Goal: Transaction & Acquisition: Purchase product/service

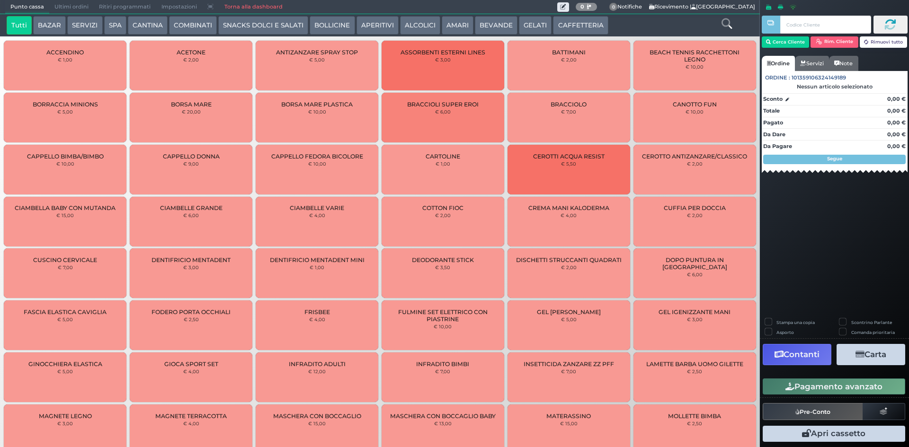
click at [87, 9] on span "Ultimi ordini" at bounding box center [71, 6] width 45 height 13
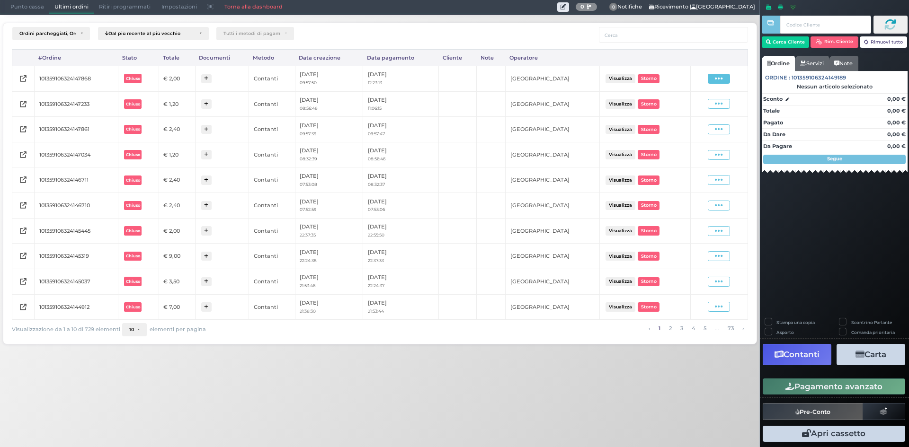
click at [719, 82] on icon at bounding box center [719, 78] width 8 height 9
click at [692, 108] on span "Ristampa Pre-Conto" at bounding box center [696, 106] width 39 height 16
click at [10, 9] on span "Punto cassa" at bounding box center [27, 6] width 44 height 13
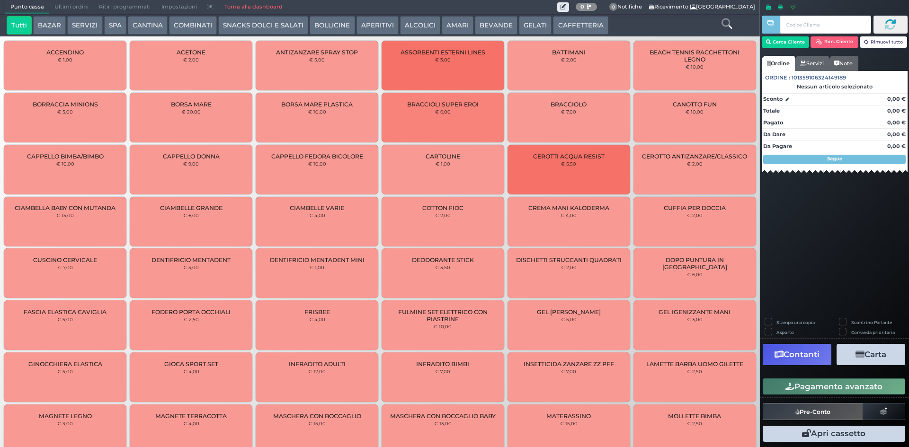
click at [503, 27] on button "BEVANDE" at bounding box center [496, 25] width 43 height 19
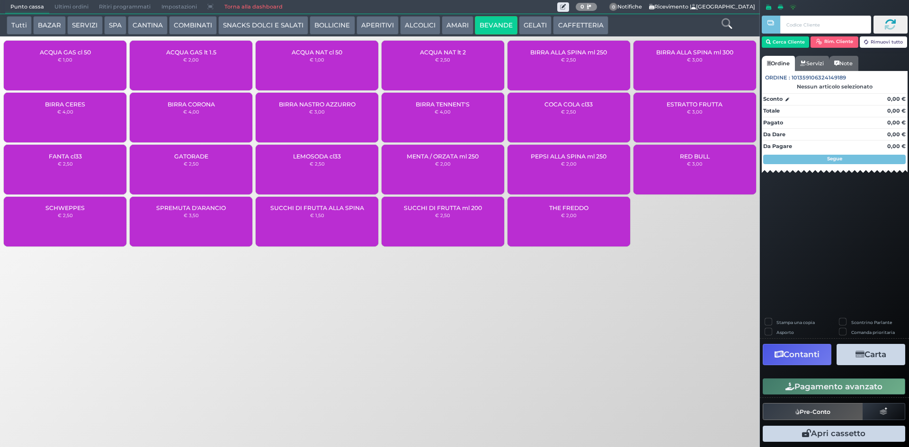
click at [429, 65] on div "ACQUA NAT lt 2 € 2,50" at bounding box center [443, 66] width 123 height 50
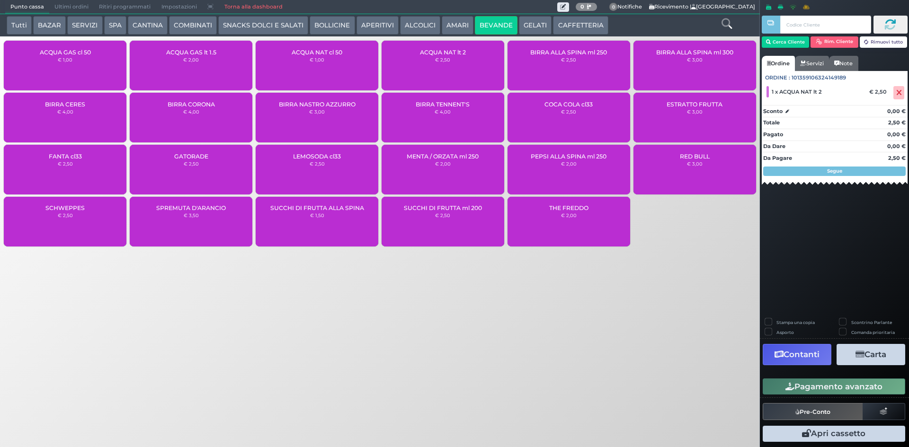
click at [776, 383] on button "Pagamento avanzato" at bounding box center [834, 387] width 143 height 16
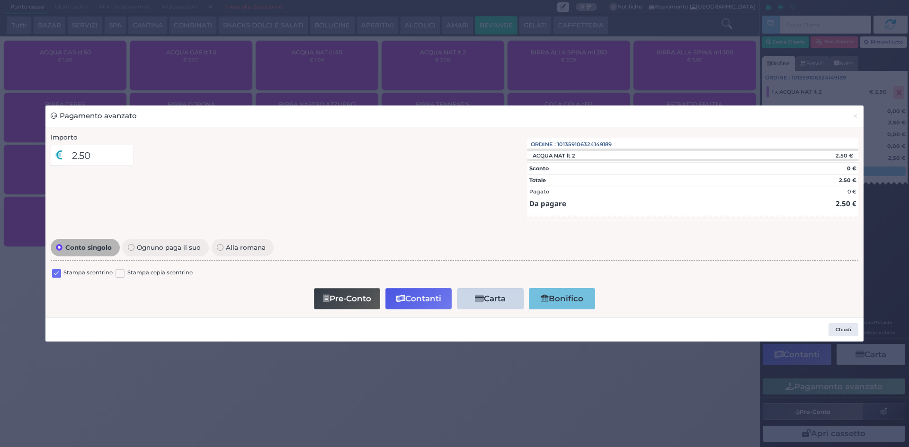
click at [61, 275] on div "Stampa scontrino" at bounding box center [82, 274] width 61 height 11
click at [62, 274] on div "Stampa scontrino" at bounding box center [82, 274] width 61 height 11
drag, startPoint x: 60, startPoint y: 273, endPoint x: 193, endPoint y: 283, distance: 133.9
click at [60, 272] on label at bounding box center [56, 273] width 9 height 9
click at [0, 0] on input "checkbox" at bounding box center [0, 0] width 0 height 0
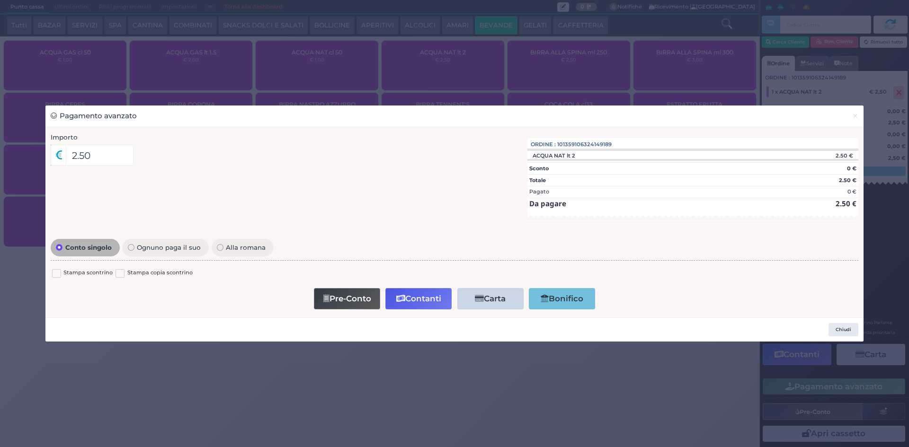
click at [410, 296] on button "Contanti" at bounding box center [418, 298] width 66 height 21
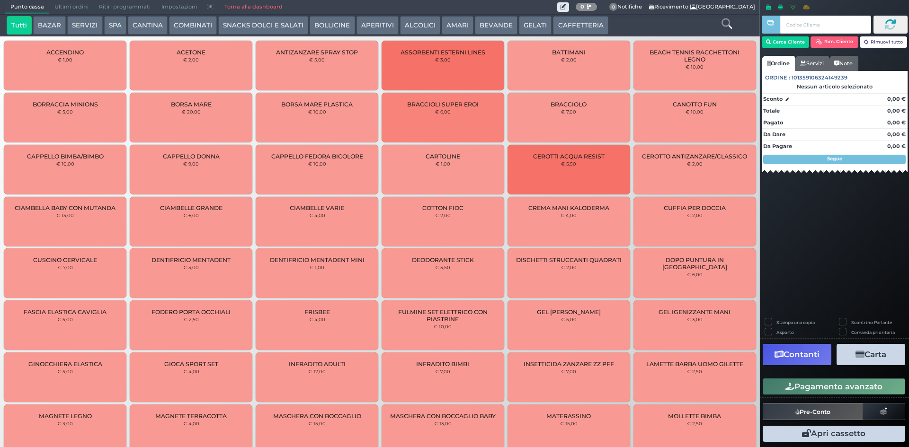
click at [77, 7] on span "Ultimi ordini" at bounding box center [71, 6] width 45 height 13
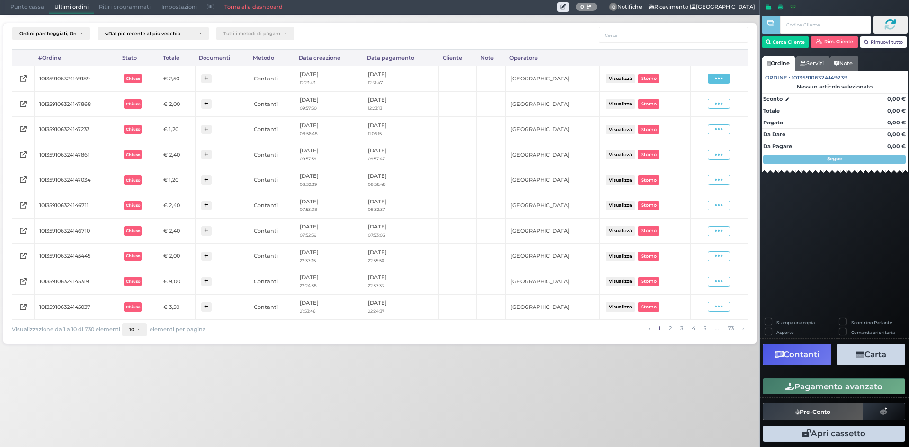
click at [721, 73] on td "Visualizza Ristampa Pre-Conto [GEOGRAPHIC_DATA]" at bounding box center [718, 79] width 57 height 26
drag, startPoint x: 721, startPoint y: 74, endPoint x: 717, endPoint y: 82, distance: 8.9
click at [720, 77] on icon at bounding box center [719, 78] width 8 height 9
click at [695, 105] on span "Ristampa Pre-Conto" at bounding box center [696, 106] width 39 height 16
click at [14, 6] on span "Punto cassa" at bounding box center [27, 6] width 44 height 13
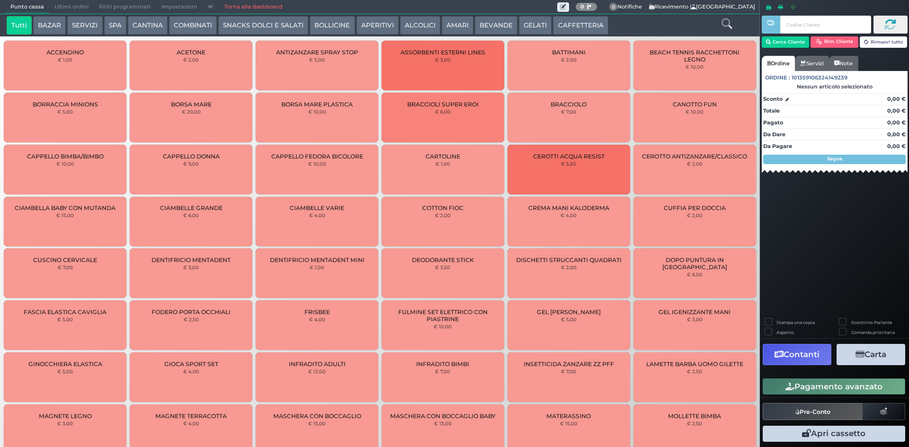
drag, startPoint x: 562, startPoint y: 21, endPoint x: 556, endPoint y: 31, distance: 11.5
click at [562, 21] on button "CAFFETTERIA" at bounding box center [580, 25] width 55 height 19
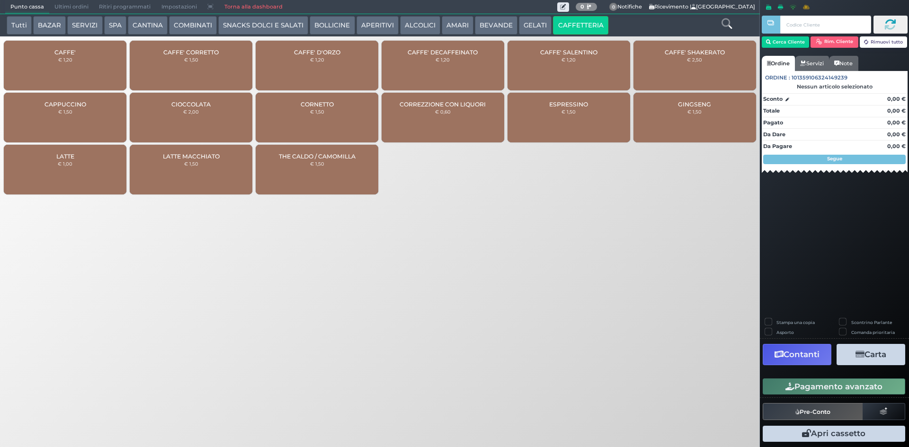
click at [80, 57] on div "CAFFE' € 1,20" at bounding box center [65, 66] width 123 height 50
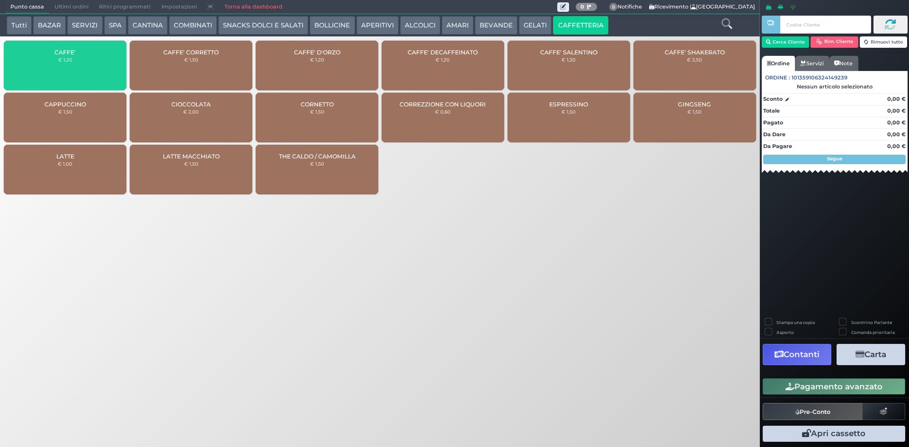
click at [73, 74] on div "CAFFE' € 1,20" at bounding box center [65, 66] width 123 height 50
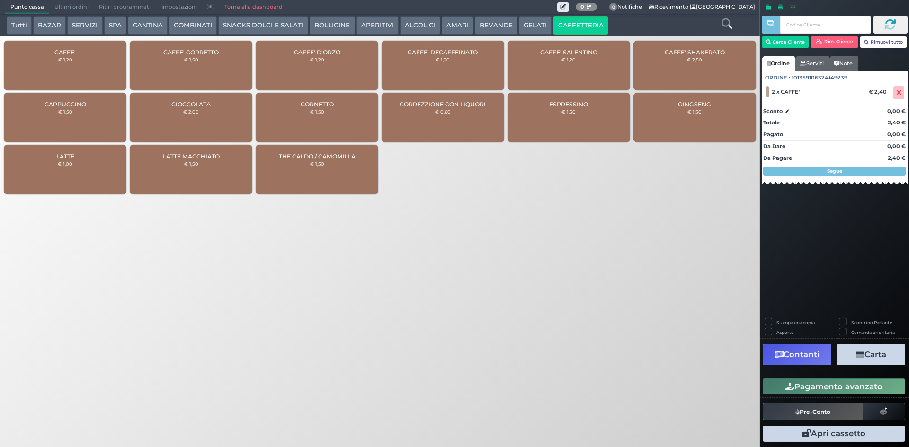
click at [810, 386] on button "Pagamento avanzato" at bounding box center [834, 387] width 143 height 16
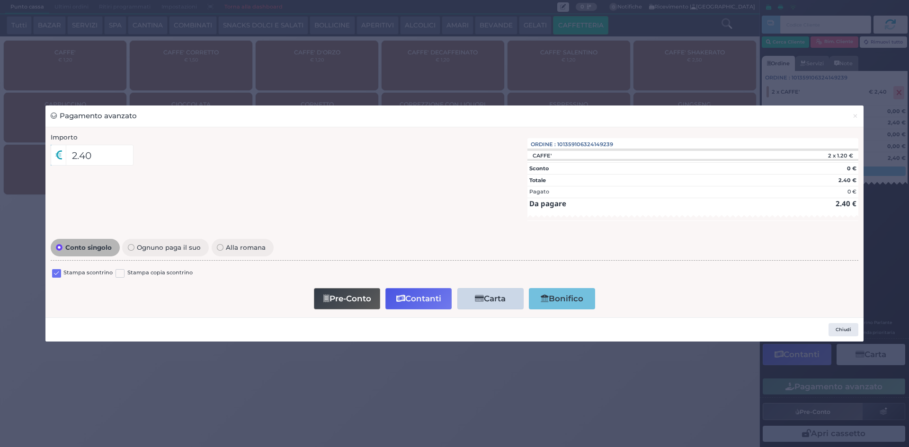
click at [56, 271] on label at bounding box center [56, 273] width 9 height 9
click at [0, 0] on input "checkbox" at bounding box center [0, 0] width 0 height 0
click at [419, 300] on button "Contanti" at bounding box center [418, 298] width 66 height 21
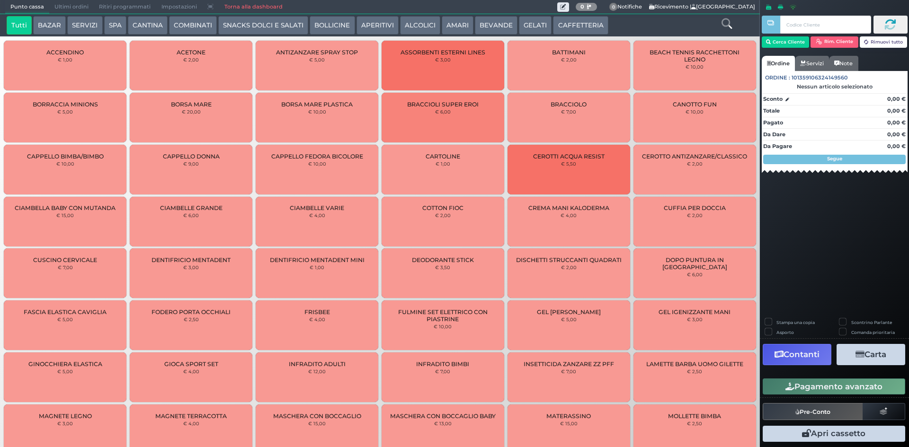
drag, startPoint x: 54, startPoint y: 6, endPoint x: 122, endPoint y: 9, distance: 67.7
click at [54, 6] on span "Ultimi ordini" at bounding box center [71, 6] width 45 height 13
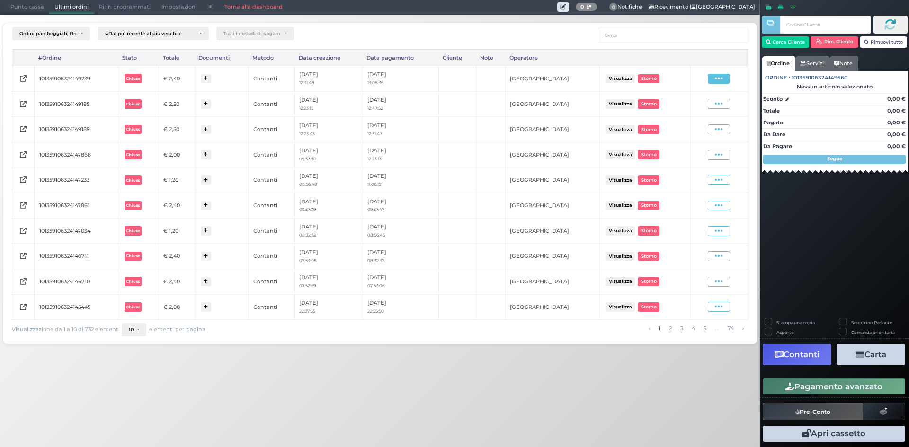
click at [723, 80] on icon at bounding box center [719, 78] width 8 height 9
click at [694, 107] on span "Ristampa Pre-Conto" at bounding box center [696, 106] width 39 height 16
click at [5, 0] on span "Punto cassa" at bounding box center [27, 6] width 44 height 13
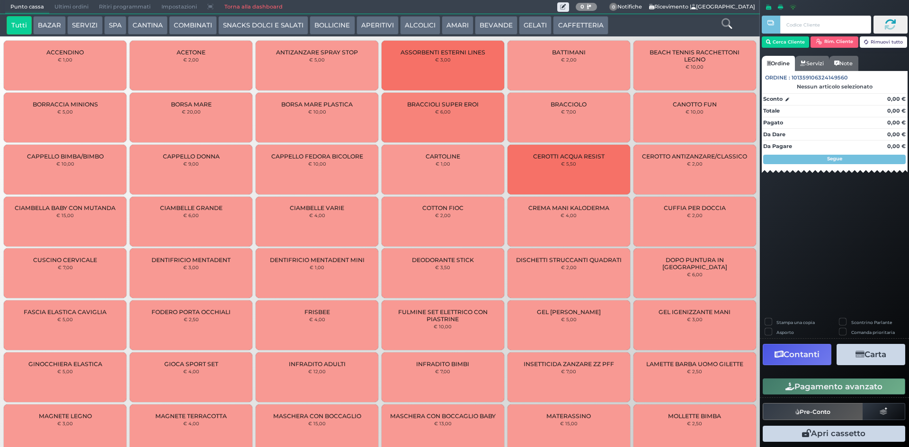
click at [583, 15] on div "Tutti BAZAR SERVIZI SPA CANTINA COMBINATI SNACKS DOLCI E SALATI BOLLICINE APERI…" at bounding box center [380, 25] width 760 height 22
click at [574, 16] on button "CAFFETTERIA" at bounding box center [580, 25] width 55 height 19
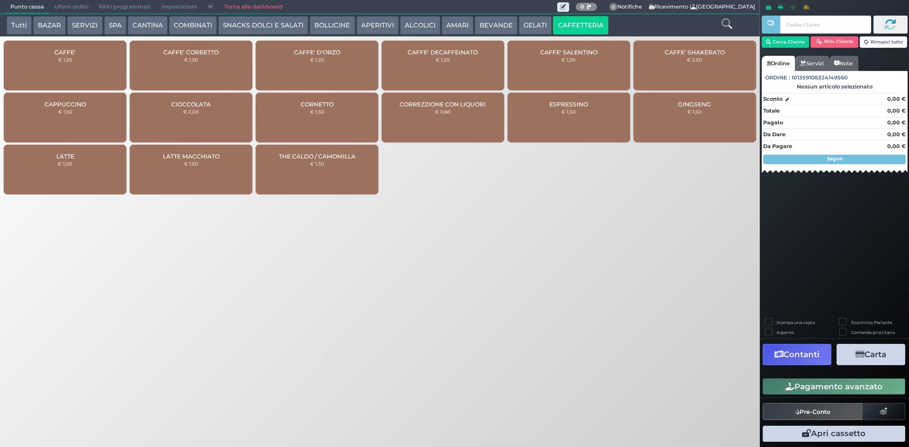
click at [57, 65] on div "CAFFE' € 1,20" at bounding box center [65, 66] width 123 height 50
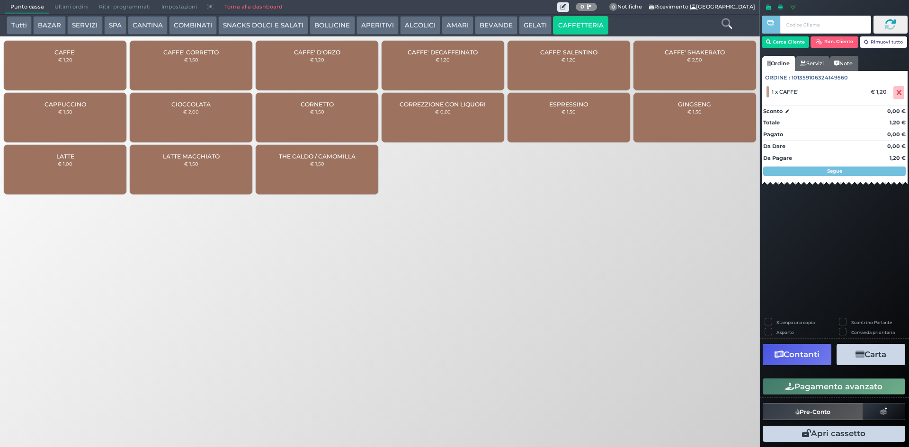
click at [838, 396] on div "Pagamento avanzato" at bounding box center [834, 386] width 149 height 21
click at [846, 392] on button "Pagamento avanzato" at bounding box center [834, 387] width 143 height 16
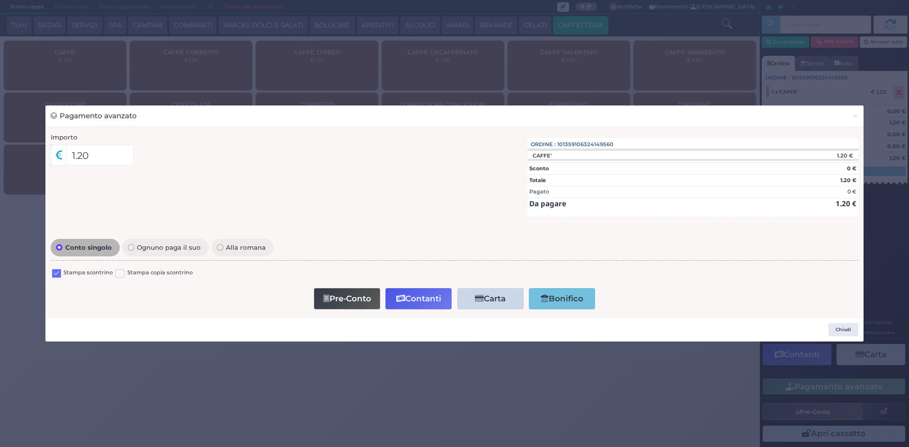
click at [59, 275] on label at bounding box center [56, 273] width 9 height 9
click at [0, 0] on input "checkbox" at bounding box center [0, 0] width 0 height 0
click at [339, 294] on button "Pre-Conto" at bounding box center [347, 298] width 66 height 21
click at [859, 117] on button "×" at bounding box center [855, 116] width 17 height 21
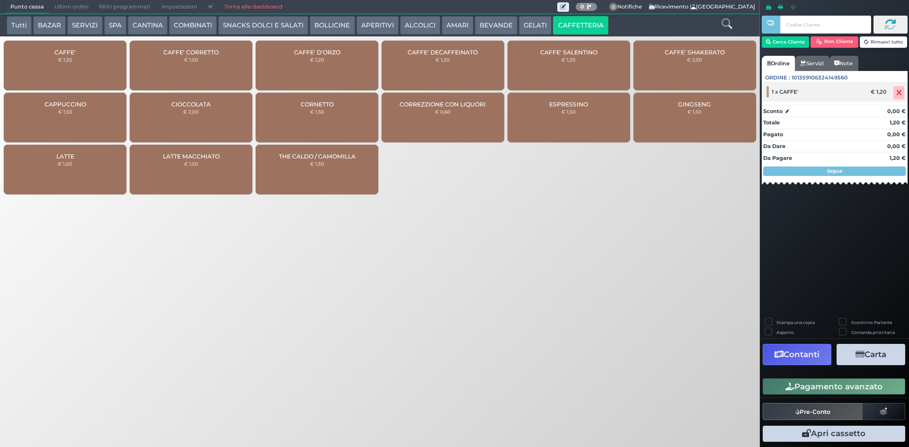
click at [896, 93] on icon at bounding box center [899, 93] width 6 height 0
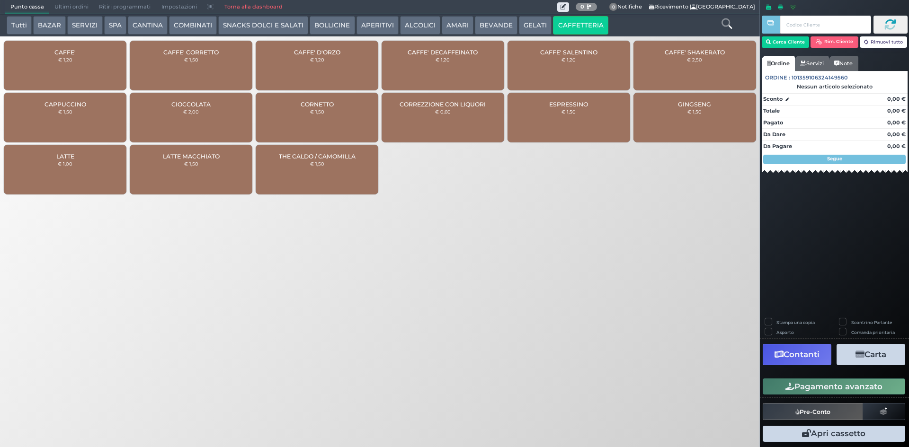
click at [62, 51] on span "CAFFE'" at bounding box center [64, 52] width 21 height 7
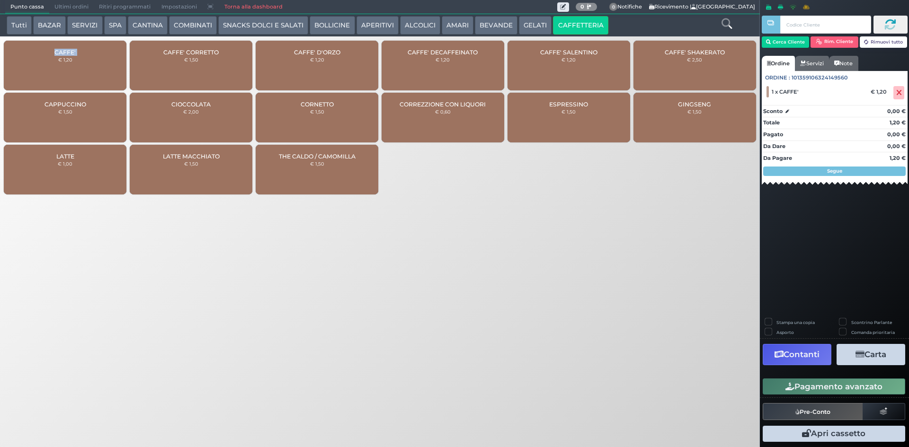
click at [62, 51] on span "CAFFE'" at bounding box center [64, 52] width 21 height 7
click at [776, 385] on button "Pagamento avanzato" at bounding box center [834, 387] width 143 height 16
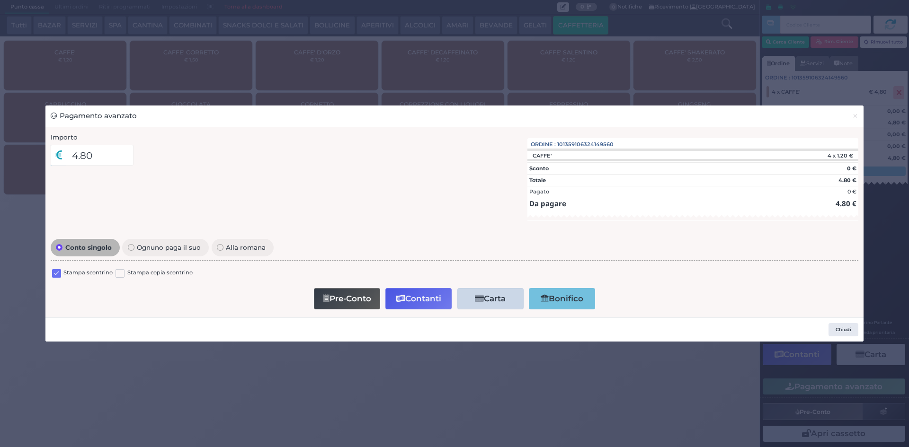
click at [57, 270] on label at bounding box center [56, 273] width 9 height 9
click at [0, 0] on input "checkbox" at bounding box center [0, 0] width 0 height 0
click at [405, 295] on button "Contanti" at bounding box center [418, 298] width 66 height 21
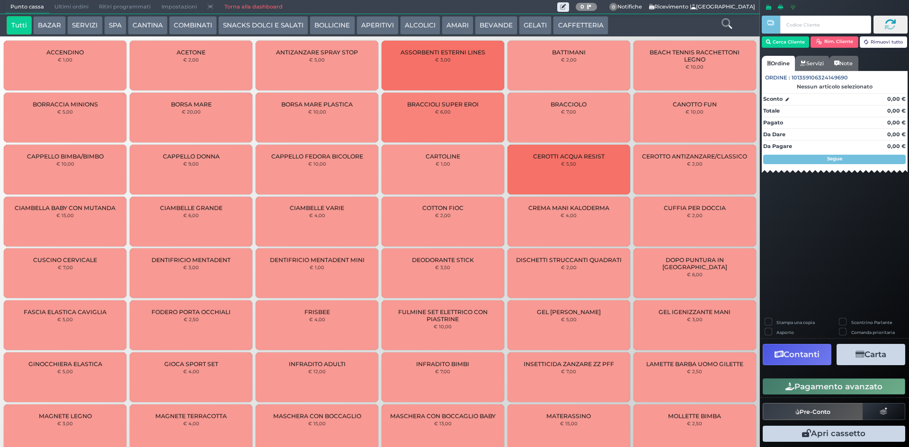
click at [72, 5] on span "Ultimi ordini" at bounding box center [71, 6] width 45 height 13
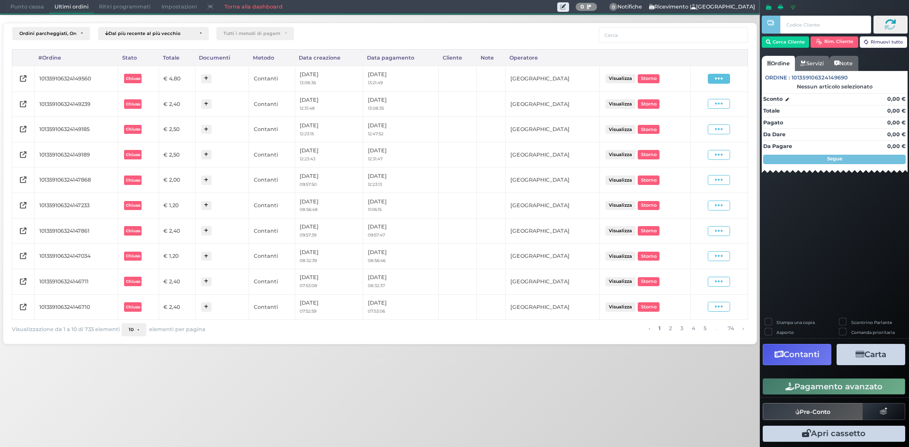
click at [729, 78] on span at bounding box center [719, 79] width 22 height 10
click at [700, 104] on span "Ristampa Pre-Conto" at bounding box center [696, 106] width 39 height 16
click at [29, 6] on span "Punto cassa" at bounding box center [27, 6] width 44 height 13
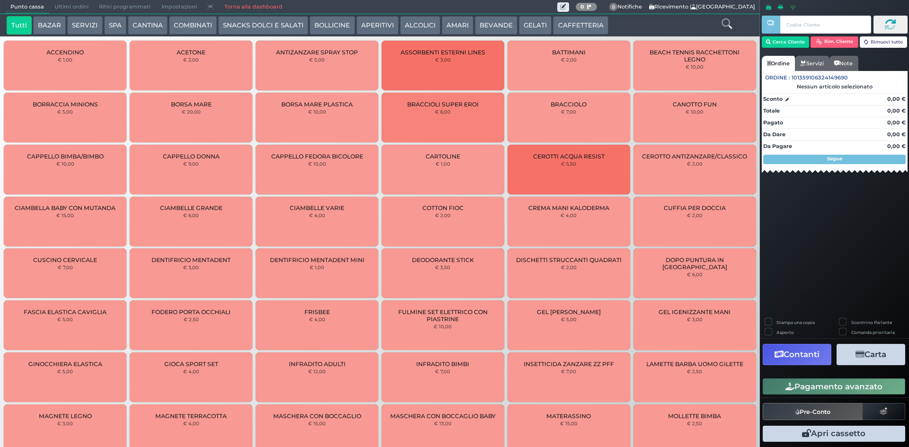
drag, startPoint x: 570, startPoint y: 22, endPoint x: 500, endPoint y: 36, distance: 71.9
click at [570, 22] on button "CAFFETTERIA" at bounding box center [580, 25] width 55 height 19
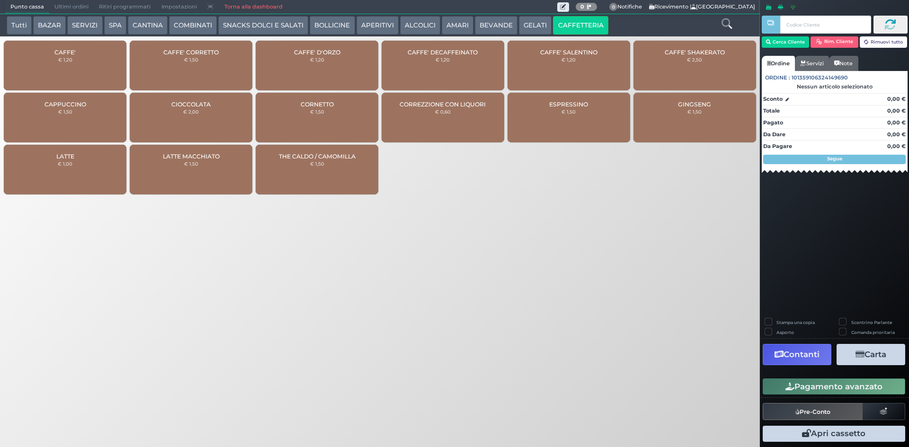
click at [91, 63] on div "CAFFE' € 1,20" at bounding box center [65, 66] width 123 height 50
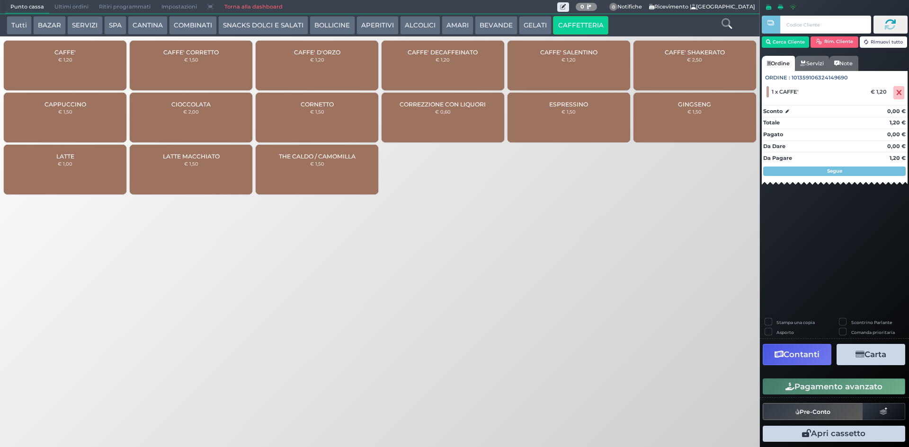
click at [820, 382] on button "Pagamento avanzato" at bounding box center [834, 387] width 143 height 16
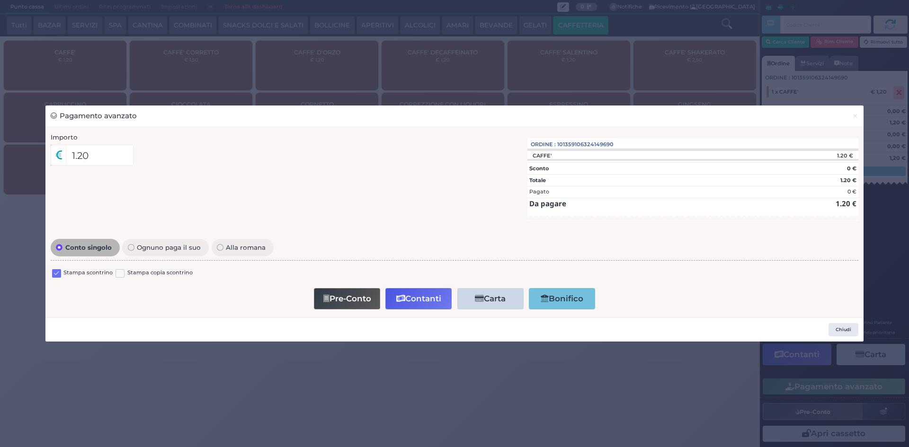
click at [54, 274] on label at bounding box center [56, 273] width 9 height 9
click at [0, 0] on input "checkbox" at bounding box center [0, 0] width 0 height 0
click at [397, 303] on icon "button" at bounding box center [400, 299] width 9 height 8
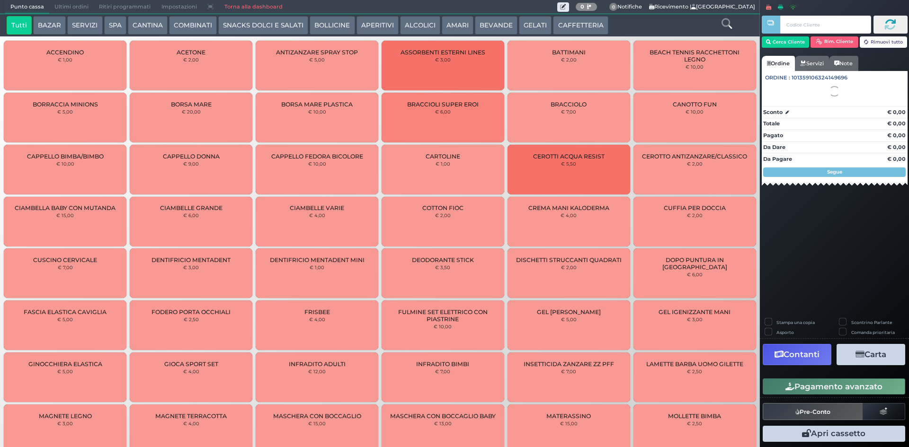
click at [65, 5] on span "Ultimi ordini" at bounding box center [71, 6] width 45 height 13
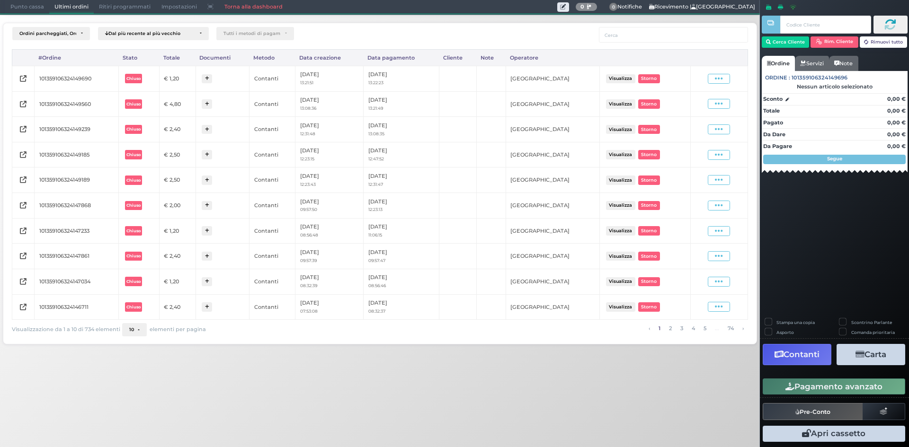
click at [727, 83] on span at bounding box center [719, 79] width 22 height 10
drag, startPoint x: 715, startPoint y: 112, endPoint x: 713, endPoint y: 105, distance: 7.6
click at [714, 111] on span "Ristampa Pre-Conto" at bounding box center [696, 106] width 39 height 16
click at [6, 5] on span "Punto cassa" at bounding box center [27, 6] width 44 height 13
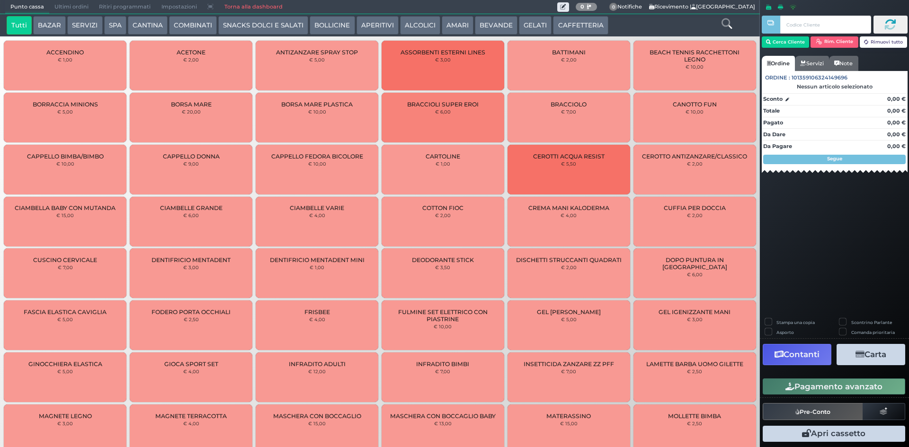
click at [553, 26] on button "CAFFETTERIA" at bounding box center [580, 25] width 55 height 19
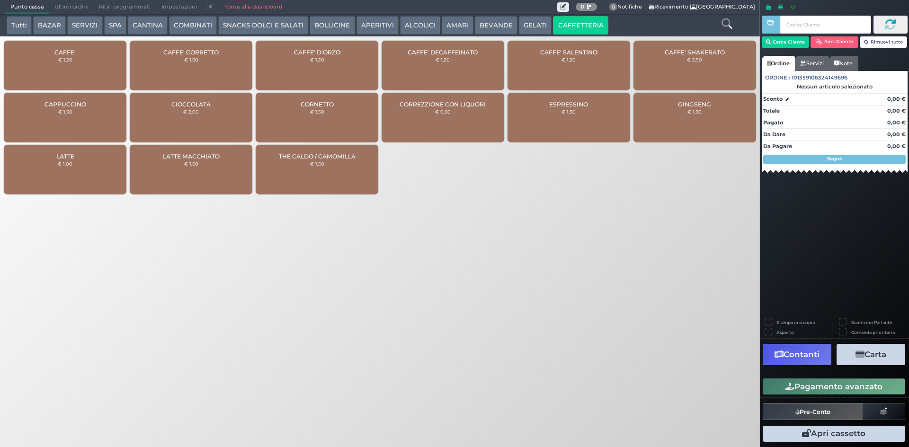
click at [99, 63] on div "CAFFE' € 1,20" at bounding box center [65, 66] width 123 height 50
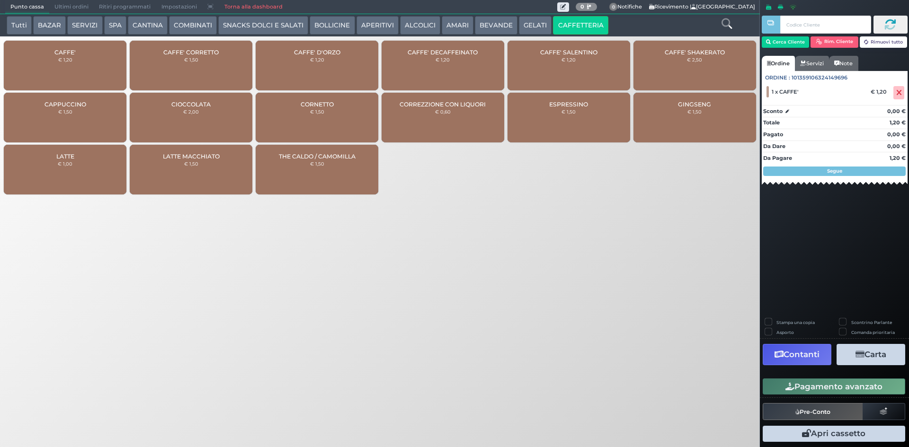
click at [798, 379] on button "Pagamento avanzato" at bounding box center [834, 387] width 143 height 16
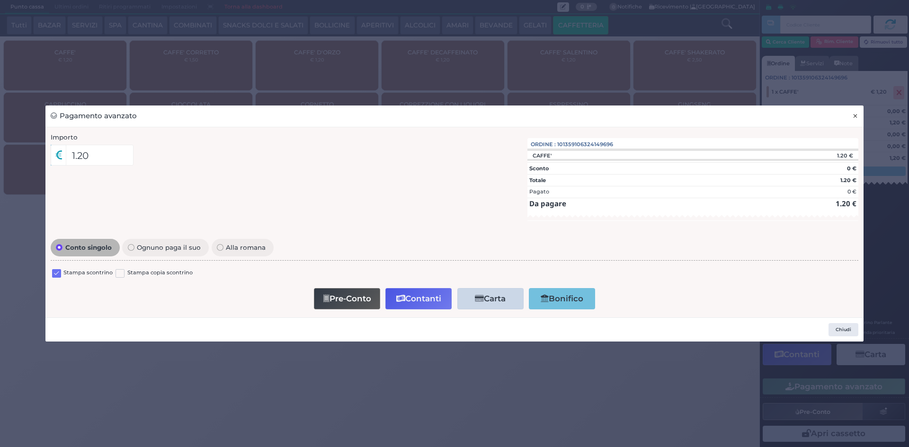
click at [851, 119] on button "×" at bounding box center [855, 116] width 17 height 21
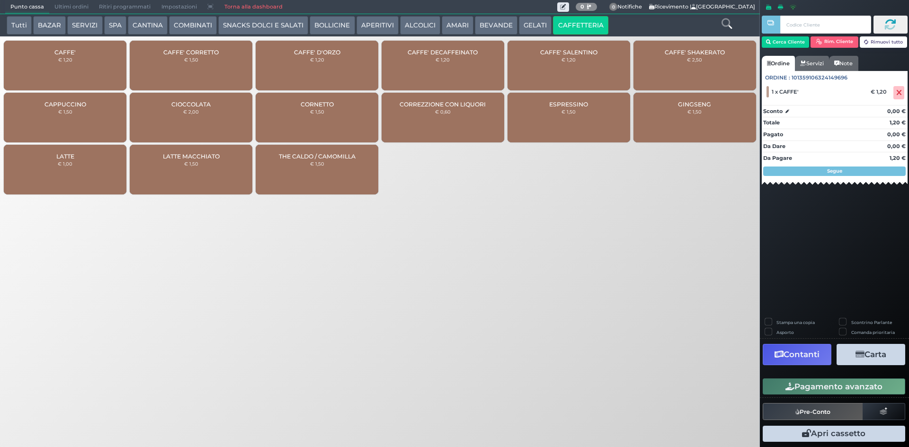
click at [819, 378] on div "Pagamento avanzato" at bounding box center [834, 386] width 149 height 21
click at [818, 383] on button "Pagamento avanzato" at bounding box center [834, 387] width 143 height 16
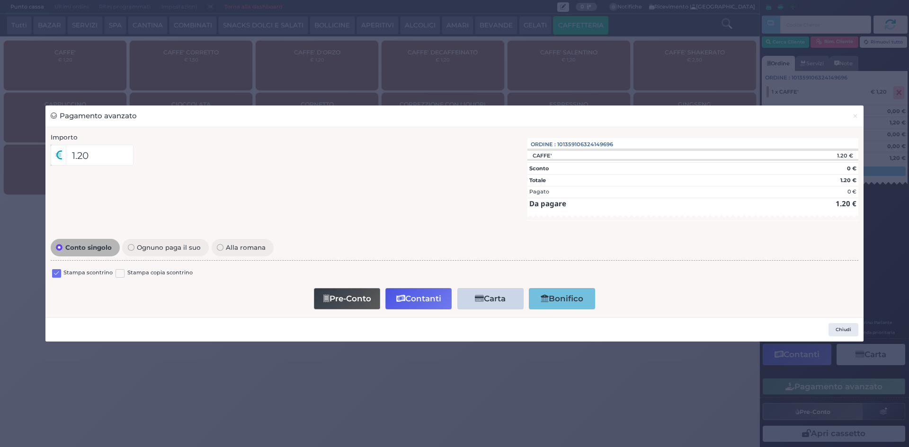
click at [58, 272] on label at bounding box center [56, 273] width 9 height 9
click at [0, 0] on input "checkbox" at bounding box center [0, 0] width 0 height 0
click at [330, 303] on button "Pre-Conto" at bounding box center [347, 298] width 66 height 21
click at [860, 121] on button "×" at bounding box center [855, 116] width 17 height 21
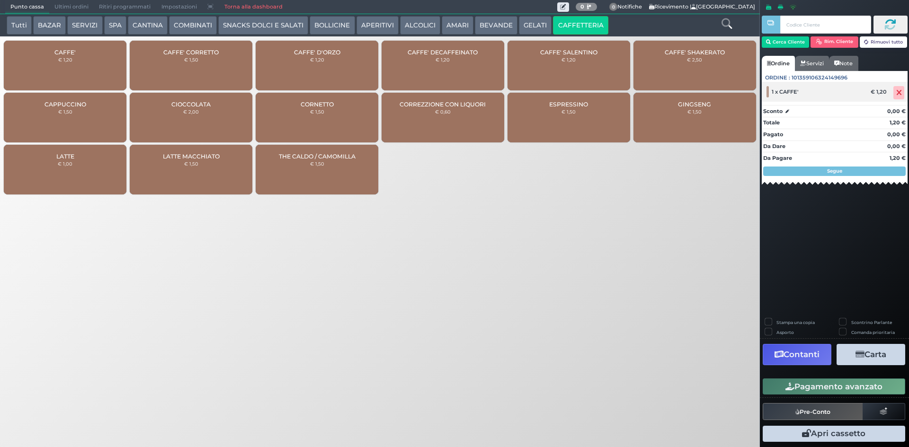
click at [900, 98] on span at bounding box center [898, 92] width 11 height 13
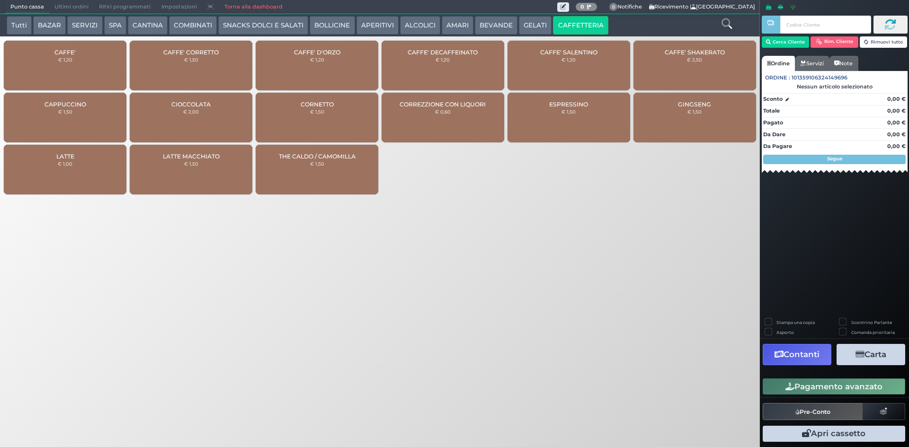
click at [98, 67] on div "CAFFE' € 1,20" at bounding box center [65, 66] width 123 height 50
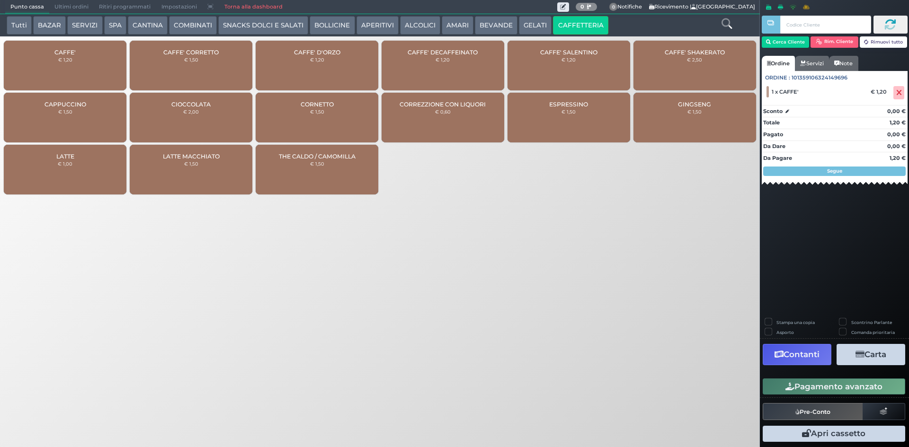
click at [794, 380] on button "Pagamento avanzato" at bounding box center [834, 387] width 143 height 16
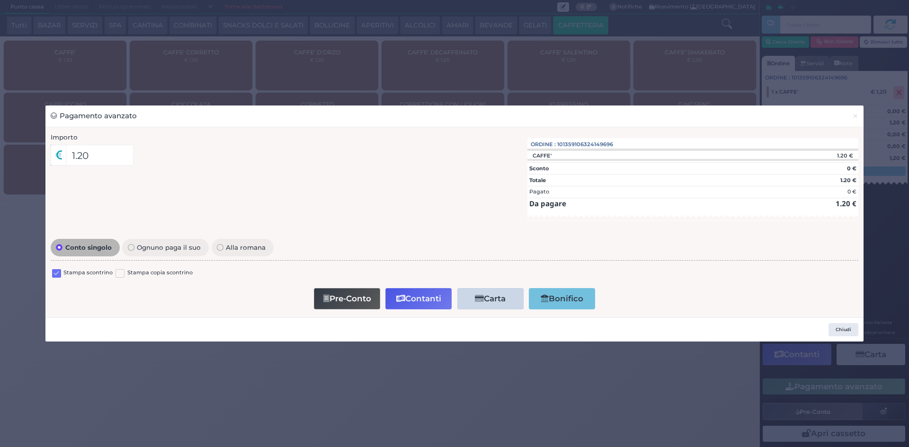
click at [56, 273] on label at bounding box center [56, 273] width 9 height 9
click at [0, 0] on input "checkbox" at bounding box center [0, 0] width 0 height 0
click at [392, 291] on button "Contanti" at bounding box center [418, 298] width 66 height 21
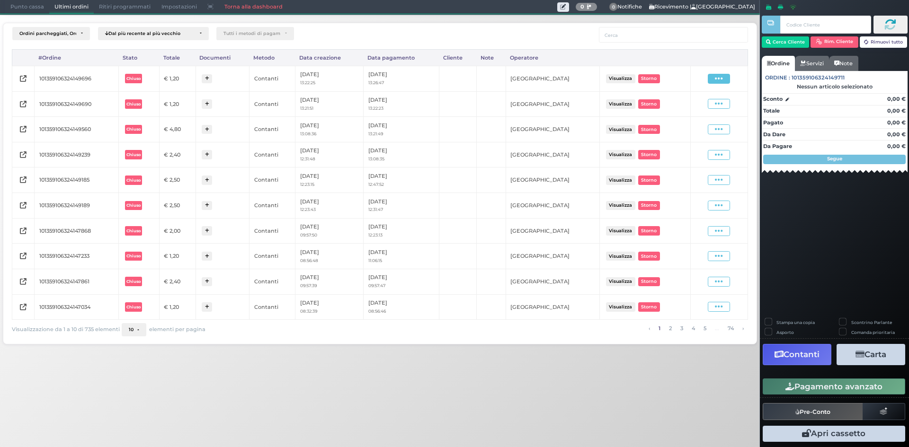
click at [724, 78] on span at bounding box center [719, 79] width 22 height 10
click at [708, 105] on span "Ristampa Pre-Conto" at bounding box center [696, 106] width 39 height 16
drag, startPoint x: 26, startPoint y: 3, endPoint x: 20, endPoint y: 5, distance: 5.7
click at [26, 2] on span "Punto cassa" at bounding box center [27, 6] width 44 height 13
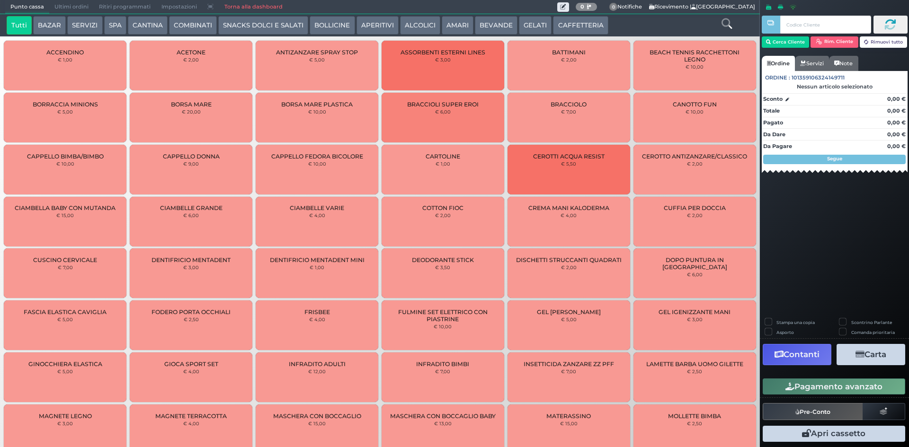
drag, startPoint x: 566, startPoint y: 31, endPoint x: 527, endPoint y: 39, distance: 39.6
click at [565, 32] on button "CAFFETTERIA" at bounding box center [580, 25] width 55 height 19
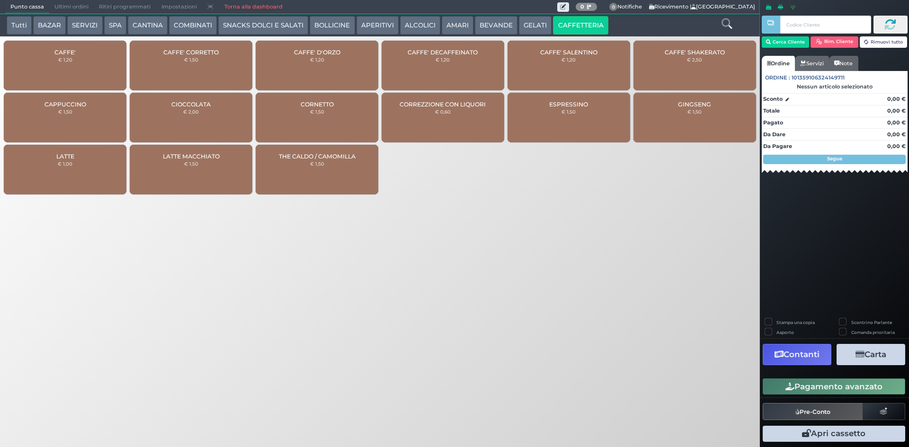
click at [76, 73] on div "CAFFE' € 1,20" at bounding box center [65, 66] width 123 height 50
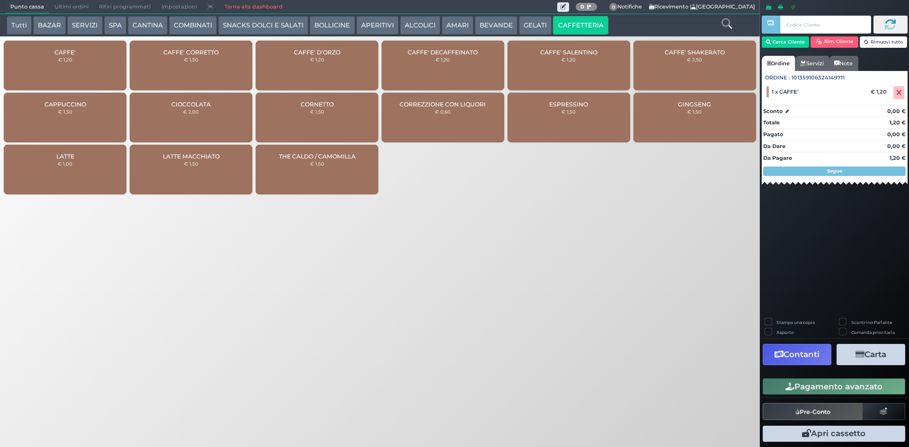
click at [798, 386] on button "Pagamento avanzato" at bounding box center [834, 387] width 143 height 16
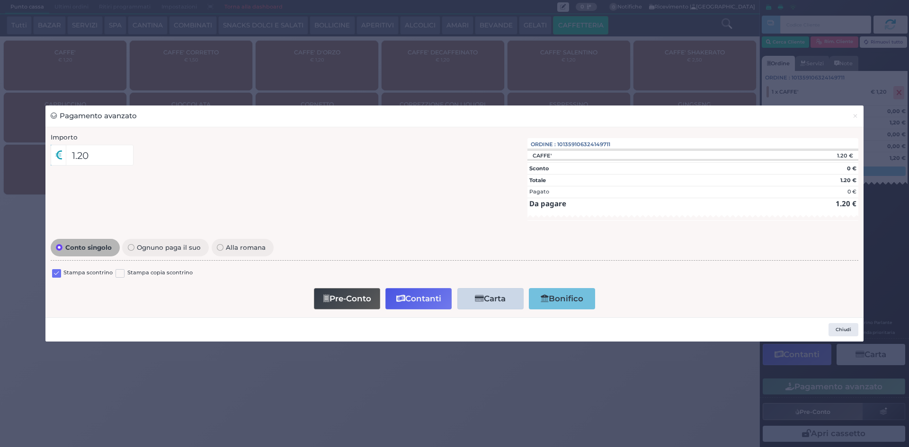
click at [57, 276] on label at bounding box center [56, 273] width 9 height 9
click at [0, 0] on input "checkbox" at bounding box center [0, 0] width 0 height 0
click at [343, 299] on button "Pre-Conto" at bounding box center [347, 298] width 66 height 21
click at [855, 116] on span "×" at bounding box center [855, 116] width 6 height 10
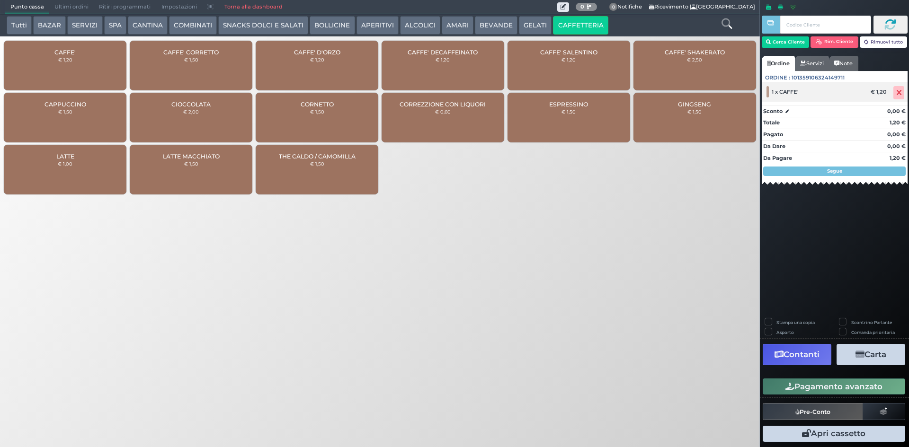
click at [902, 94] on span at bounding box center [898, 92] width 11 height 13
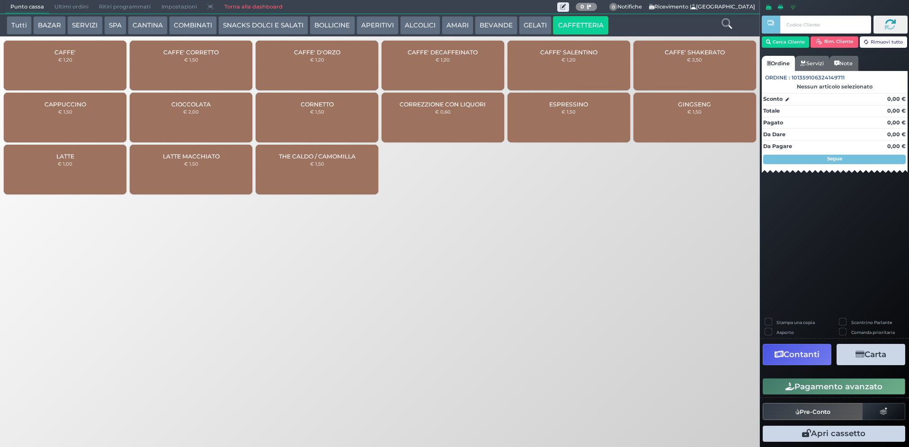
click at [83, 53] on div "CAFFE' € 1,20" at bounding box center [65, 66] width 123 height 50
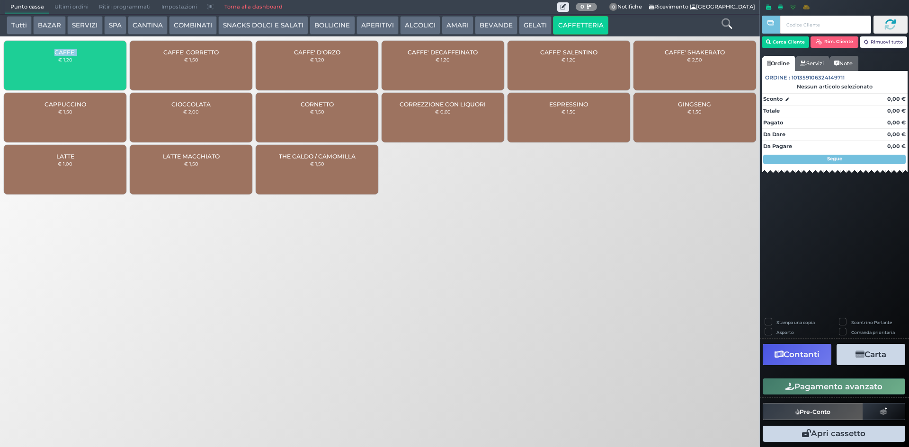
click at [83, 53] on div "CAFFE' € 1,20" at bounding box center [65, 66] width 123 height 50
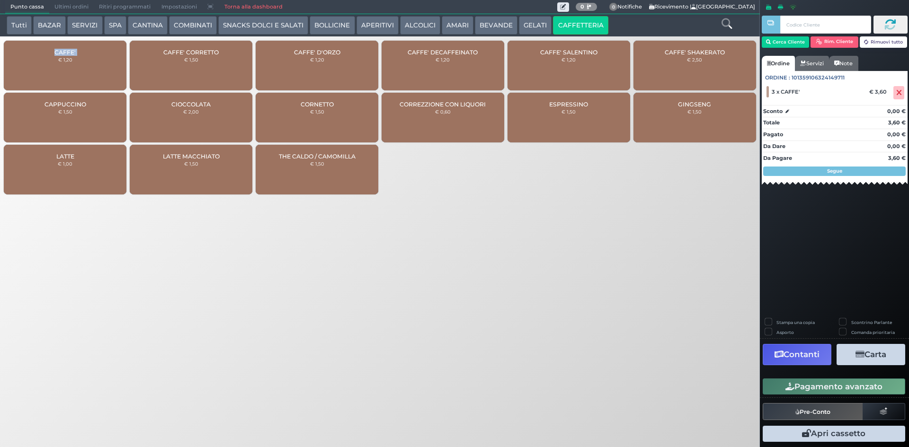
click at [818, 385] on button "Pagamento avanzato" at bounding box center [834, 387] width 143 height 16
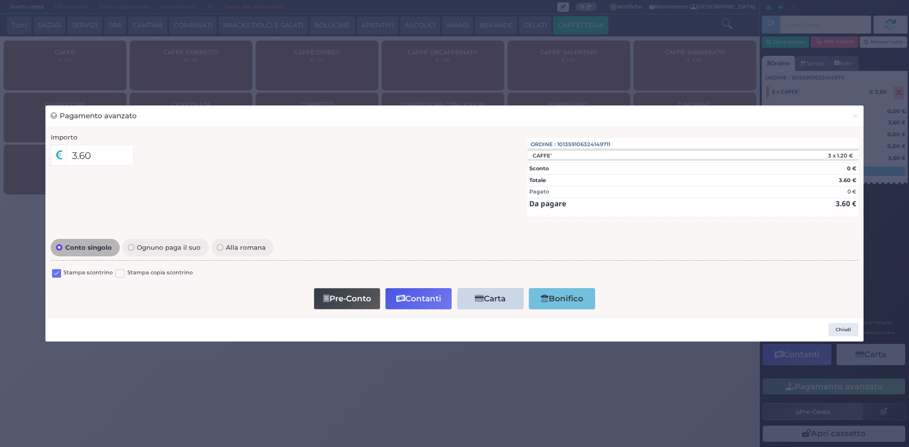
click at [52, 277] on label at bounding box center [56, 273] width 9 height 9
click at [0, 0] on input "checkbox" at bounding box center [0, 0] width 0 height 0
click at [363, 307] on button "Pre-Conto" at bounding box center [347, 298] width 66 height 21
click at [853, 115] on span "×" at bounding box center [855, 116] width 6 height 10
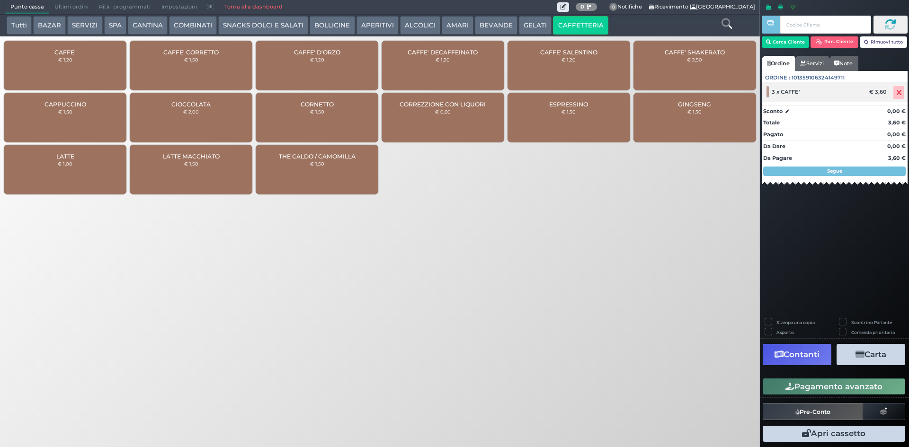
click at [898, 93] on icon at bounding box center [899, 93] width 6 height 0
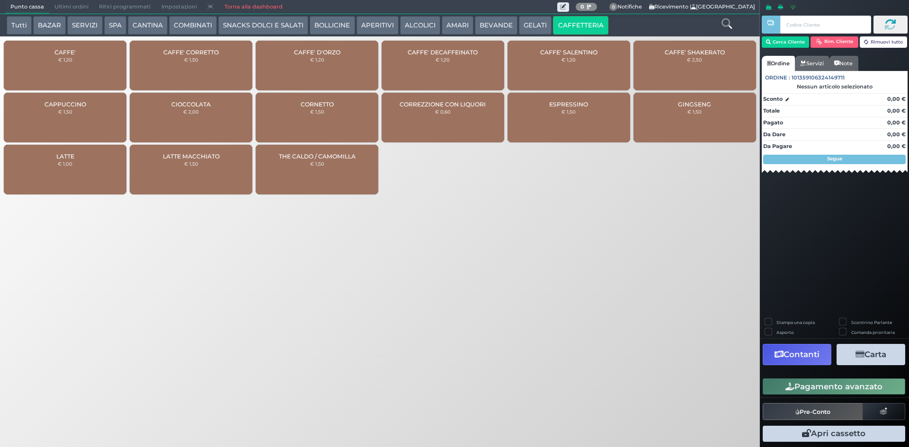
click at [128, 52] on div "CAFFE' CORRETTO € 1,50" at bounding box center [191, 67] width 126 height 52
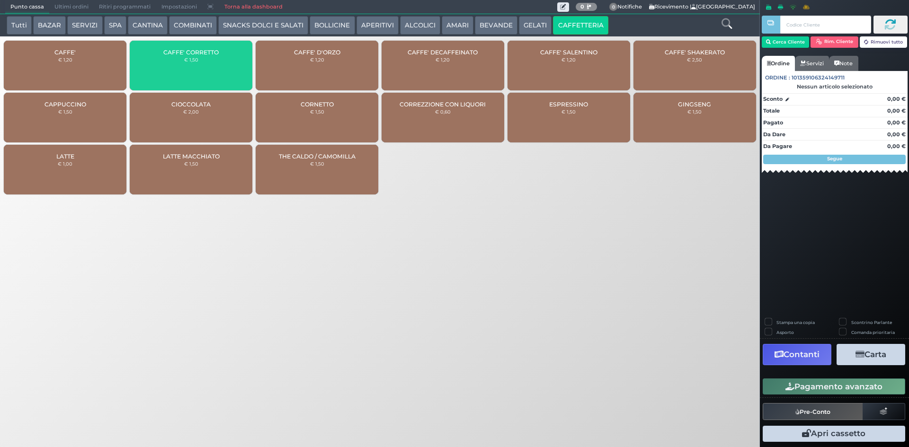
click at [121, 54] on div "CAFFE' € 1,20" at bounding box center [65, 66] width 123 height 50
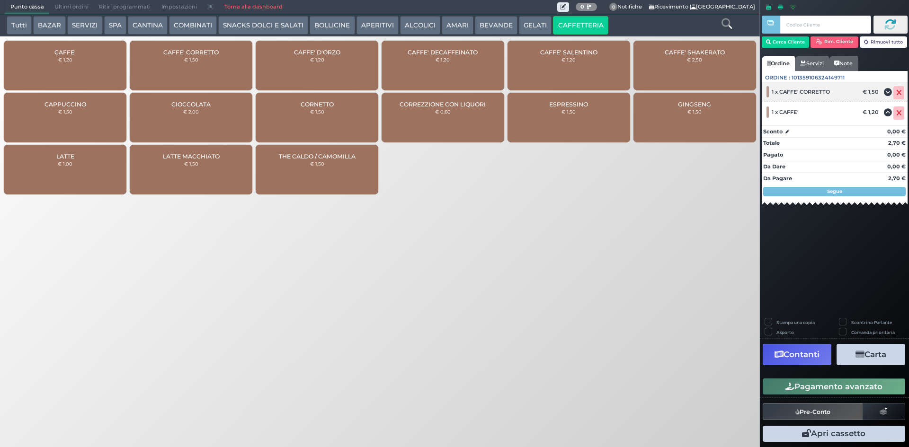
click at [897, 93] on icon at bounding box center [899, 93] width 6 height 0
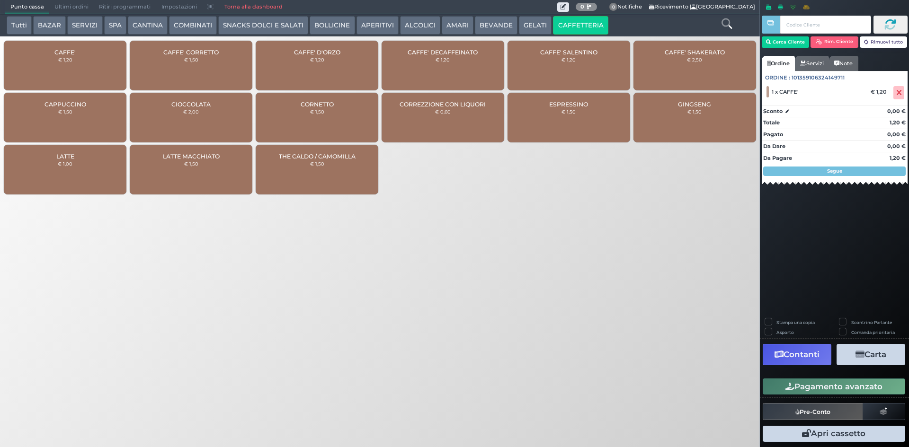
click at [842, 386] on button "Pagamento avanzato" at bounding box center [834, 387] width 143 height 16
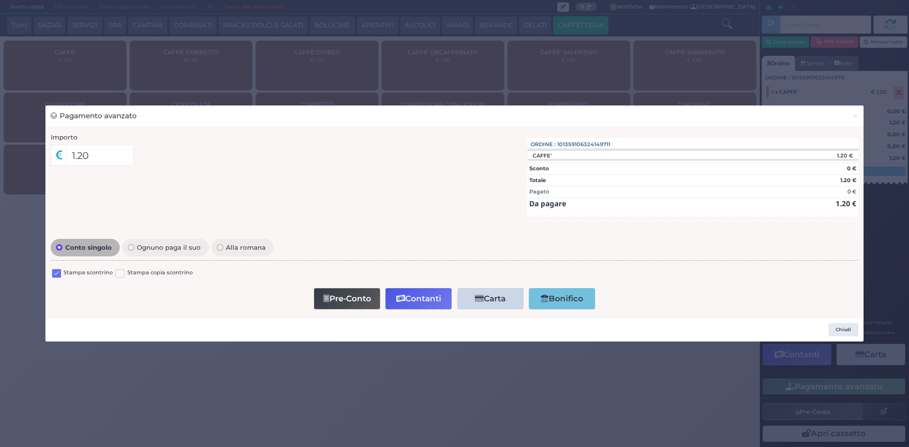
click at [58, 275] on label at bounding box center [56, 273] width 9 height 9
click at [0, 0] on input "checkbox" at bounding box center [0, 0] width 0 height 0
click at [398, 297] on icon "button" at bounding box center [400, 299] width 9 height 8
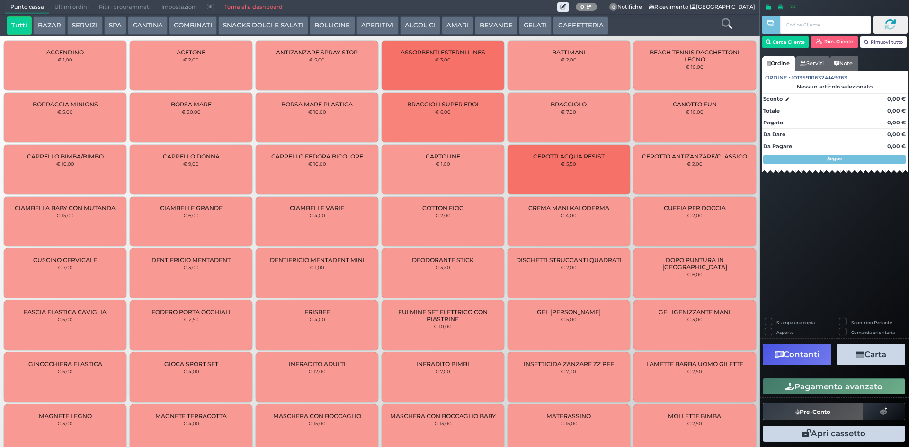
click at [70, 1] on span "Ultimi ordini" at bounding box center [71, 6] width 45 height 13
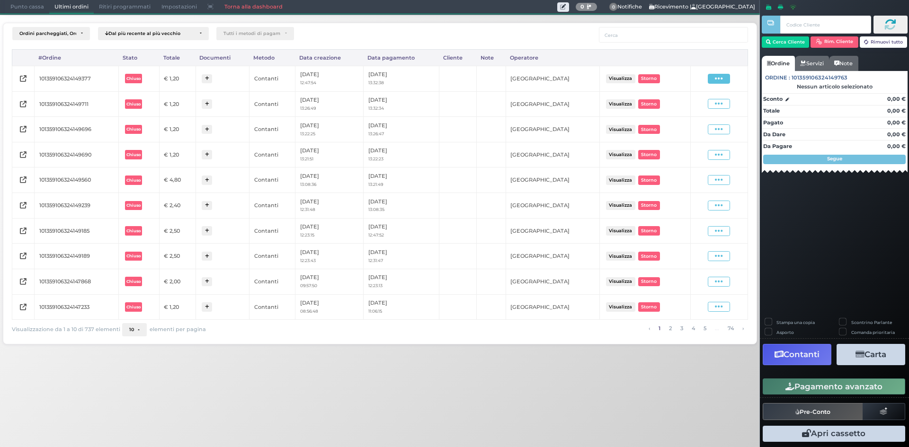
click at [726, 83] on span at bounding box center [719, 79] width 22 height 10
click at [709, 104] on span "Ristampa Pre-Conto" at bounding box center [696, 106] width 39 height 16
click at [24, 9] on span "Punto cassa" at bounding box center [27, 6] width 44 height 13
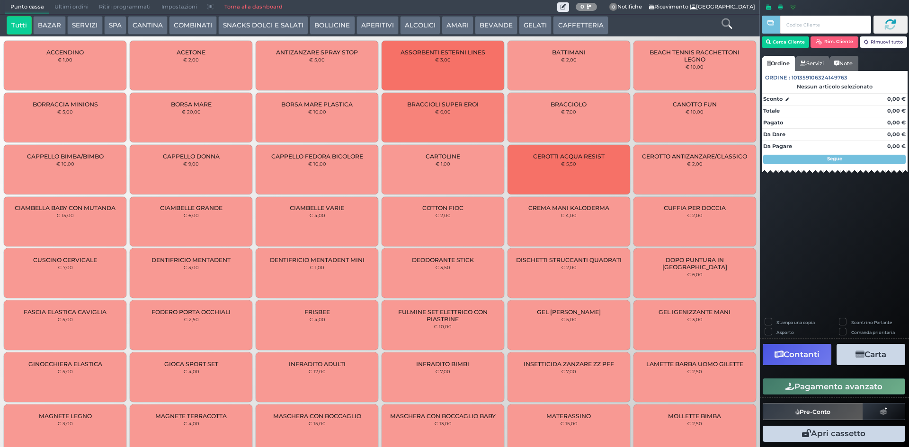
click at [571, 25] on button "CAFFETTERIA" at bounding box center [580, 25] width 55 height 19
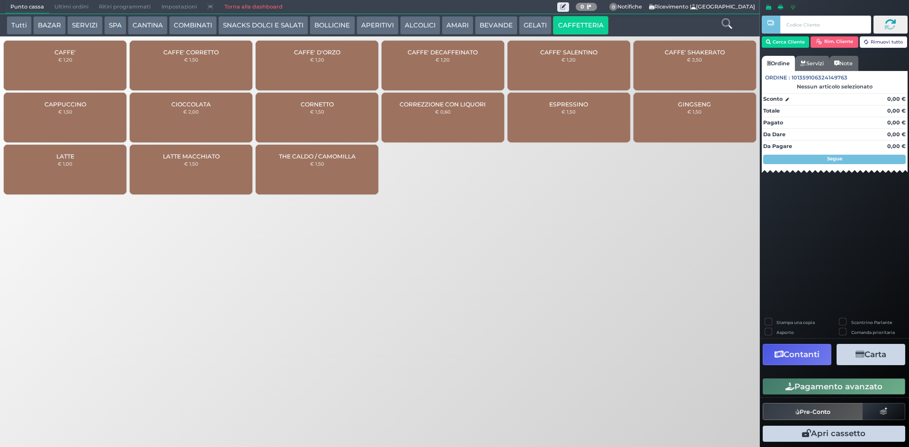
click at [73, 54] on span "CAFFE'" at bounding box center [64, 52] width 21 height 7
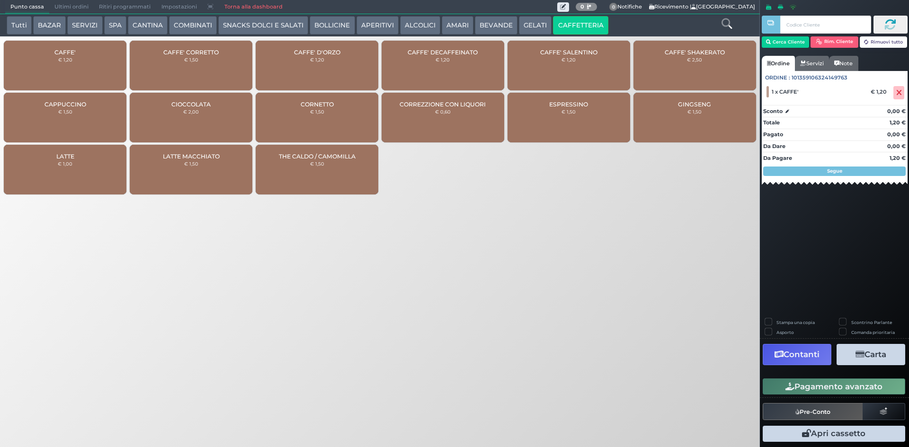
drag, startPoint x: 844, startPoint y: 389, endPoint x: 833, endPoint y: 385, distance: 11.7
click at [843, 388] on button "Pagamento avanzato" at bounding box center [834, 387] width 143 height 16
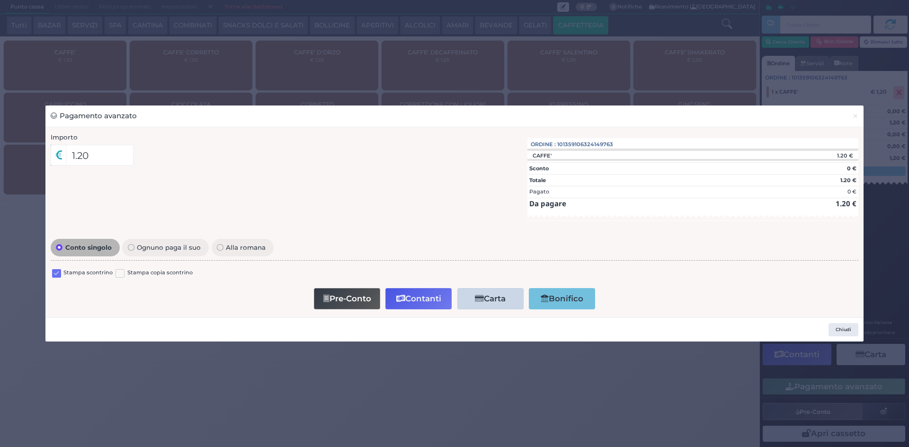
click at [52, 275] on label at bounding box center [56, 273] width 9 height 9
click at [0, 0] on input "checkbox" at bounding box center [0, 0] width 0 height 0
click at [370, 302] on button "Pre-Conto" at bounding box center [347, 298] width 66 height 21
click at [370, 302] on button "Pre-Conto" at bounding box center [348, 298] width 66 height 21
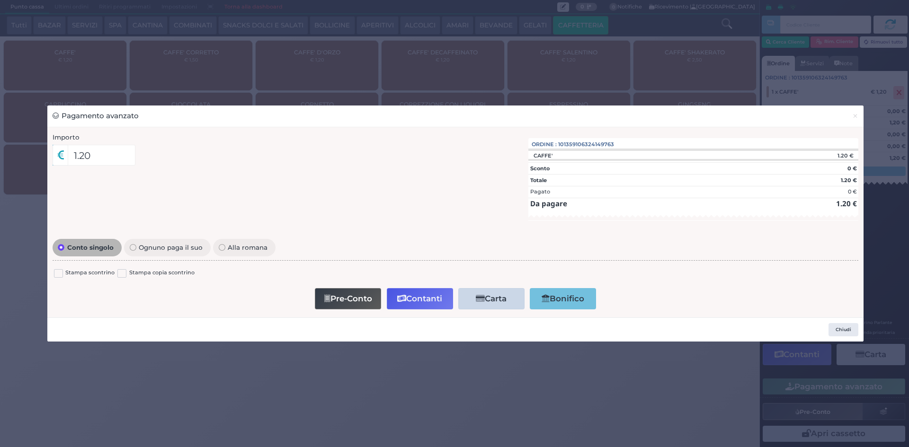
click at [330, 299] on button "Pre-Conto" at bounding box center [348, 298] width 66 height 21
click at [410, 300] on button "Contanti" at bounding box center [420, 298] width 66 height 21
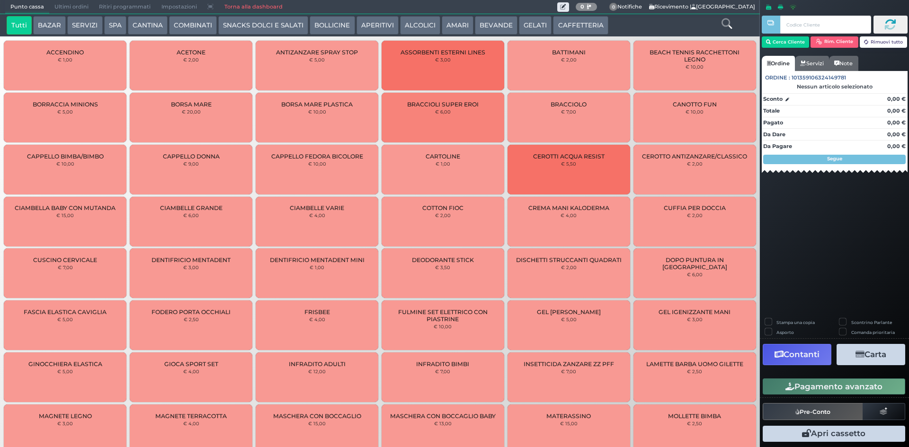
click at [58, 10] on span "Ultimi ordini" at bounding box center [71, 6] width 45 height 13
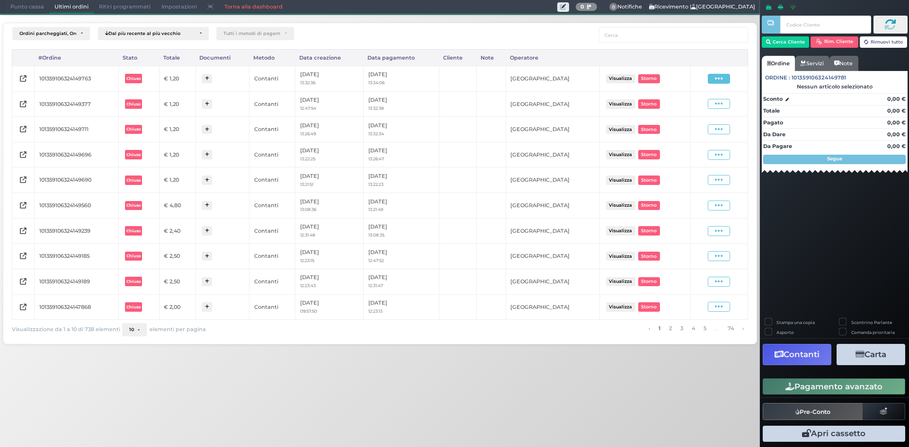
click at [722, 81] on div "Visualizza Ristampa Pre-Conto [GEOGRAPHIC_DATA]" at bounding box center [719, 79] width 48 height 10
click at [720, 81] on icon at bounding box center [719, 78] width 8 height 9
click at [700, 102] on span "Ristampa Pre-Conto" at bounding box center [696, 106] width 39 height 16
click at [714, 80] on span at bounding box center [719, 79] width 22 height 10
drag, startPoint x: 714, startPoint y: 80, endPoint x: 730, endPoint y: 73, distance: 17.4
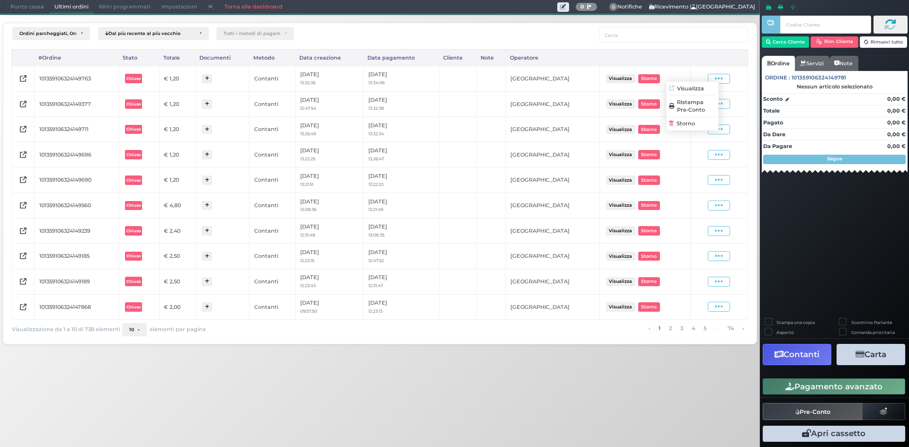
click at [731, 68] on td "Visualizza Ristampa Pre-Conto Storno" at bounding box center [718, 79] width 57 height 26
click at [723, 82] on icon at bounding box center [719, 78] width 8 height 9
click at [699, 104] on span "Ristampa Pre-Conto" at bounding box center [696, 106] width 39 height 16
drag, startPoint x: 13, startPoint y: 5, endPoint x: 27, endPoint y: 5, distance: 13.7
click at [13, 5] on span "Punto cassa" at bounding box center [27, 6] width 44 height 13
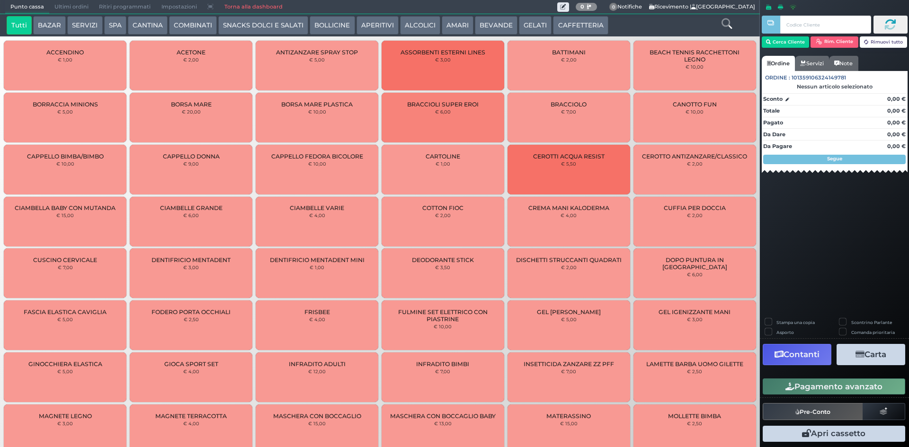
click at [568, 22] on button "CAFFETTERIA" at bounding box center [580, 25] width 55 height 19
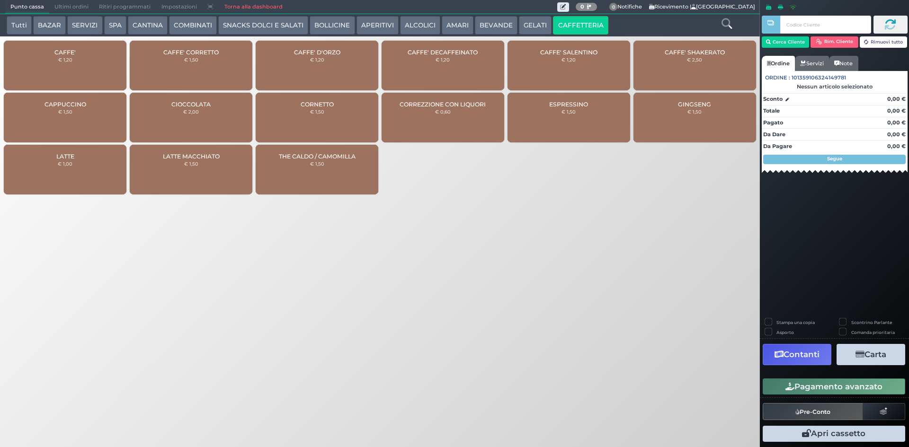
click at [77, 65] on div "CAFFE' € 1,20" at bounding box center [65, 66] width 123 height 50
click at [76, 64] on div "CAFFE' € 1,20" at bounding box center [65, 66] width 123 height 50
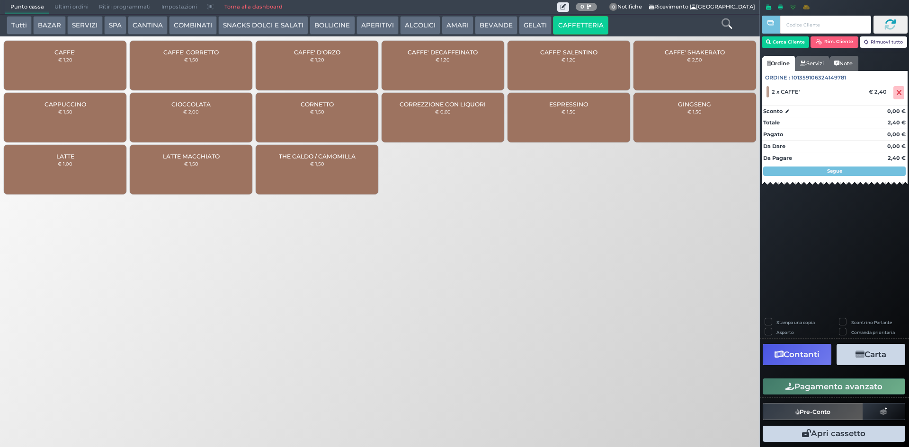
click at [811, 383] on button "Pagamento avanzato" at bounding box center [834, 387] width 143 height 16
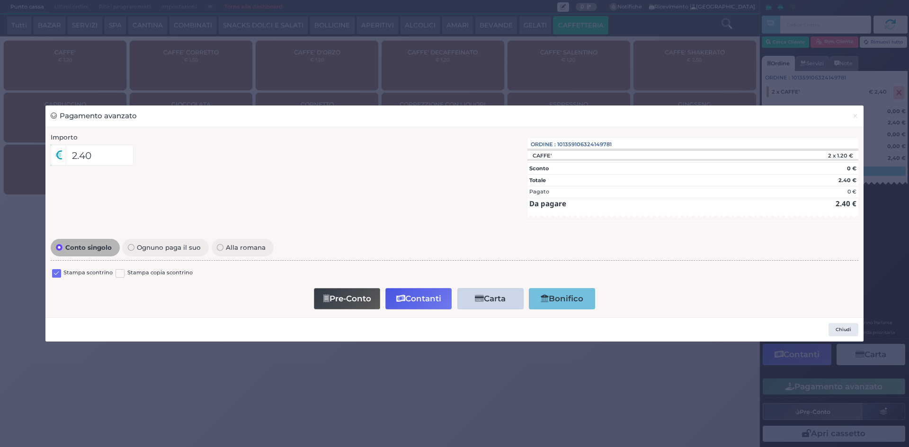
click at [55, 277] on label at bounding box center [56, 273] width 9 height 9
click at [0, 0] on input "checkbox" at bounding box center [0, 0] width 0 height 0
click at [417, 303] on button "Contanti" at bounding box center [418, 298] width 66 height 21
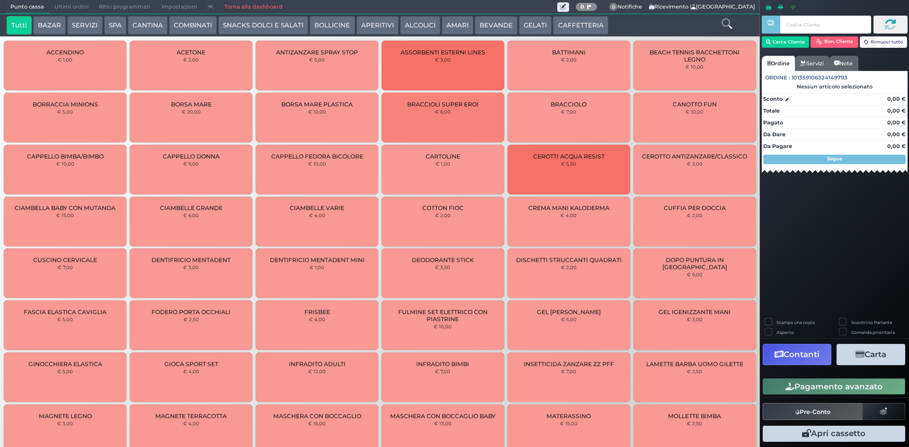
click at [56, 8] on span "Ultimi ordini" at bounding box center [71, 6] width 45 height 13
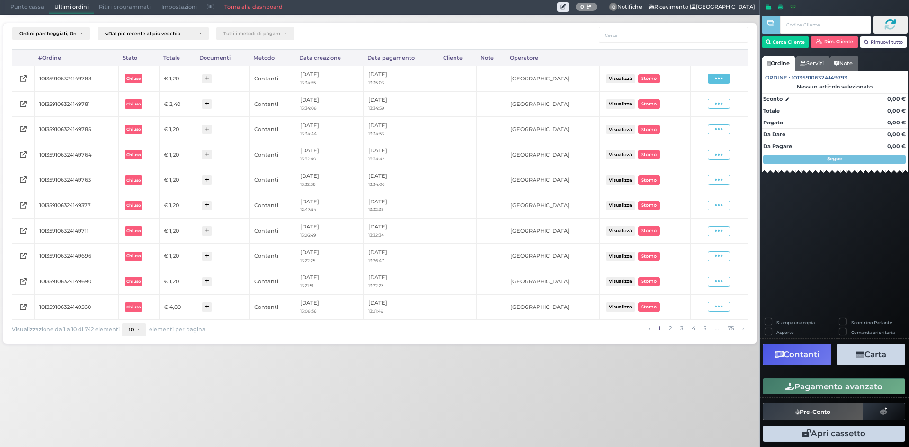
click at [710, 79] on span at bounding box center [719, 79] width 22 height 10
click at [700, 103] on span "Ristampa Pre-Conto" at bounding box center [696, 106] width 39 height 16
drag, startPoint x: 728, startPoint y: 107, endPoint x: 716, endPoint y: 119, distance: 17.1
click at [727, 107] on span at bounding box center [719, 104] width 22 height 10
drag, startPoint x: 709, startPoint y: 129, endPoint x: 694, endPoint y: 146, distance: 22.5
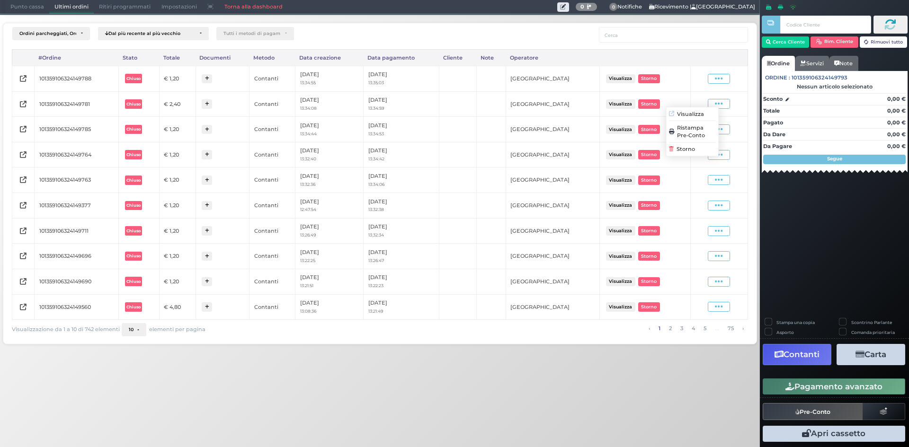
click at [707, 129] on span "Ristampa Pre-Conto" at bounding box center [696, 132] width 39 height 16
click at [716, 80] on icon at bounding box center [719, 78] width 8 height 9
click at [711, 109] on span "Ristampa Pre-Conto" at bounding box center [696, 106] width 39 height 16
click at [722, 78] on icon at bounding box center [719, 78] width 8 height 9
drag, startPoint x: 707, startPoint y: 104, endPoint x: 714, endPoint y: 94, distance: 11.7
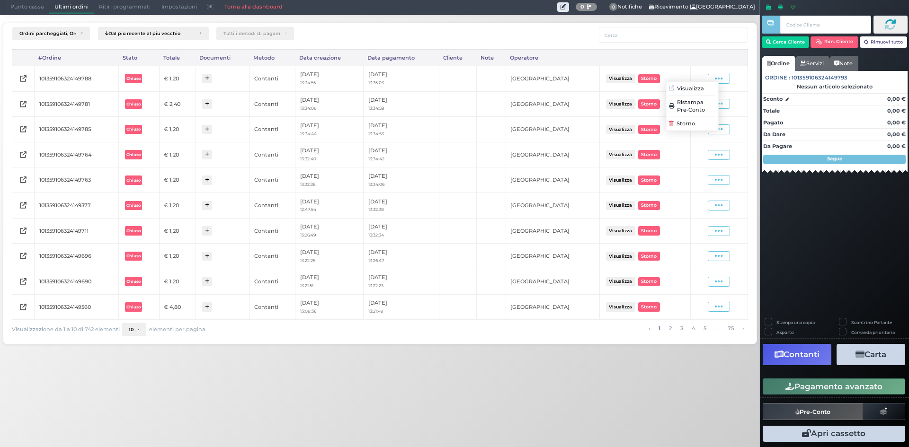
click at [707, 104] on span "Ristampa Pre-Conto" at bounding box center [696, 106] width 39 height 16
click at [721, 82] on icon at bounding box center [719, 78] width 8 height 9
click at [703, 104] on span "Ristampa Pre-Conto" at bounding box center [696, 106] width 39 height 16
click at [716, 80] on icon at bounding box center [719, 78] width 8 height 9
click at [707, 107] on span "Ristampa Pre-Conto" at bounding box center [696, 106] width 39 height 16
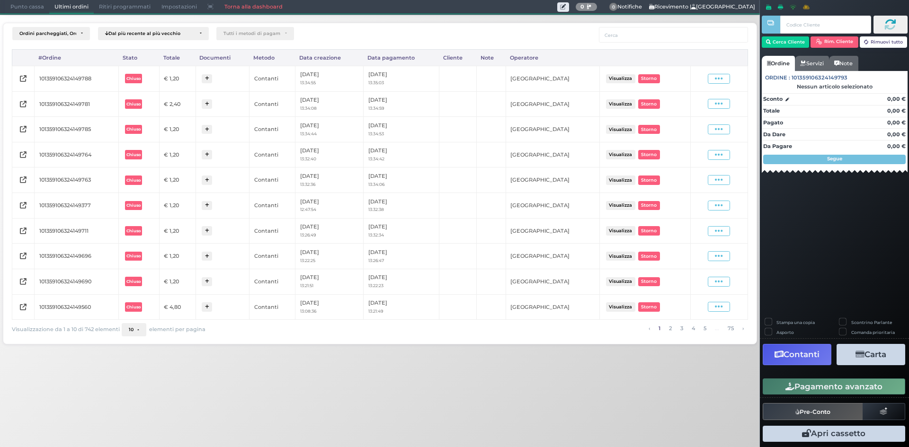
click at [35, 2] on span "Punto cassa" at bounding box center [27, 6] width 44 height 13
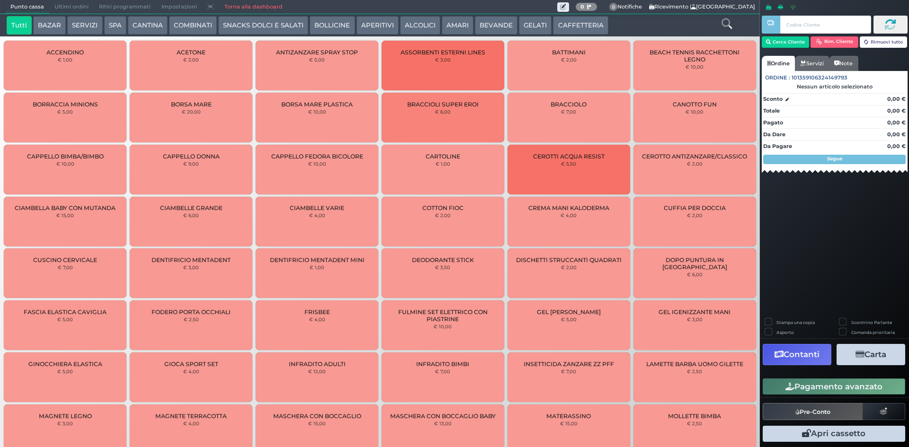
click at [562, 20] on button "CAFFETTERIA" at bounding box center [580, 25] width 55 height 19
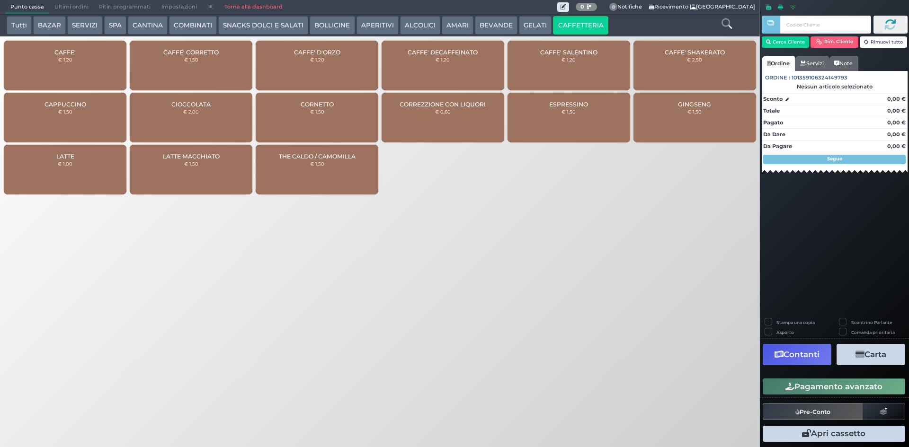
click at [39, 66] on div "CAFFE' € 1,20" at bounding box center [65, 66] width 123 height 50
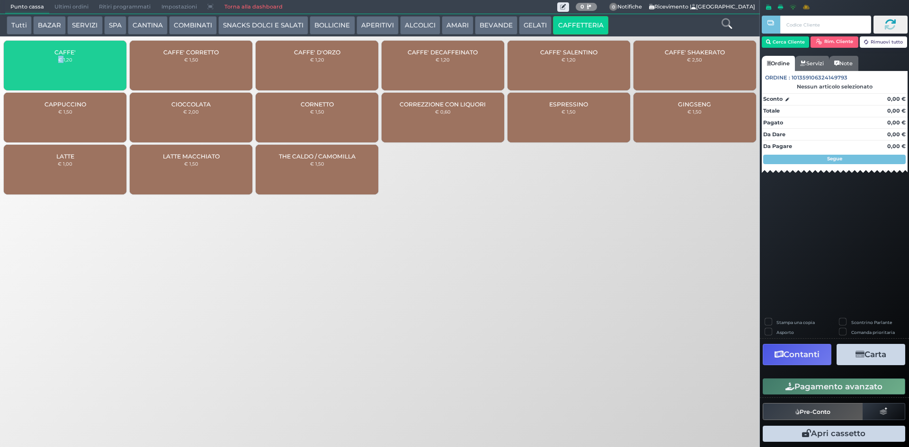
click at [39, 66] on div "CAFFE' € 1,20" at bounding box center [65, 66] width 123 height 50
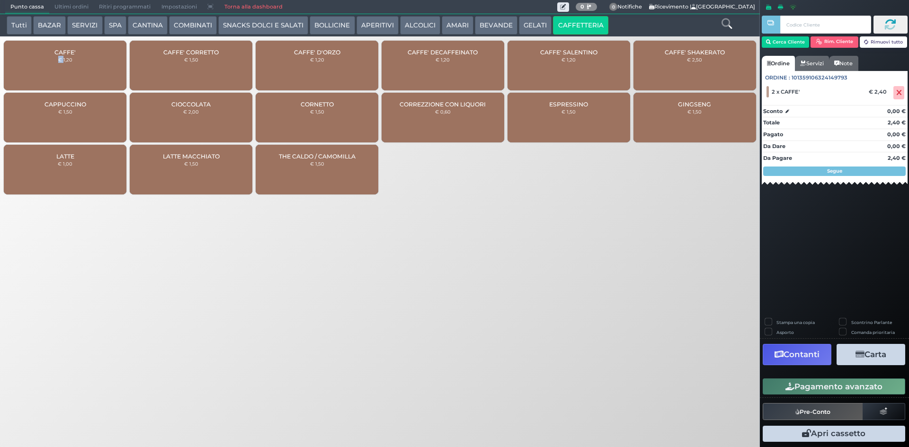
click at [775, 385] on button "Pagamento avanzato" at bounding box center [834, 387] width 143 height 16
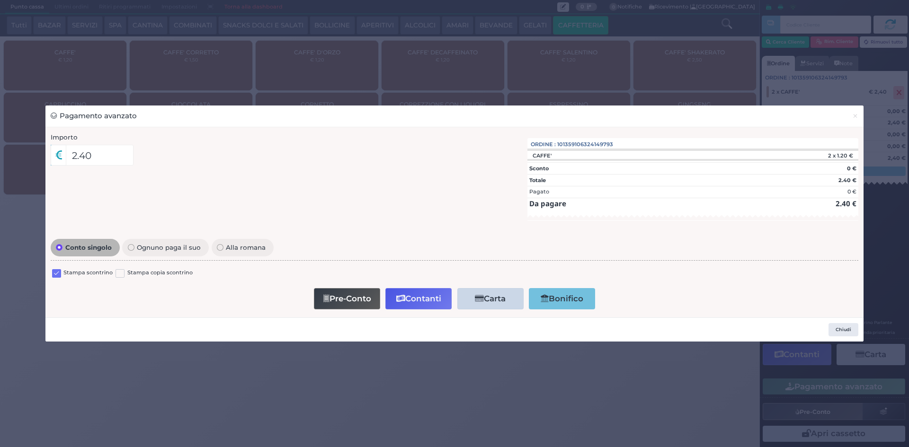
click at [55, 274] on label at bounding box center [56, 273] width 9 height 9
click at [0, 0] on input "checkbox" at bounding box center [0, 0] width 0 height 0
click at [426, 296] on button "Contanti" at bounding box center [418, 298] width 66 height 21
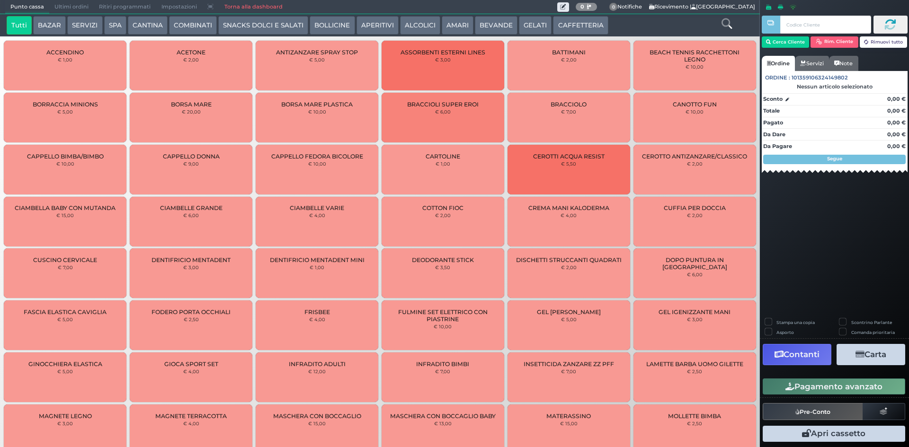
click at [65, 0] on span "Ultimi ordini" at bounding box center [71, 6] width 45 height 13
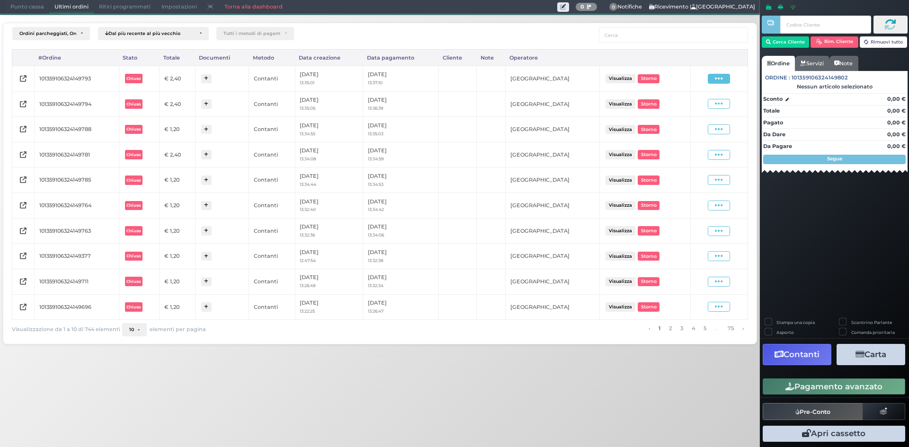
click at [719, 75] on icon at bounding box center [719, 78] width 8 height 9
click at [691, 103] on span "Ristampa Pre-Conto" at bounding box center [696, 106] width 39 height 16
click at [35, 6] on span "Punto cassa" at bounding box center [27, 6] width 44 height 13
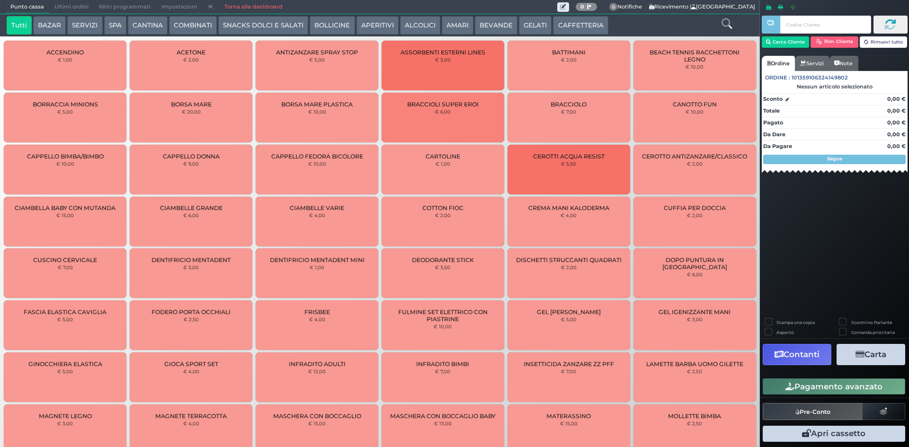
click at [599, 23] on button "CAFFETTERIA" at bounding box center [580, 25] width 55 height 19
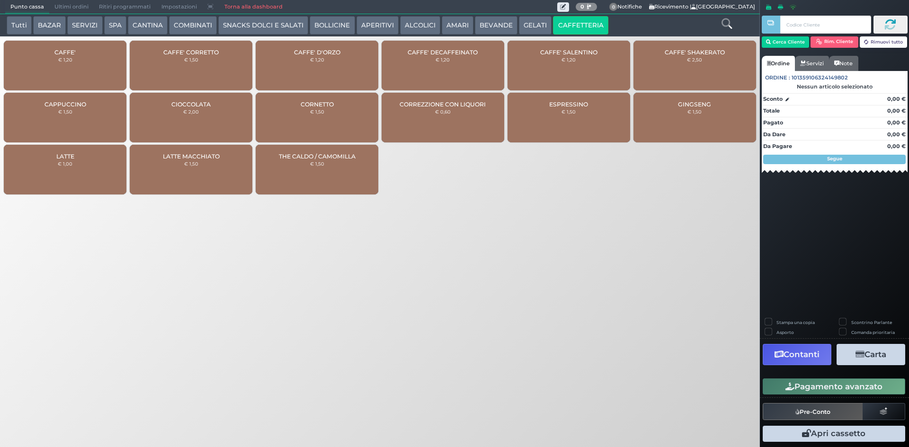
click at [119, 54] on div "CAFFE' € 1,20" at bounding box center [65, 66] width 123 height 50
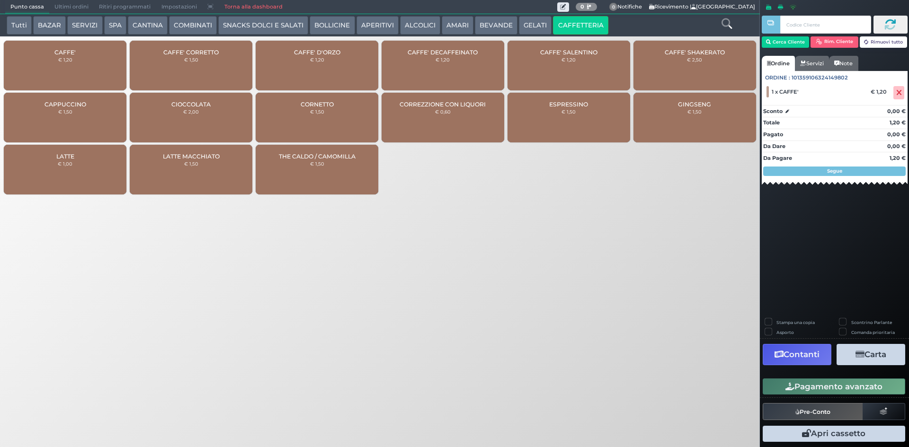
click at [861, 392] on button "Pagamento avanzato" at bounding box center [834, 387] width 143 height 16
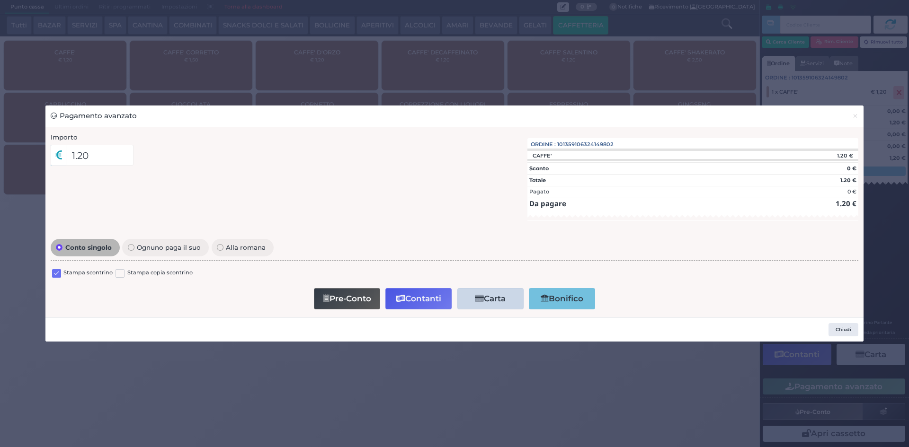
click at [56, 270] on label at bounding box center [56, 273] width 9 height 9
click at [0, 0] on input "checkbox" at bounding box center [0, 0] width 0 height 0
click at [321, 298] on button "Pre-Conto" at bounding box center [347, 298] width 66 height 21
click at [853, 120] on span "×" at bounding box center [855, 116] width 6 height 10
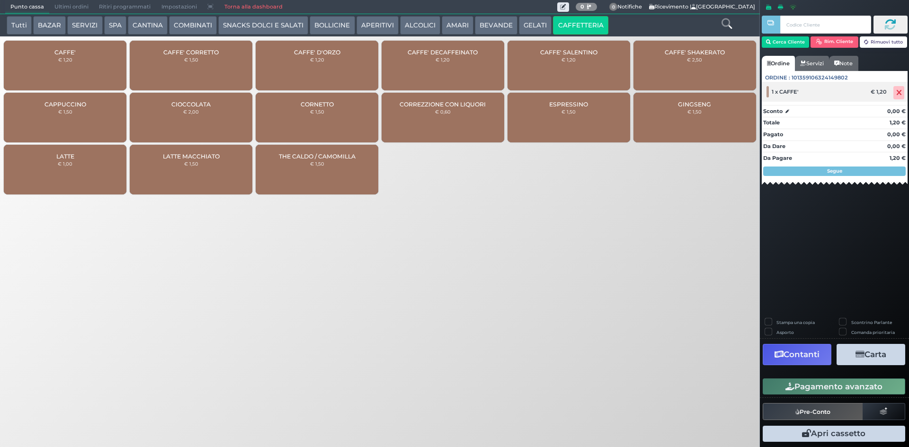
click at [898, 93] on icon at bounding box center [899, 93] width 6 height 0
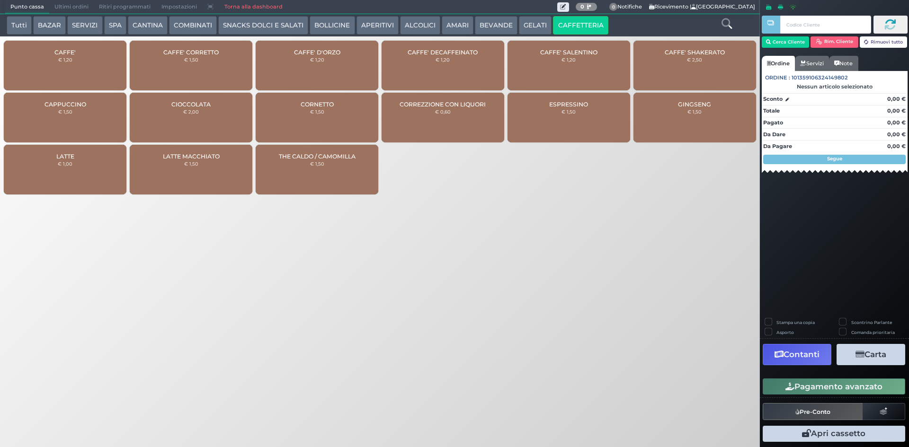
click at [63, 47] on div "CAFFE' € 1,20" at bounding box center [65, 66] width 123 height 50
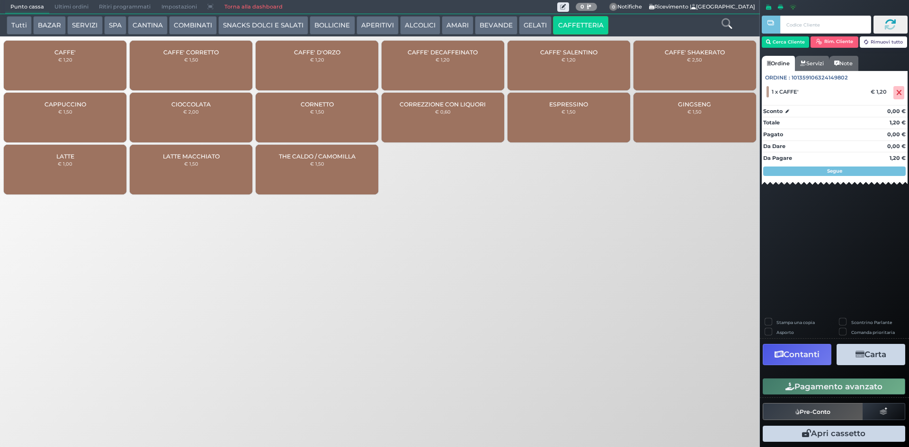
click at [834, 379] on button "Pagamento avanzato" at bounding box center [834, 387] width 143 height 16
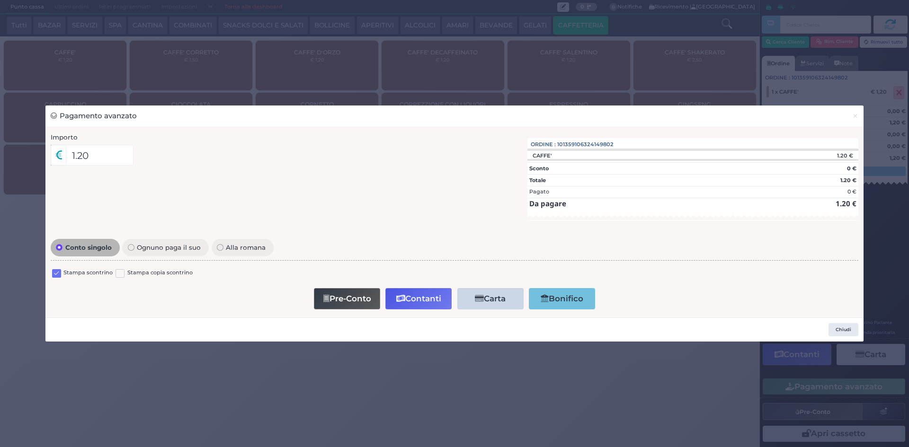
click at [53, 275] on label at bounding box center [56, 273] width 9 height 9
click at [0, 0] on input "checkbox" at bounding box center [0, 0] width 0 height 0
click at [331, 304] on button "Pre-Conto" at bounding box center [347, 298] width 66 height 21
click at [860, 117] on button "×" at bounding box center [855, 116] width 17 height 21
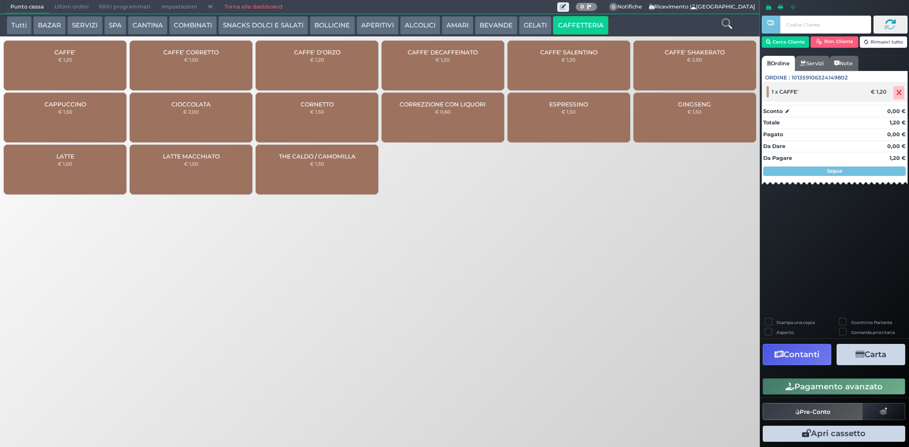
click at [902, 93] on span at bounding box center [898, 92] width 11 height 13
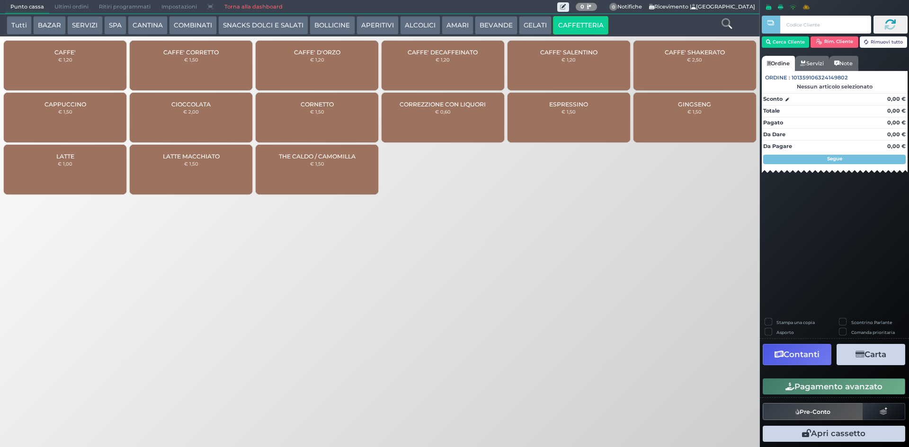
click at [67, 49] on span "CAFFE'" at bounding box center [64, 52] width 21 height 7
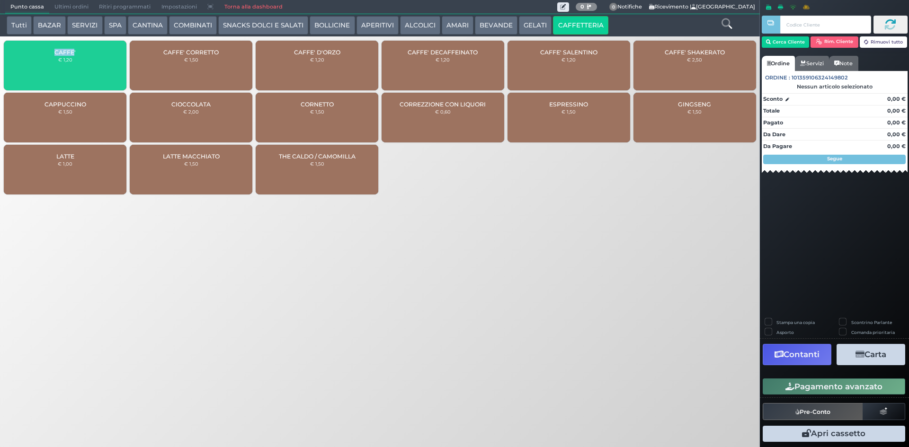
click at [67, 49] on span "CAFFE'" at bounding box center [64, 52] width 21 height 7
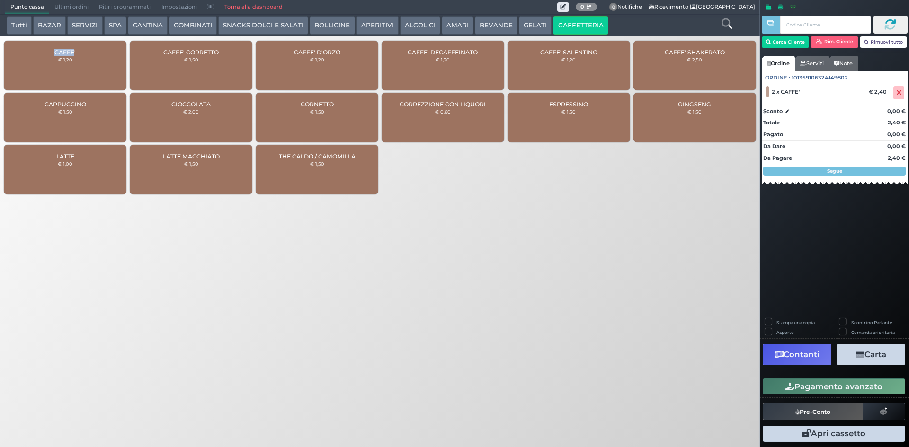
click at [493, 23] on button "BEVANDE" at bounding box center [496, 25] width 43 height 19
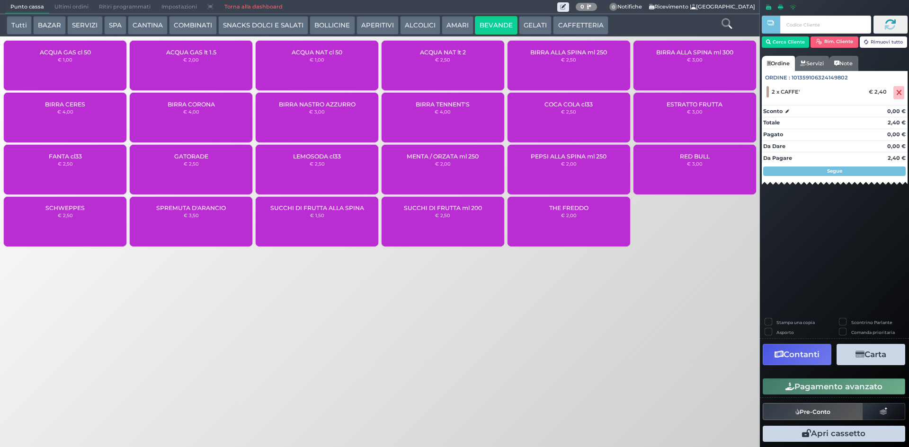
click at [310, 58] on div "ACQUA NAT cl 50 € 1,00" at bounding box center [317, 66] width 123 height 50
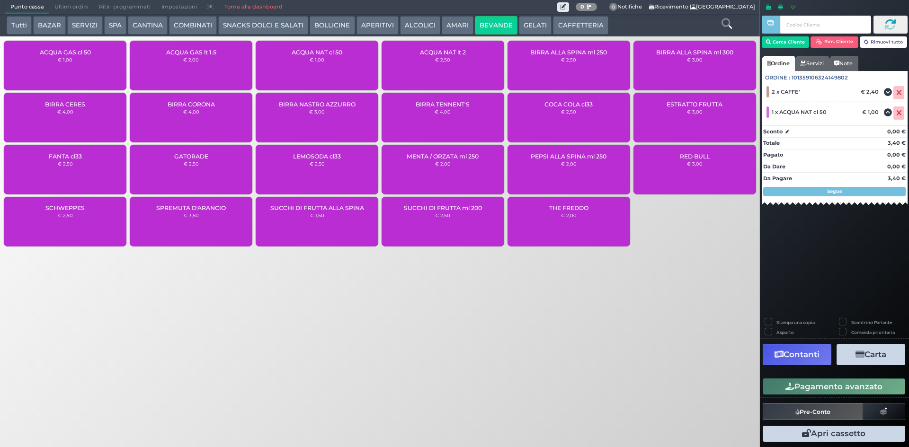
click at [853, 395] on div "Pagamento avanzato" at bounding box center [834, 386] width 149 height 21
click at [845, 392] on button "Pagamento avanzato" at bounding box center [834, 387] width 143 height 16
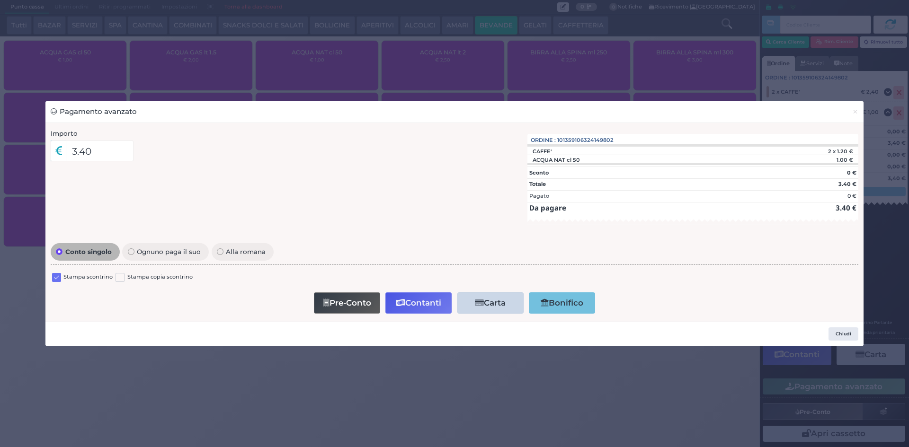
click at [53, 280] on label at bounding box center [56, 277] width 9 height 9
click at [0, 0] on input "checkbox" at bounding box center [0, 0] width 0 height 0
click at [411, 305] on button "Contanti" at bounding box center [418, 303] width 66 height 21
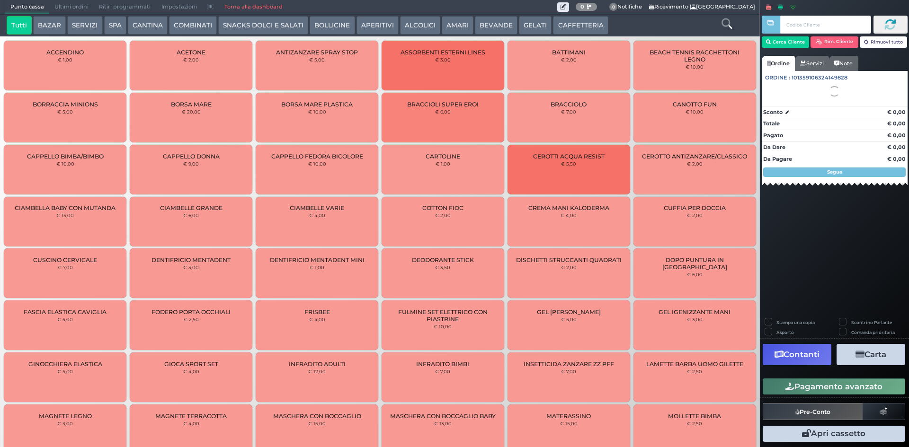
click at [78, 7] on span "Ultimi ordini" at bounding box center [71, 6] width 45 height 13
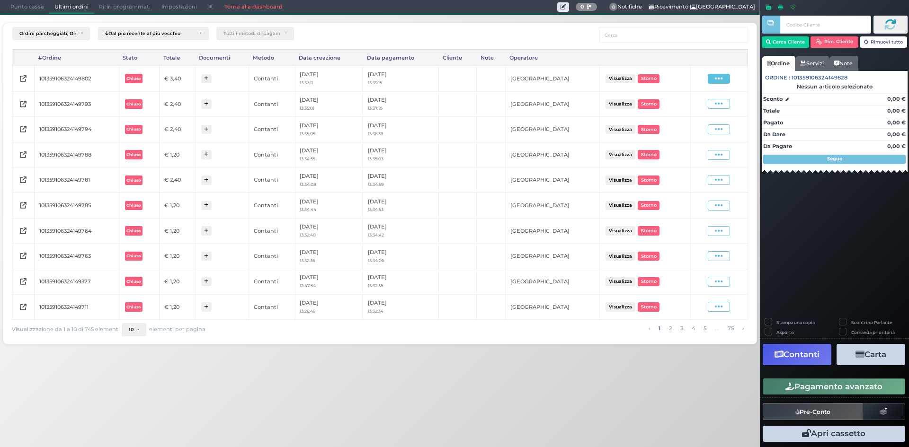
drag, startPoint x: 723, startPoint y: 77, endPoint x: 718, endPoint y: 80, distance: 6.2
click at [723, 77] on icon at bounding box center [719, 78] width 8 height 9
click at [711, 106] on span "Ristampa Pre-Conto" at bounding box center [696, 106] width 39 height 16
click at [19, 8] on span "Punto cassa" at bounding box center [27, 6] width 44 height 13
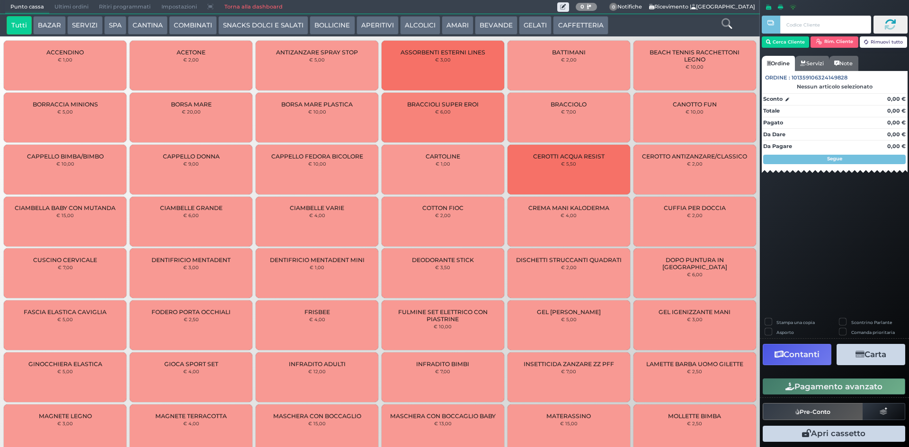
click at [556, 21] on button "CAFFETTERIA" at bounding box center [580, 25] width 55 height 19
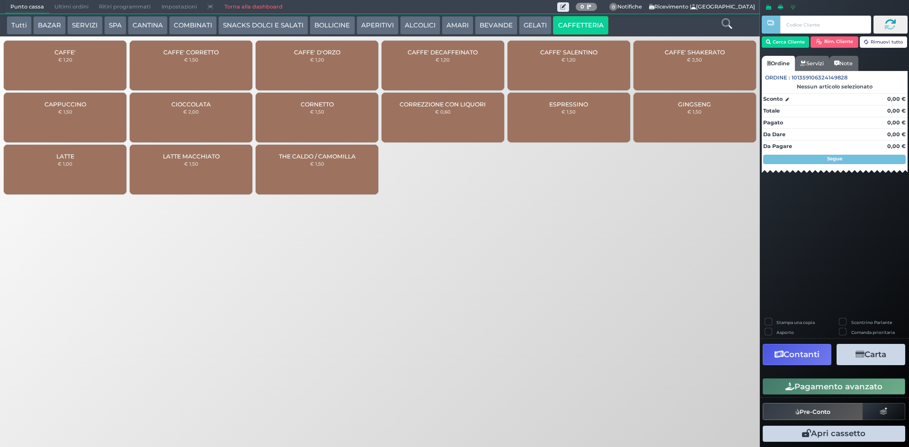
click at [82, 49] on div "CAFFE' € 1,20" at bounding box center [65, 66] width 123 height 50
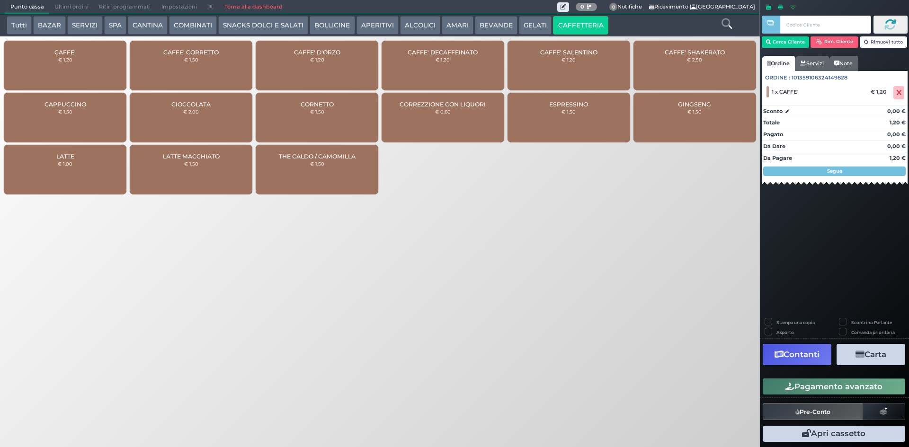
click at [834, 392] on button "Pagamento avanzato" at bounding box center [834, 387] width 143 height 16
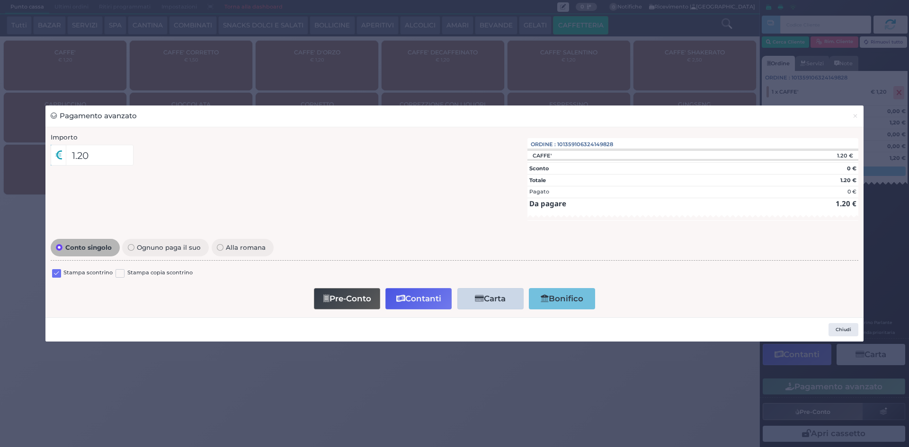
click at [60, 273] on label at bounding box center [56, 273] width 9 height 9
click at [0, 0] on input "checkbox" at bounding box center [0, 0] width 0 height 0
click at [329, 306] on button "Pre-Conto" at bounding box center [347, 298] width 66 height 21
drag, startPoint x: 325, startPoint y: 302, endPoint x: 271, endPoint y: 177, distance: 136.6
click at [333, 150] on div "Importo 1.20 Importo Totale 1.20 Quote 1 1 1.20" at bounding box center [456, 223] width 816 height 180
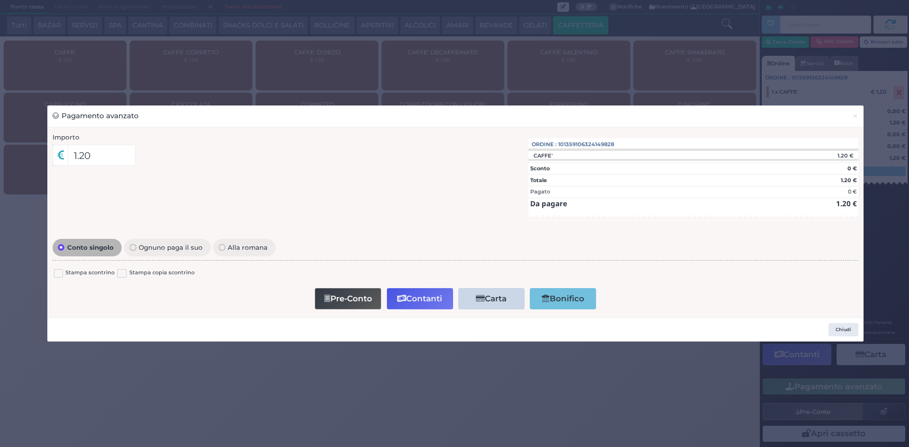
click at [408, 300] on button "Contanti" at bounding box center [420, 298] width 66 height 21
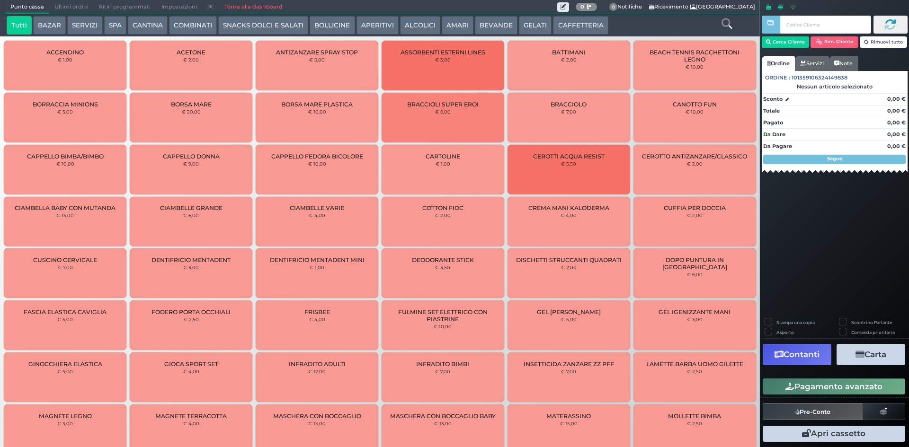
click at [65, 8] on span "Ultimi ordini" at bounding box center [71, 6] width 45 height 13
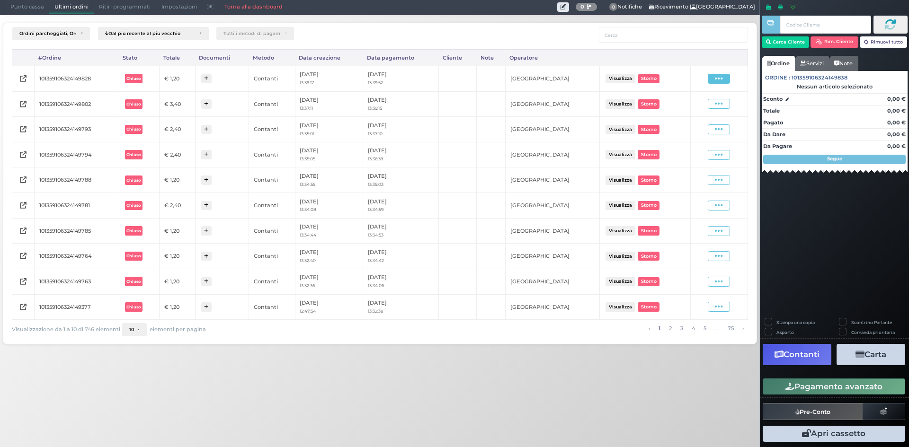
click at [721, 83] on span at bounding box center [719, 79] width 22 height 10
click at [702, 104] on span "Ristampa Pre-Conto" at bounding box center [696, 106] width 39 height 16
click at [17, 10] on span "Punto cassa" at bounding box center [27, 6] width 44 height 13
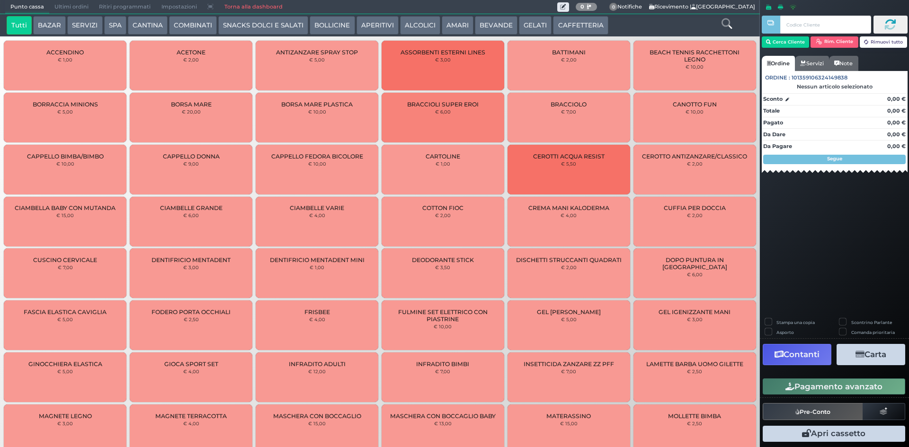
click at [556, 23] on button "CAFFETTERIA" at bounding box center [580, 25] width 55 height 19
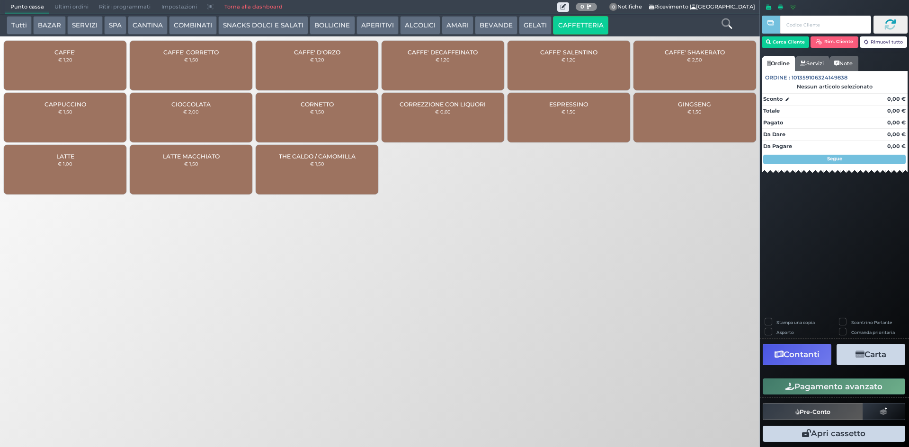
click at [706, 112] on div "GINGSENG € 1,50" at bounding box center [694, 118] width 123 height 50
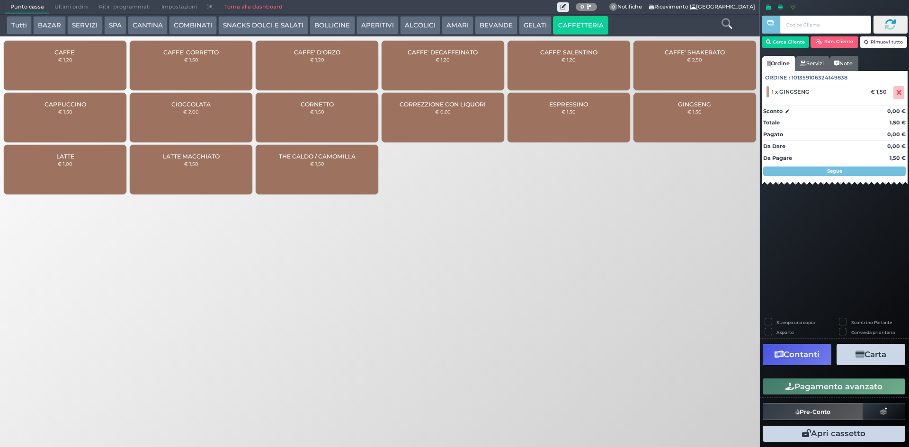
click at [834, 384] on button "Pagamento avanzato" at bounding box center [834, 387] width 143 height 16
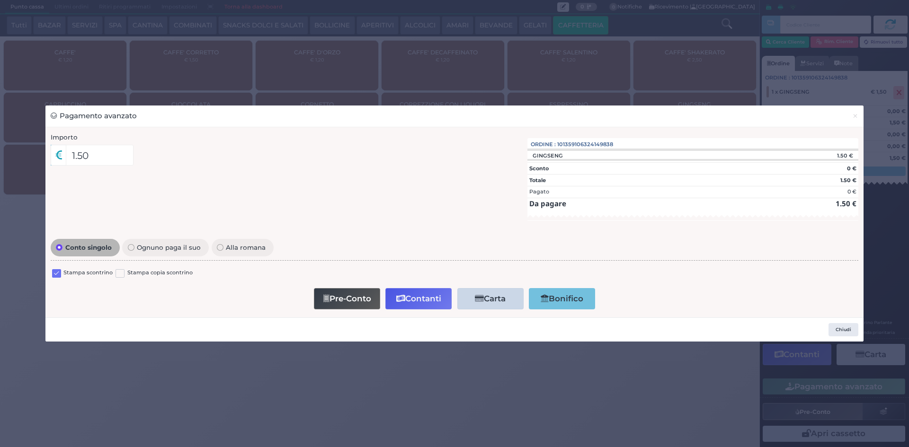
click at [54, 277] on label at bounding box center [56, 273] width 9 height 9
click at [0, 0] on input "checkbox" at bounding box center [0, 0] width 0 height 0
click at [403, 303] on button "Contanti" at bounding box center [418, 298] width 66 height 21
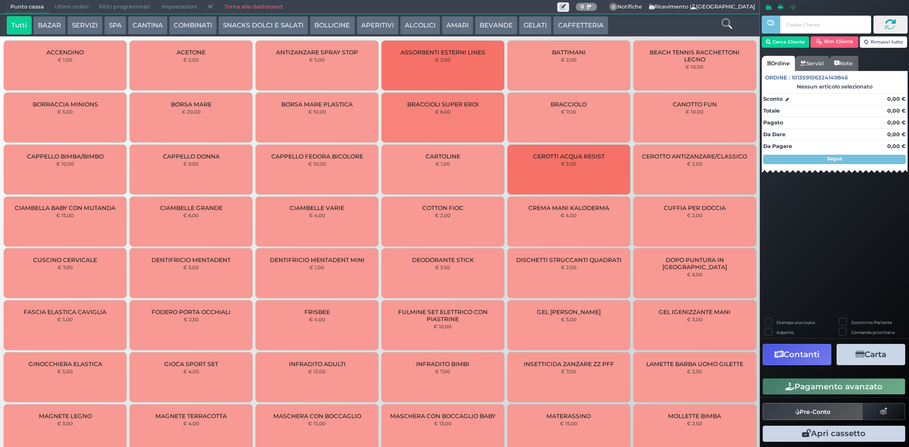
click at [80, 2] on span "Ultimi ordini" at bounding box center [71, 6] width 45 height 13
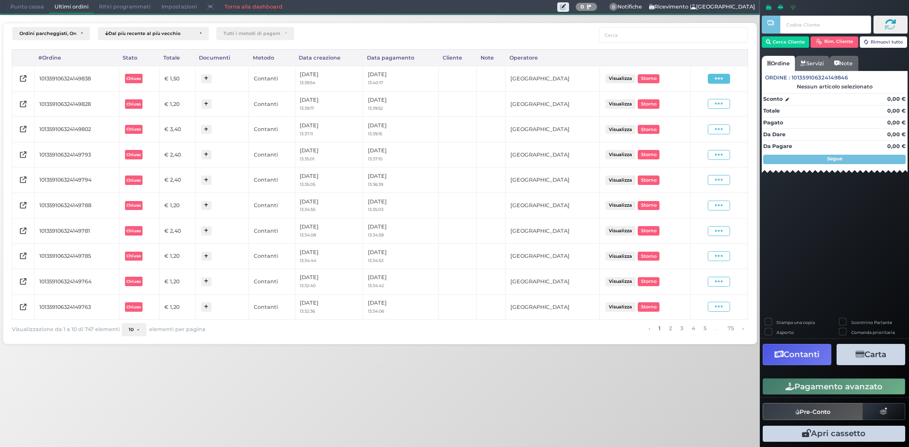
click at [721, 79] on span at bounding box center [719, 79] width 22 height 10
click at [698, 102] on span "Ristampa Pre-Conto" at bounding box center [696, 106] width 39 height 16
click at [20, 8] on span "Punto cassa" at bounding box center [27, 6] width 44 height 13
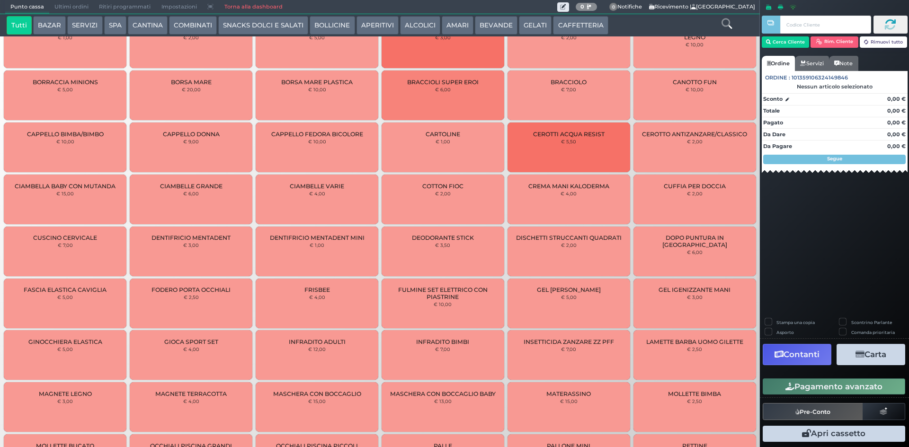
click at [585, 23] on button "CAFFETTERIA" at bounding box center [580, 25] width 55 height 19
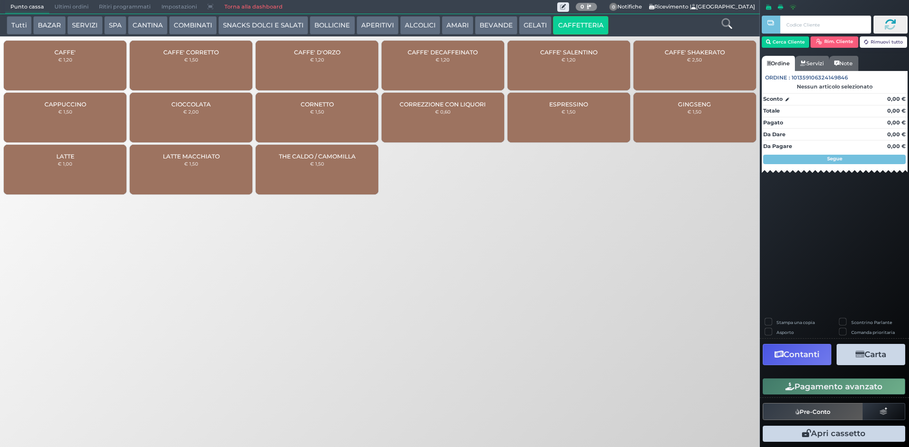
click at [85, 65] on div "CAFFE' € 1,20" at bounding box center [65, 66] width 123 height 50
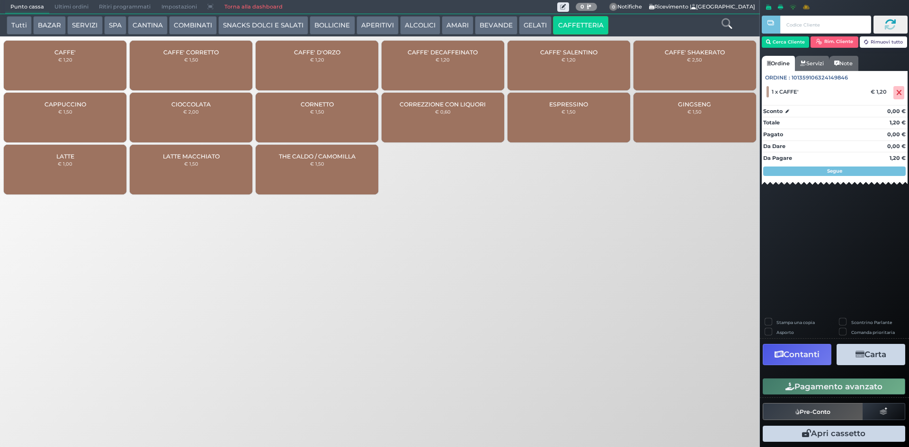
drag, startPoint x: 849, startPoint y: 388, endPoint x: 849, endPoint y: 383, distance: 5.2
click at [849, 387] on button "Pagamento avanzato" at bounding box center [834, 387] width 143 height 16
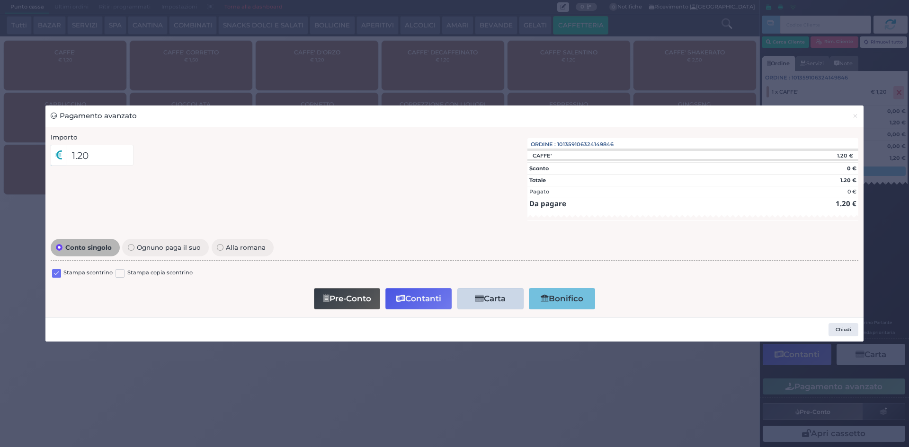
click at [56, 272] on label at bounding box center [56, 273] width 9 height 9
click at [0, 0] on input "checkbox" at bounding box center [0, 0] width 0 height 0
click at [409, 299] on button "Contanti" at bounding box center [418, 298] width 66 height 21
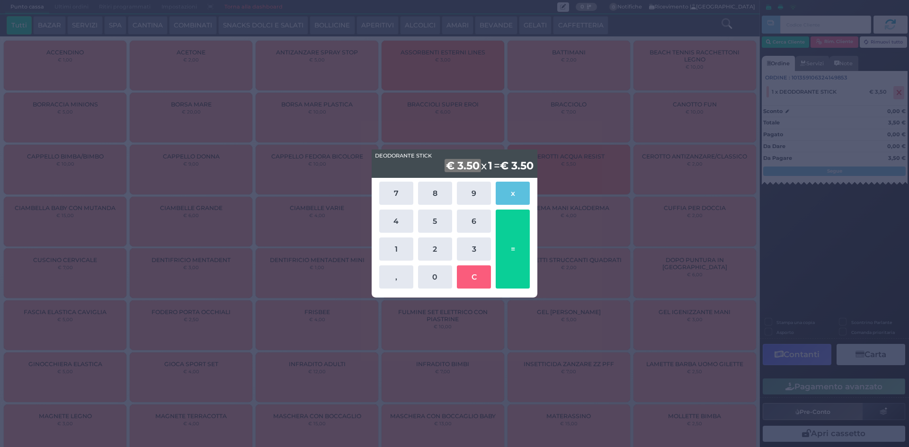
click at [336, 116] on div "DEODORANTE STICK DEODORANTE STICK € 3.50 x 1 = € 3.50 7 8 9 x 4 5 6 1 2 3 , 0 C…" at bounding box center [454, 223] width 909 height 447
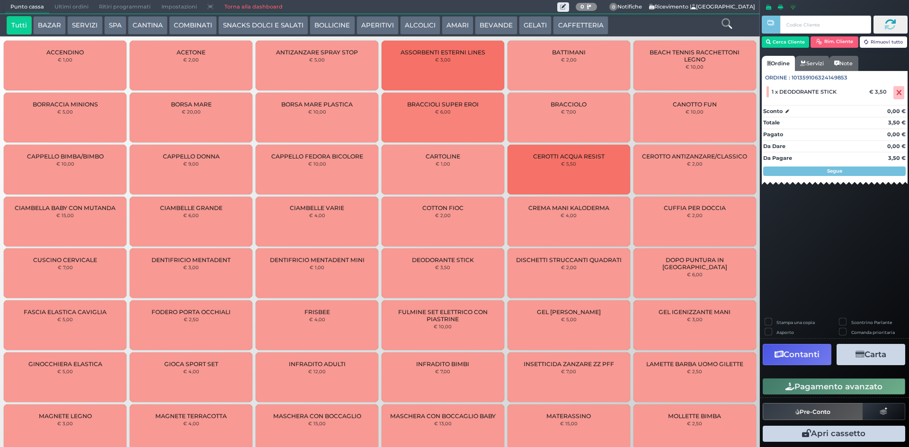
click at [68, 8] on span "Ultimi ordini" at bounding box center [71, 6] width 45 height 13
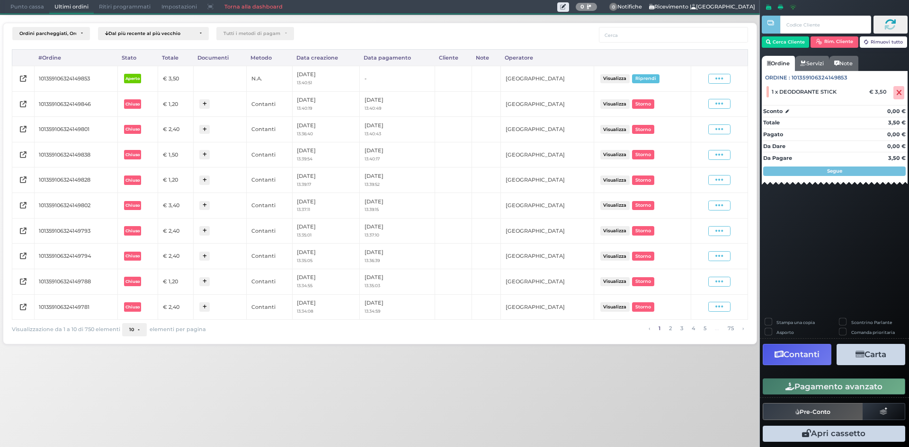
drag, startPoint x: 898, startPoint y: 93, endPoint x: 726, endPoint y: 67, distance: 174.4
click at [897, 93] on icon at bounding box center [899, 93] width 6 height 0
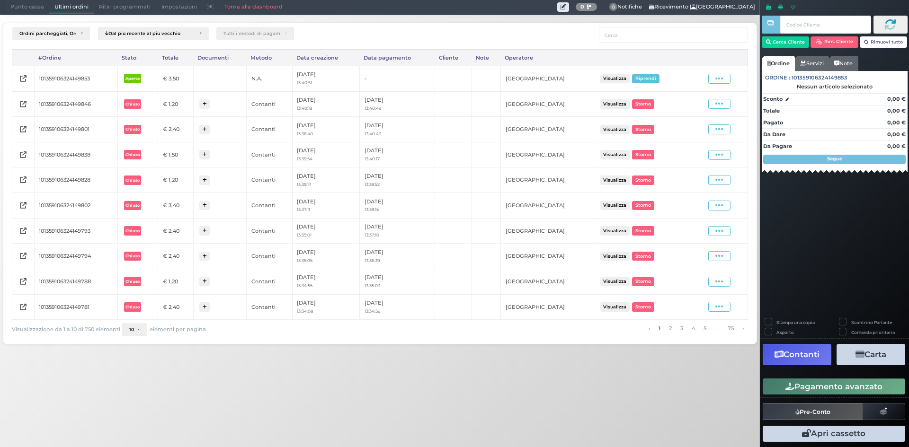
drag, startPoint x: 7, startPoint y: 1, endPoint x: 19, endPoint y: 1, distance: 11.8
click at [9, 1] on span "Punto cassa" at bounding box center [27, 6] width 44 height 13
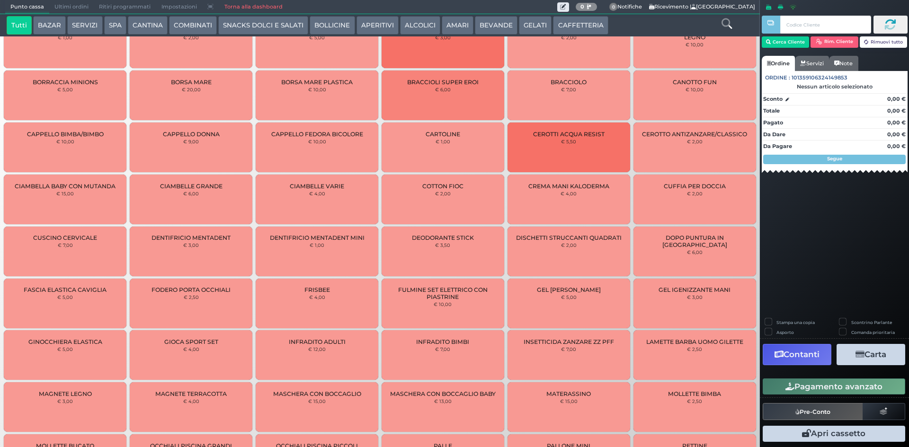
click at [59, 1] on span "Ultimi ordini" at bounding box center [71, 6] width 45 height 13
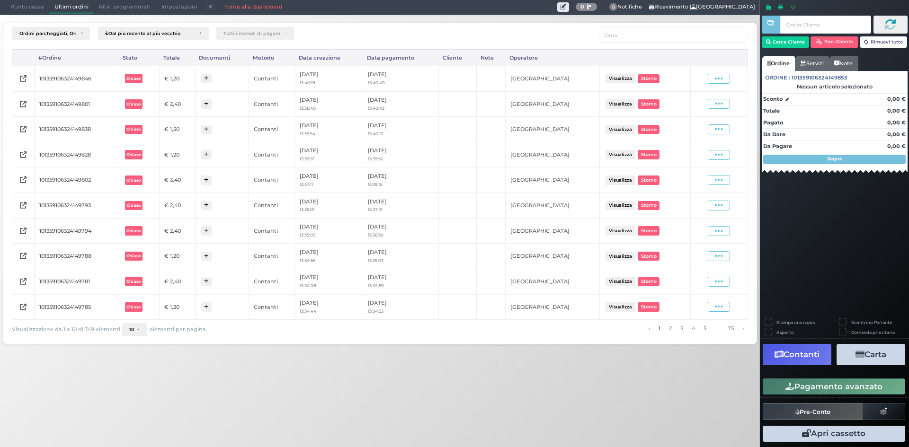
drag, startPoint x: 720, startPoint y: 79, endPoint x: 704, endPoint y: 97, distance: 23.5
click at [720, 80] on icon at bounding box center [719, 78] width 8 height 9
click at [701, 104] on span "Ristampa Pre-Conto" at bounding box center [696, 106] width 39 height 16
click at [24, 5] on span "Punto cassa" at bounding box center [27, 6] width 44 height 13
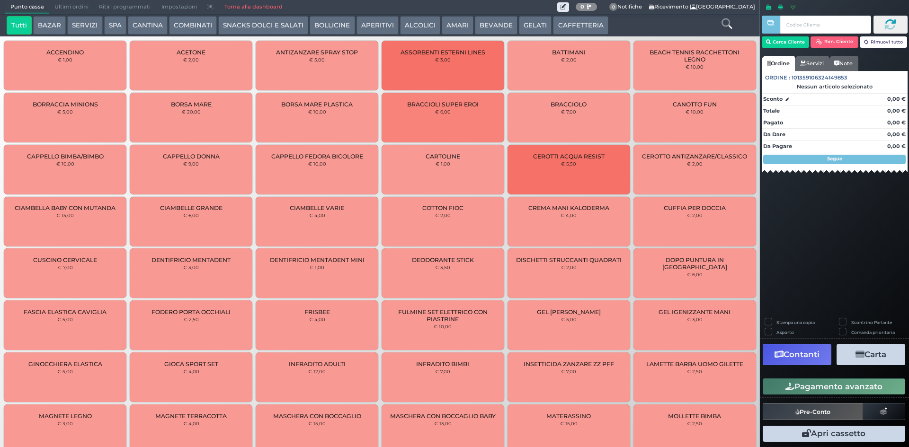
drag, startPoint x: 577, startPoint y: 26, endPoint x: 444, endPoint y: 39, distance: 133.2
click at [577, 26] on button "CAFFETTERIA" at bounding box center [580, 25] width 55 height 19
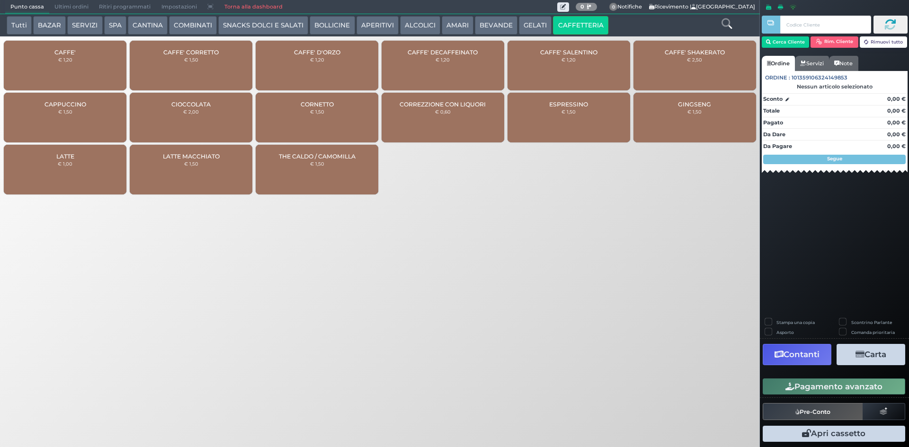
click at [63, 55] on span "CAFFE'" at bounding box center [64, 52] width 21 height 7
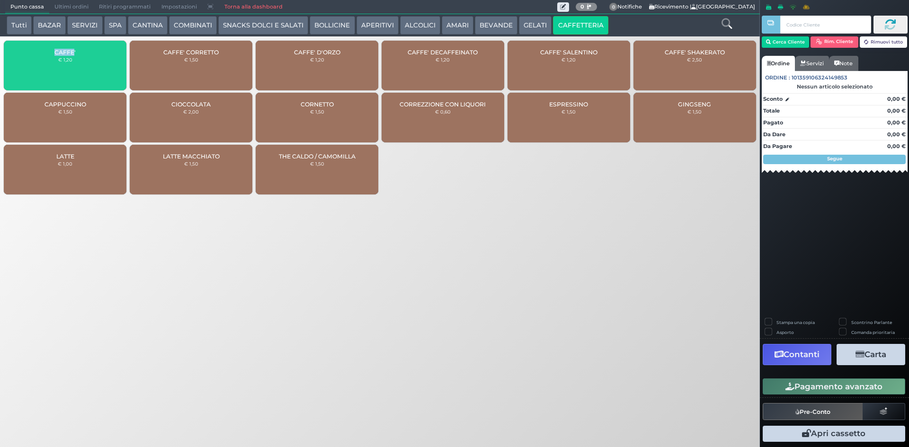
click at [63, 55] on span "CAFFE'" at bounding box center [64, 52] width 21 height 7
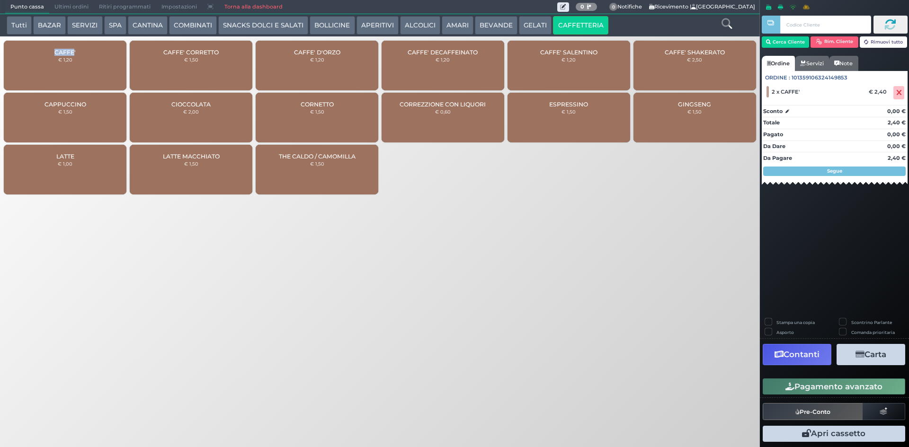
click at [773, 384] on button "Pagamento avanzato" at bounding box center [834, 387] width 143 height 16
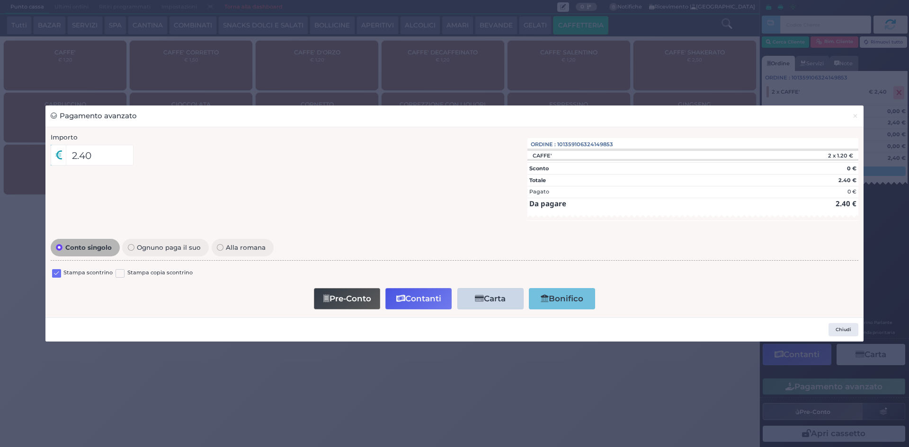
click at [56, 272] on label at bounding box center [56, 273] width 9 height 9
click at [0, 0] on input "checkbox" at bounding box center [0, 0] width 0 height 0
click at [345, 302] on button "Pre-Conto" at bounding box center [347, 298] width 66 height 21
drag, startPoint x: 853, startPoint y: 115, endPoint x: 884, endPoint y: 94, distance: 37.6
click at [854, 115] on span "×" at bounding box center [855, 116] width 6 height 10
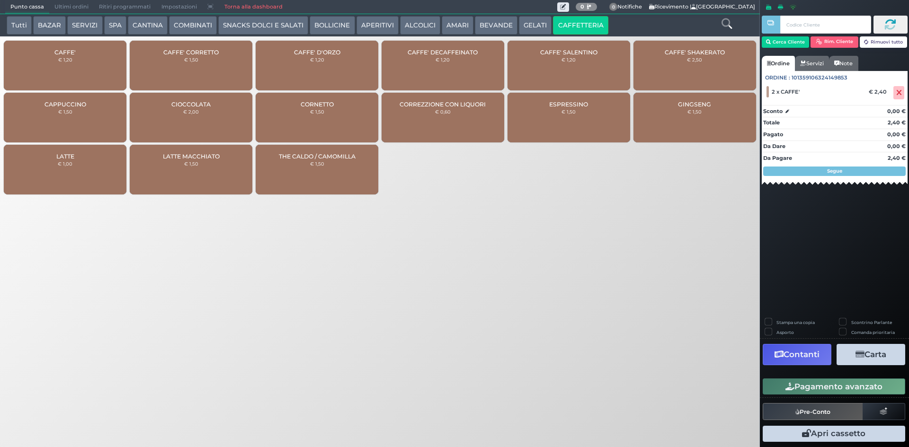
click at [897, 93] on icon at bounding box center [899, 93] width 6 height 0
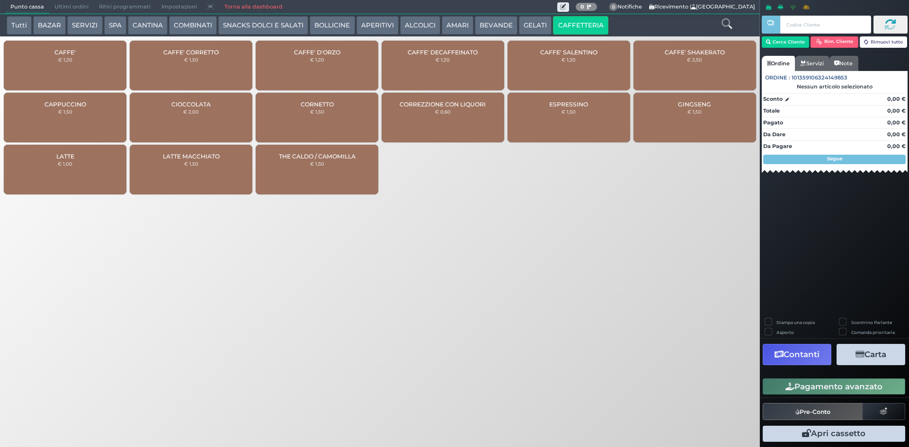
click at [60, 53] on span "CAFFE'" at bounding box center [64, 52] width 21 height 7
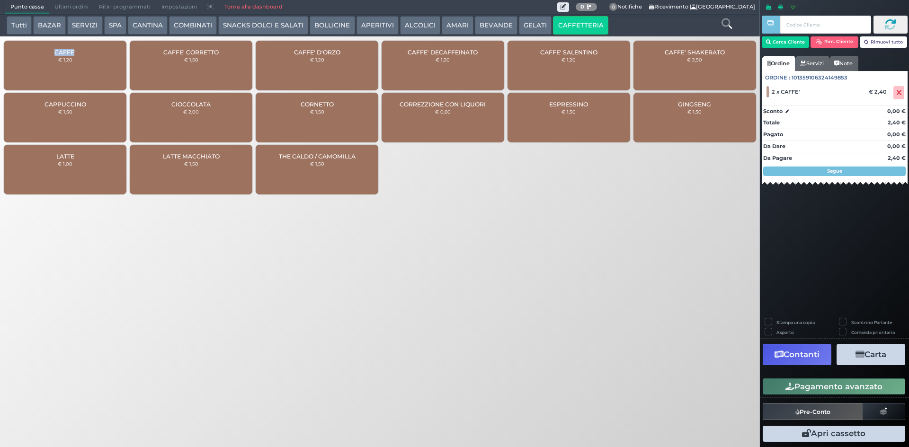
click at [840, 389] on button "Pagamento avanzato" at bounding box center [834, 387] width 143 height 16
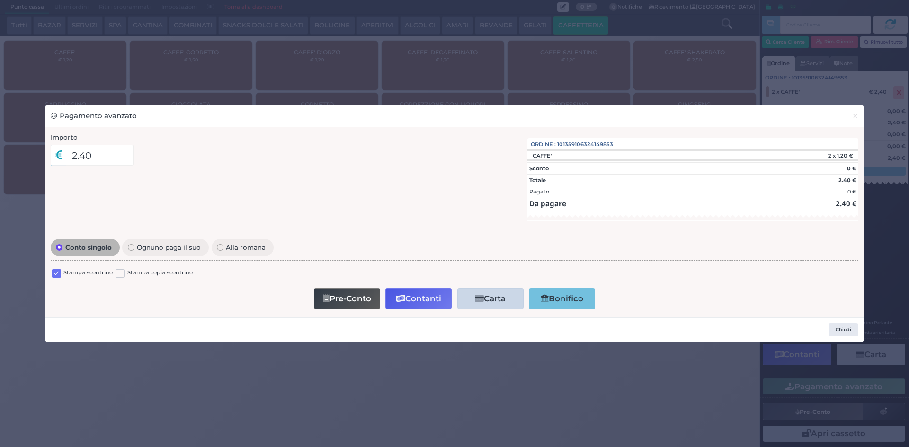
click at [58, 274] on label at bounding box center [56, 273] width 9 height 9
click at [0, 0] on input "checkbox" at bounding box center [0, 0] width 0 height 0
click at [410, 306] on button "Contanti" at bounding box center [418, 298] width 66 height 21
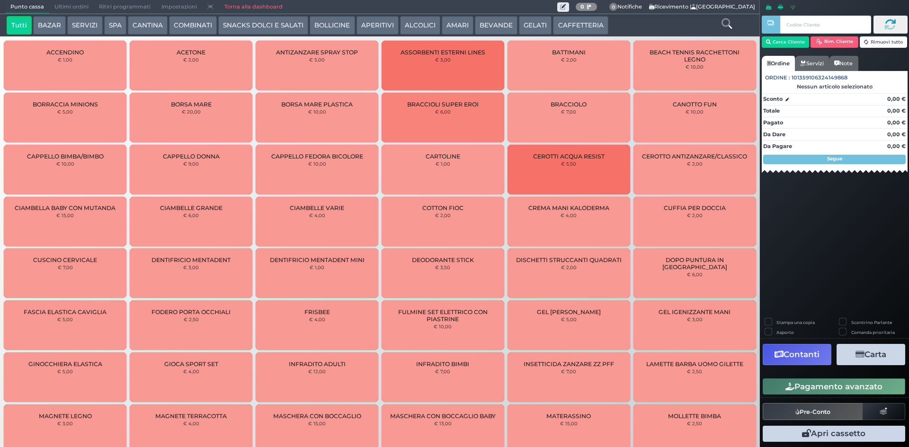
click at [58, 6] on span "Ultimi ordini" at bounding box center [71, 6] width 45 height 13
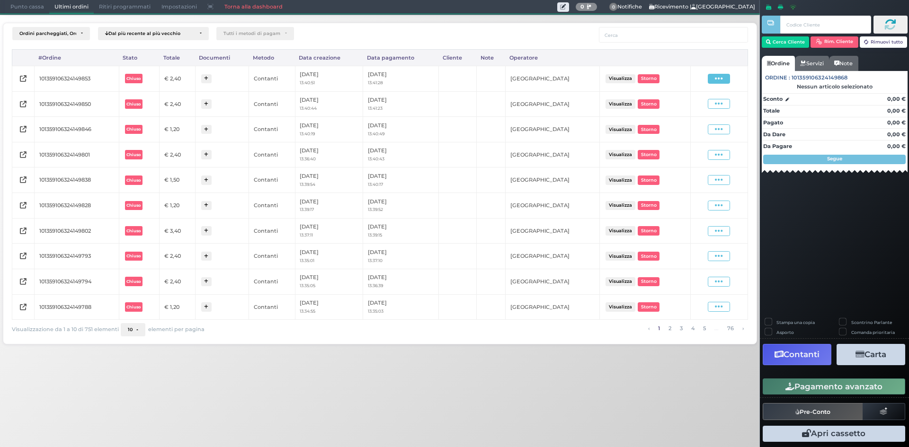
click at [712, 77] on span at bounding box center [719, 79] width 22 height 10
click at [695, 100] on span "Ristampa Pre-Conto" at bounding box center [696, 106] width 39 height 16
click at [16, 7] on span "Punto cassa" at bounding box center [27, 6] width 44 height 13
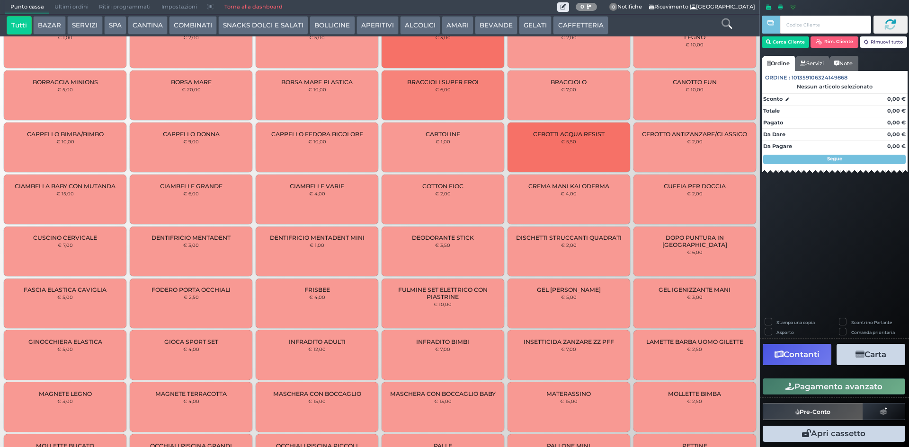
drag, startPoint x: 565, startPoint y: 18, endPoint x: 469, endPoint y: 30, distance: 96.9
click at [565, 18] on button "CAFFETTERIA" at bounding box center [580, 25] width 55 height 19
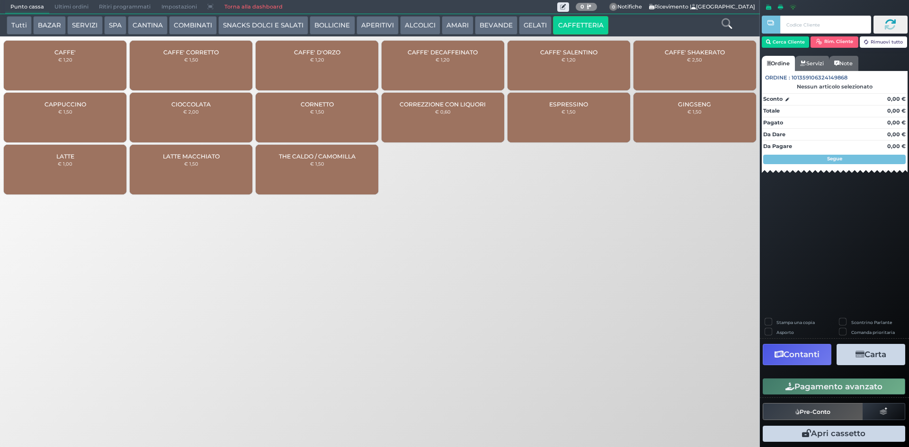
drag, startPoint x: 69, startPoint y: 60, endPoint x: 196, endPoint y: 58, distance: 126.9
click at [70, 60] on small "€ 1,20" at bounding box center [65, 60] width 14 height 6
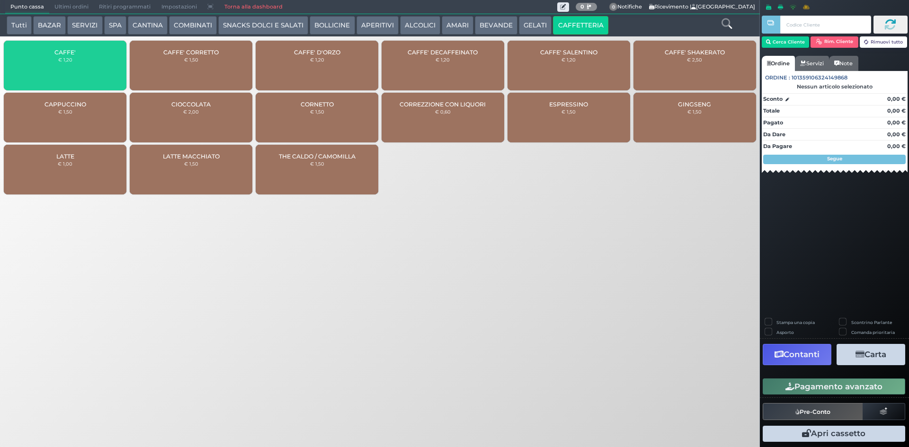
drag, startPoint x: 196, startPoint y: 58, endPoint x: 729, endPoint y: 191, distance: 549.6
click at [197, 57] on small "€ 1,50" at bounding box center [191, 60] width 14 height 6
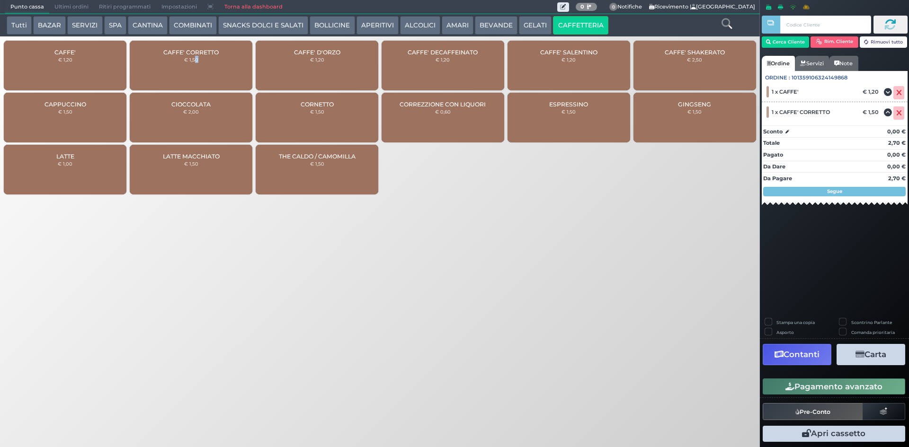
click at [819, 390] on button "Pagamento avanzato" at bounding box center [834, 387] width 143 height 16
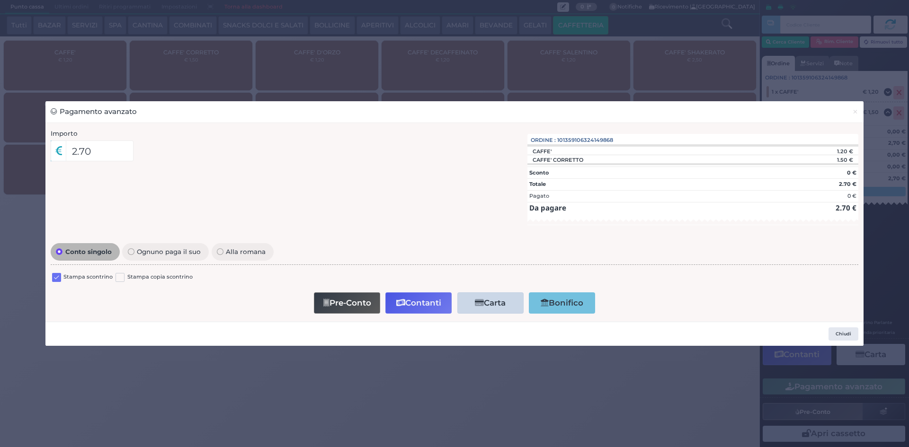
click at [53, 276] on label at bounding box center [56, 277] width 9 height 9
click at [0, 0] on input "checkbox" at bounding box center [0, 0] width 0 height 0
drag, startPoint x: 414, startPoint y: 306, endPoint x: 412, endPoint y: 292, distance: 13.9
click at [413, 303] on button "Contanti" at bounding box center [418, 303] width 66 height 21
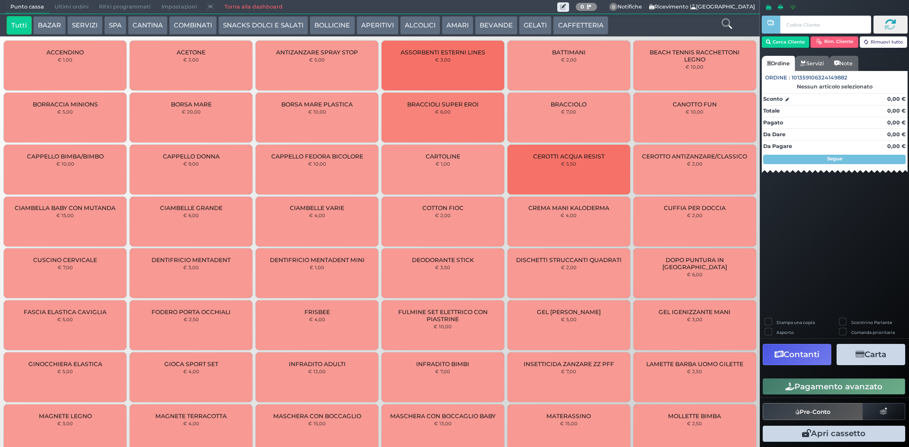
click at [87, 6] on span "Ultimi ordini" at bounding box center [71, 6] width 45 height 13
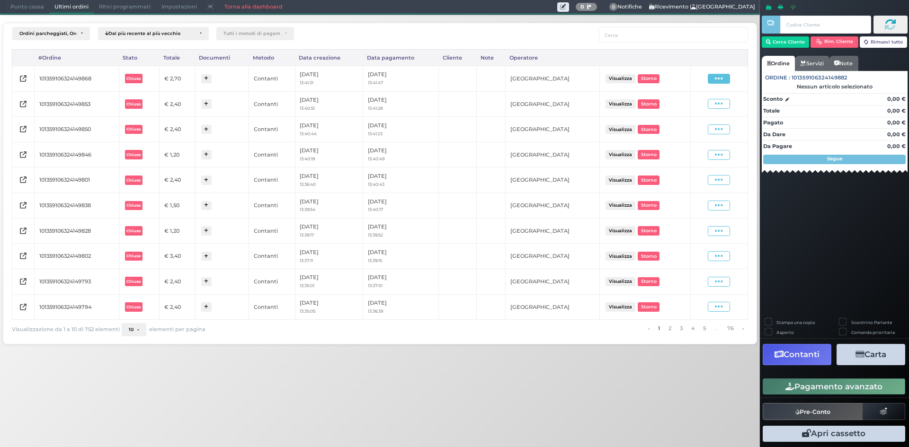
click at [720, 81] on icon at bounding box center [719, 78] width 8 height 9
click at [697, 103] on span "Ristampa Pre-Conto" at bounding box center [696, 106] width 39 height 16
click at [39, 5] on span "Punto cassa" at bounding box center [27, 6] width 44 height 13
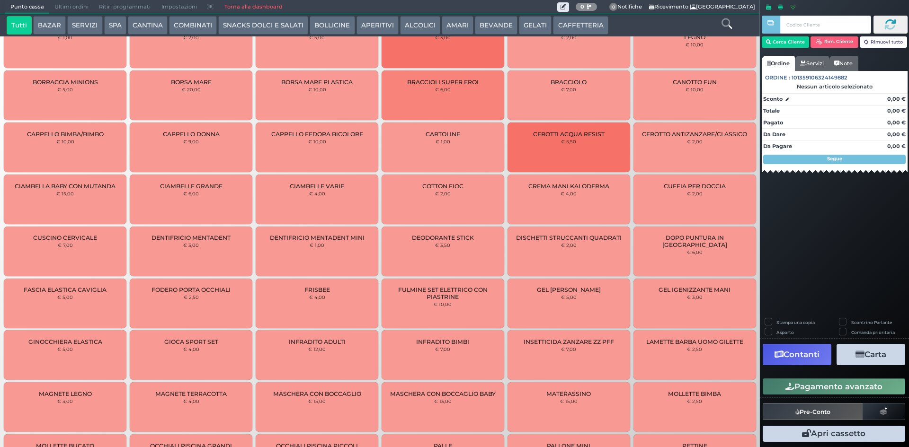
click at [571, 24] on button "CAFFETTERIA" at bounding box center [580, 25] width 55 height 19
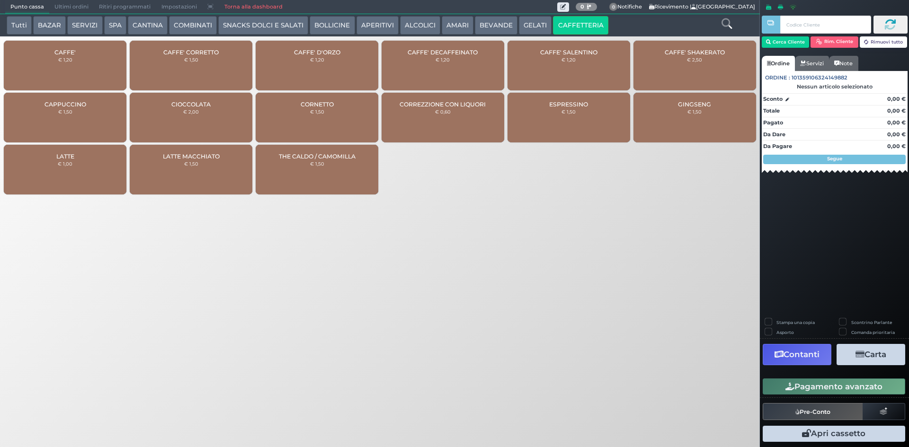
click at [91, 55] on div "CAFFE' € 1,20" at bounding box center [65, 66] width 123 height 50
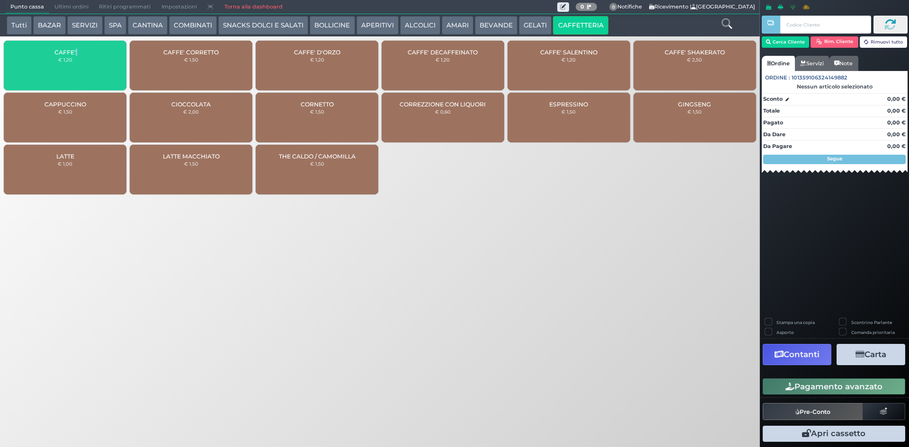
click at [91, 55] on div "CAFFE' € 1,20" at bounding box center [65, 66] width 123 height 50
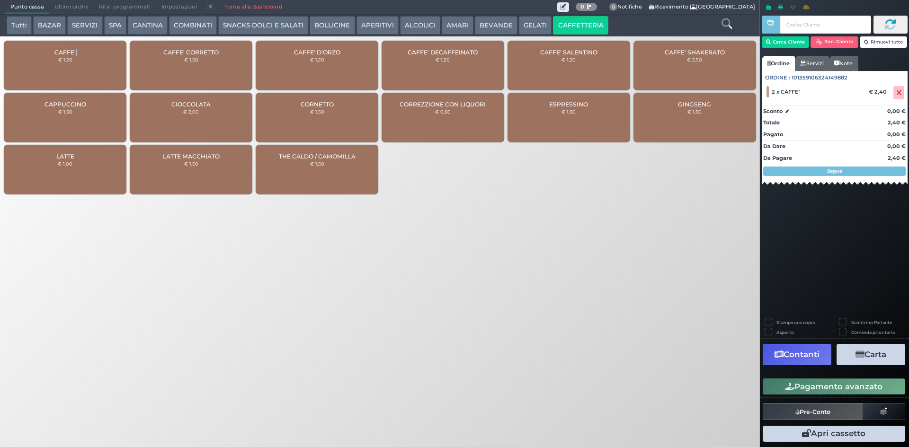
click at [832, 387] on button "Pagamento avanzato" at bounding box center [834, 387] width 143 height 16
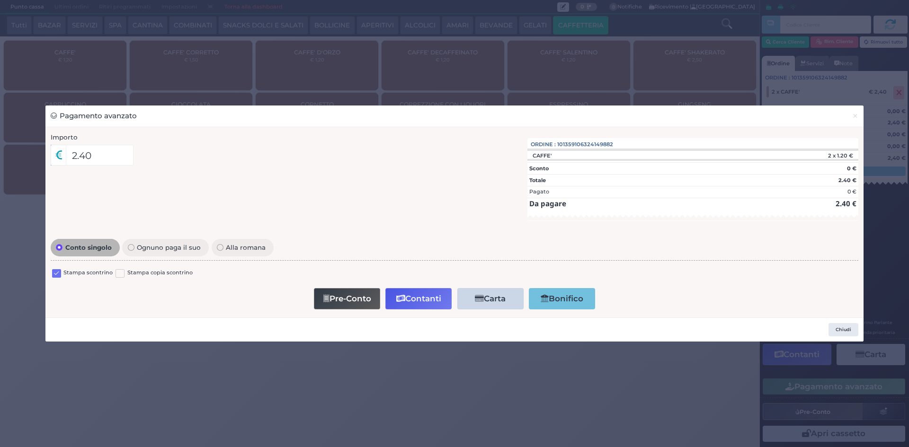
drag, startPoint x: 53, startPoint y: 270, endPoint x: 337, endPoint y: 298, distance: 285.0
click at [56, 270] on label at bounding box center [56, 273] width 9 height 9
click at [0, 0] on input "checkbox" at bounding box center [0, 0] width 0 height 0
click at [418, 296] on button "Contanti" at bounding box center [418, 298] width 66 height 21
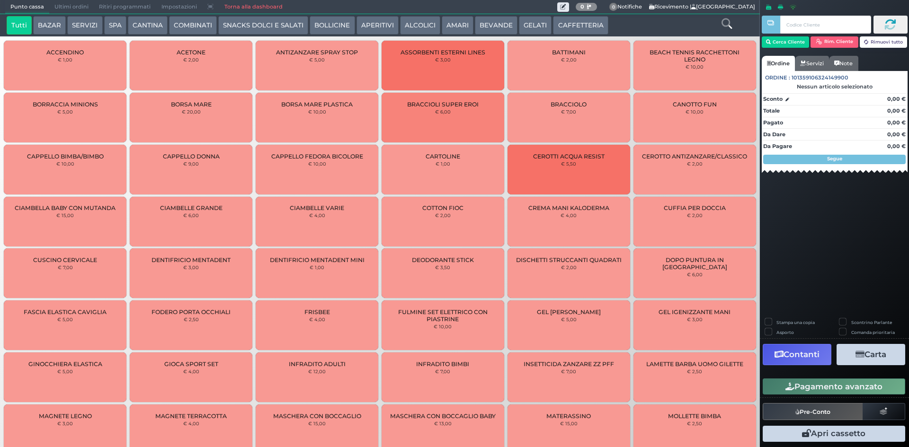
click at [60, 5] on span "Ultimi ordini" at bounding box center [71, 6] width 45 height 13
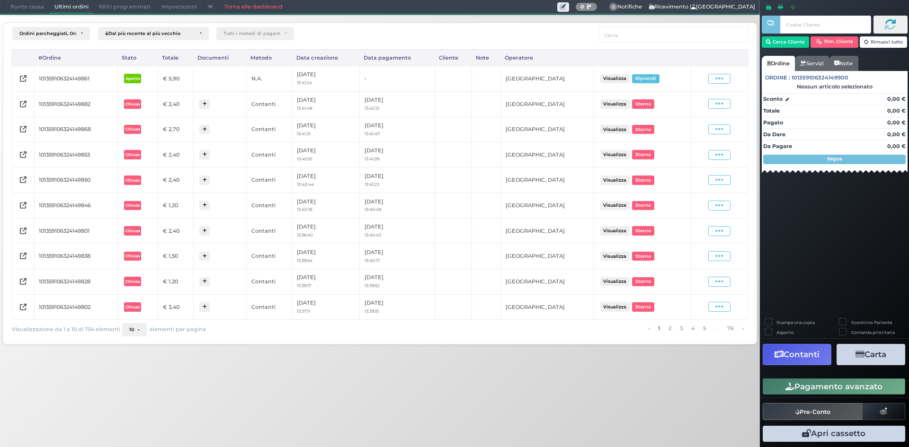
click at [720, 98] on div "Visualizza Ristampa Pre-Conto Storno" at bounding box center [719, 104] width 47 height 13
click at [720, 99] on span at bounding box center [719, 104] width 22 height 10
click at [720, 101] on icon at bounding box center [719, 103] width 8 height 9
click at [720, 102] on icon at bounding box center [719, 103] width 8 height 9
click at [687, 133] on span "Ristampa Pre-Conto" at bounding box center [696, 132] width 39 height 16
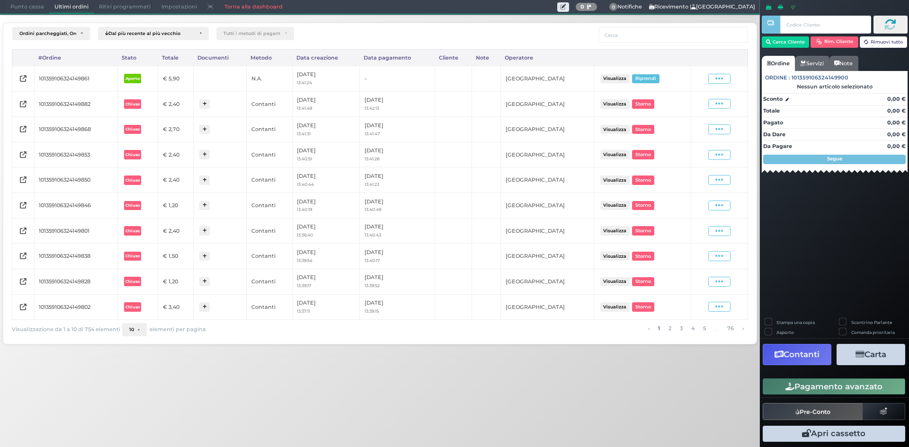
click at [26, 5] on span "Punto cassa" at bounding box center [27, 6] width 44 height 13
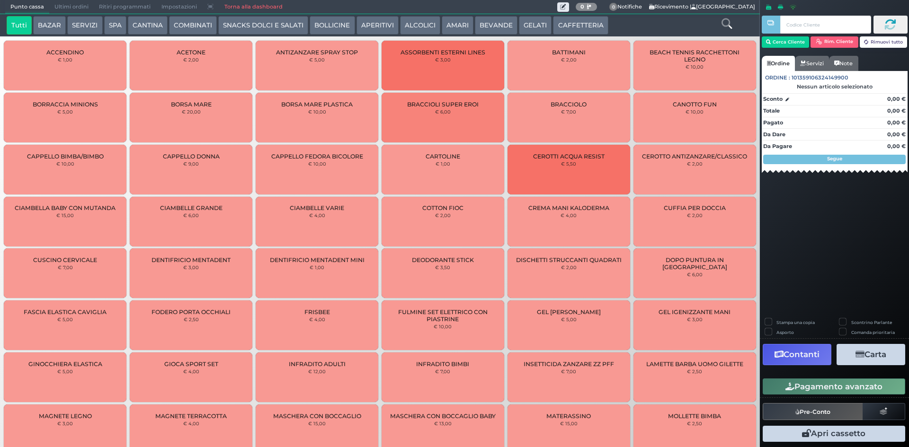
click at [568, 21] on button "CAFFETTERIA" at bounding box center [580, 25] width 55 height 19
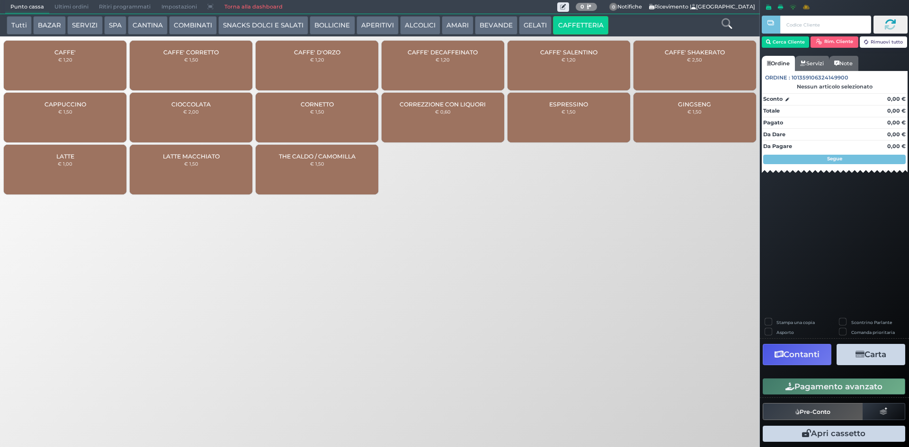
click at [54, 68] on div "CAFFE' € 1,20" at bounding box center [65, 66] width 123 height 50
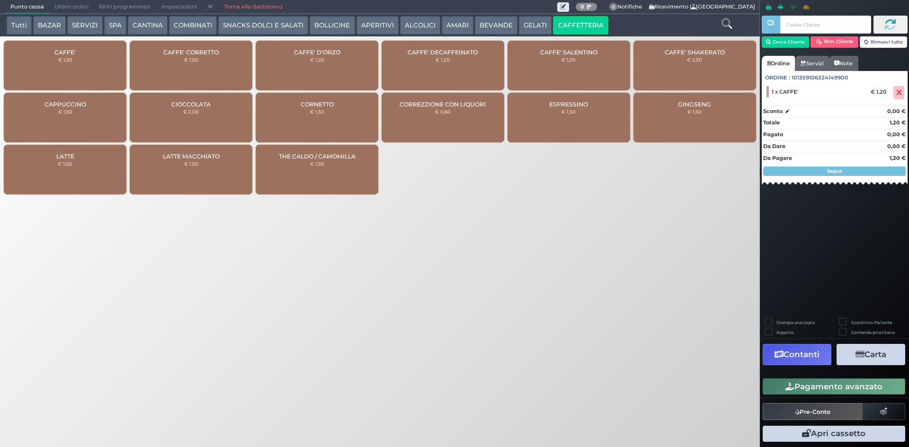
click at [493, 20] on button "BEVANDE" at bounding box center [496, 25] width 43 height 19
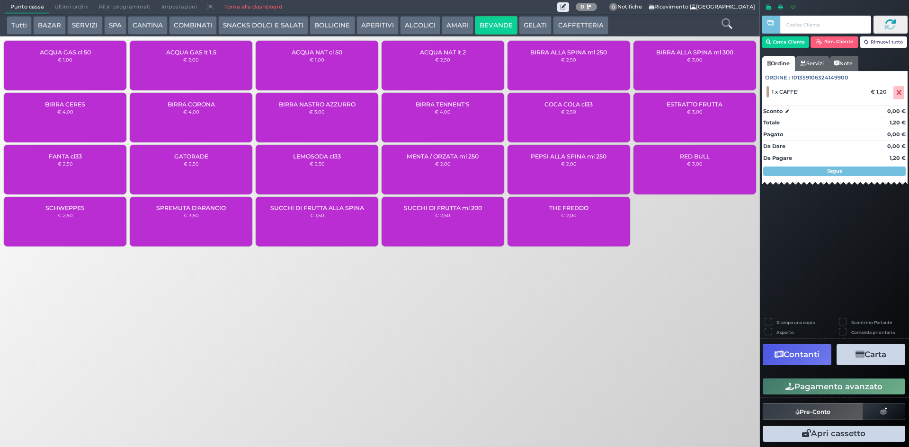
click at [333, 63] on div "ACQUA NAT cl 50 € 1,00" at bounding box center [317, 66] width 123 height 50
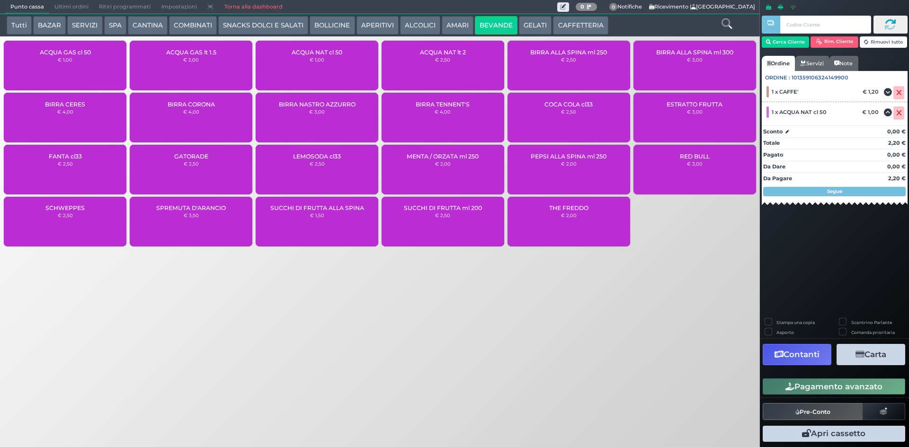
click at [884, 386] on button "Pagamento avanzato" at bounding box center [834, 387] width 143 height 16
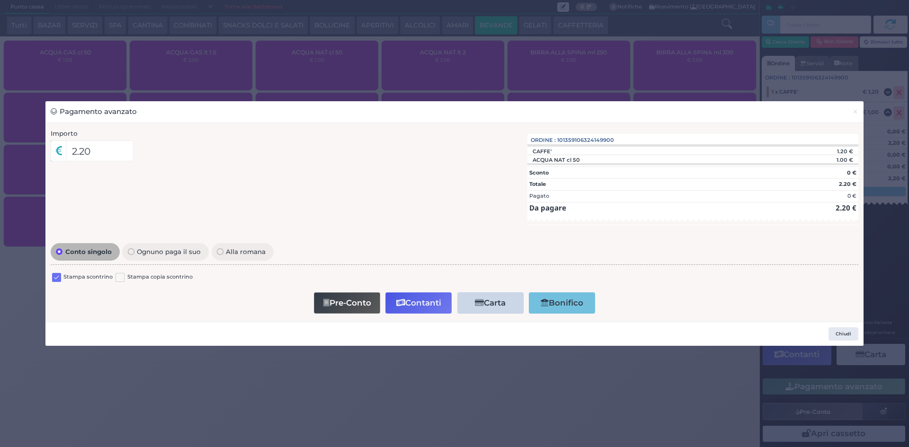
click at [54, 278] on label at bounding box center [56, 277] width 9 height 9
click at [0, 0] on input "checkbox" at bounding box center [0, 0] width 0 height 0
click at [336, 306] on button "Pre-Conto" at bounding box center [347, 303] width 66 height 21
click at [854, 109] on span "×" at bounding box center [855, 112] width 6 height 10
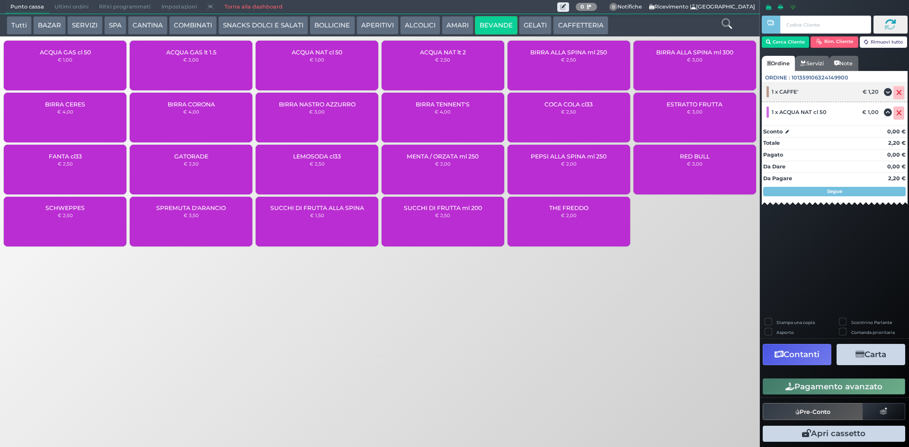
click at [896, 93] on icon at bounding box center [899, 93] width 6 height 0
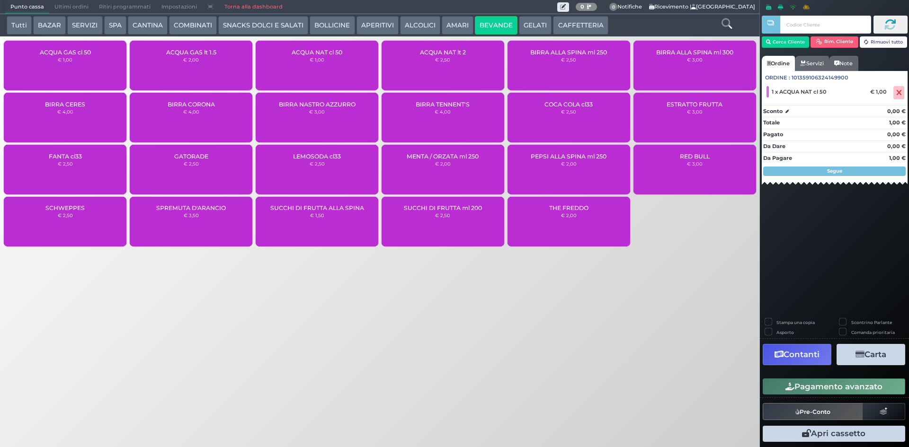
click at [897, 93] on icon at bounding box center [899, 93] width 6 height 0
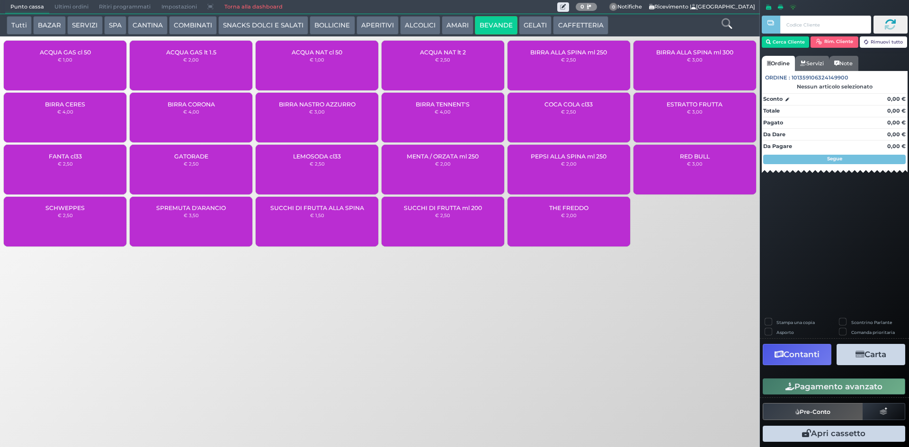
click at [559, 27] on button "CAFFETTERIA" at bounding box center [580, 25] width 55 height 19
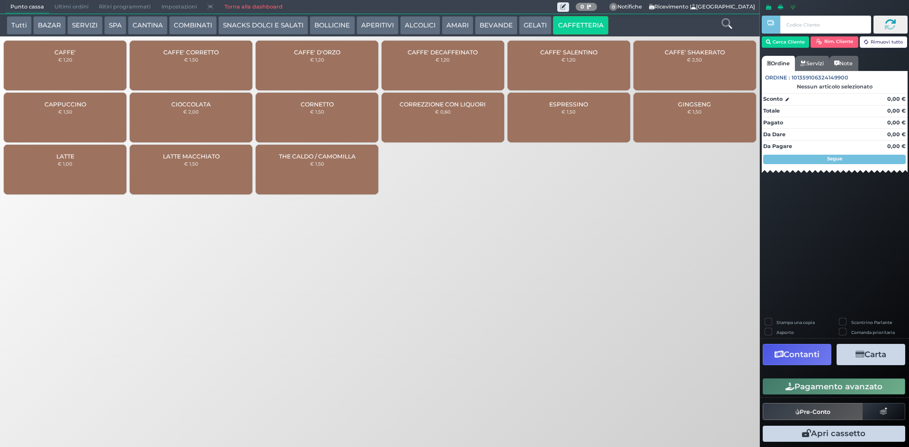
click at [92, 44] on div "CAFFE' € 1,20" at bounding box center [65, 66] width 123 height 50
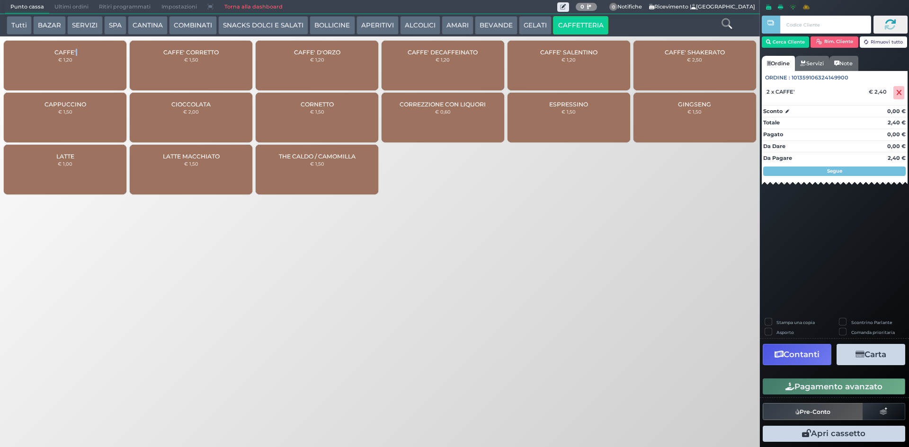
click at [771, 385] on button "Pagamento avanzato" at bounding box center [834, 387] width 143 height 16
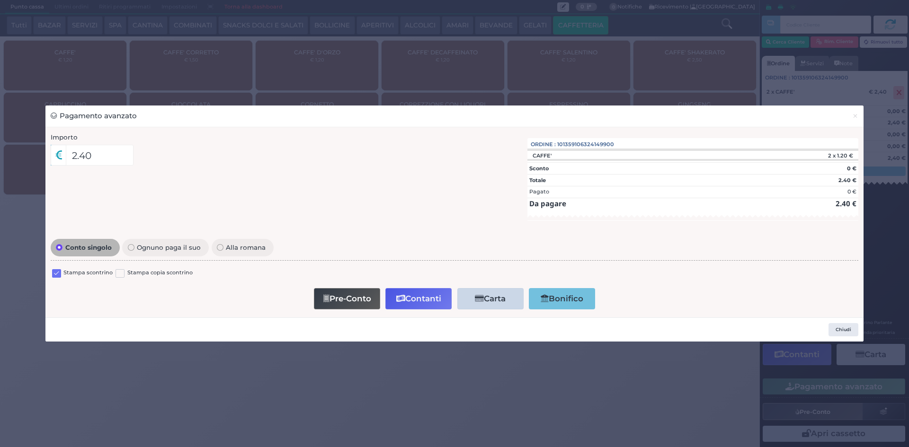
click at [58, 275] on label at bounding box center [56, 273] width 9 height 9
click at [0, 0] on input "checkbox" at bounding box center [0, 0] width 0 height 0
click at [404, 306] on button "Contanti" at bounding box center [418, 298] width 66 height 21
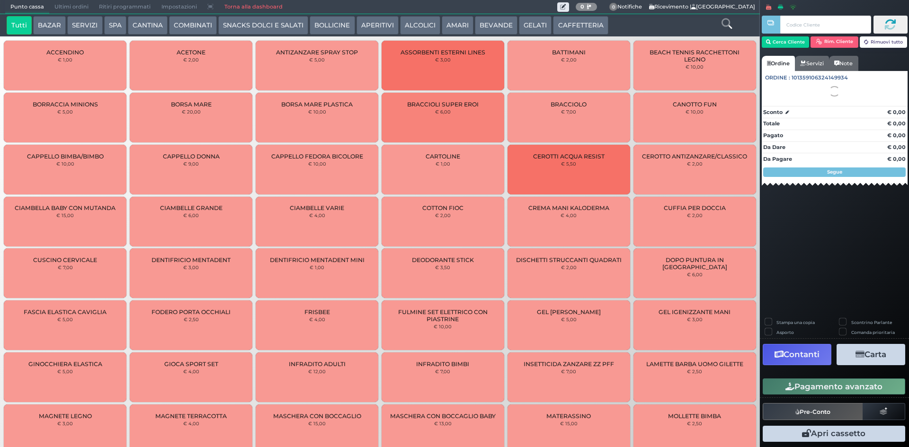
click at [62, 7] on span "Ultimi ordini" at bounding box center [71, 6] width 45 height 13
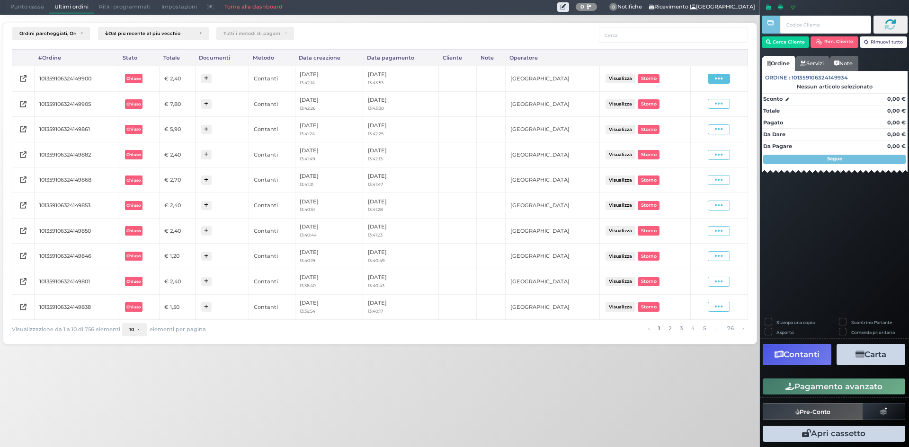
click at [712, 76] on span at bounding box center [719, 79] width 22 height 10
click at [686, 106] on span "Ristampa Pre-Conto" at bounding box center [696, 106] width 39 height 16
click at [19, 9] on span "Punto cassa" at bounding box center [27, 6] width 44 height 13
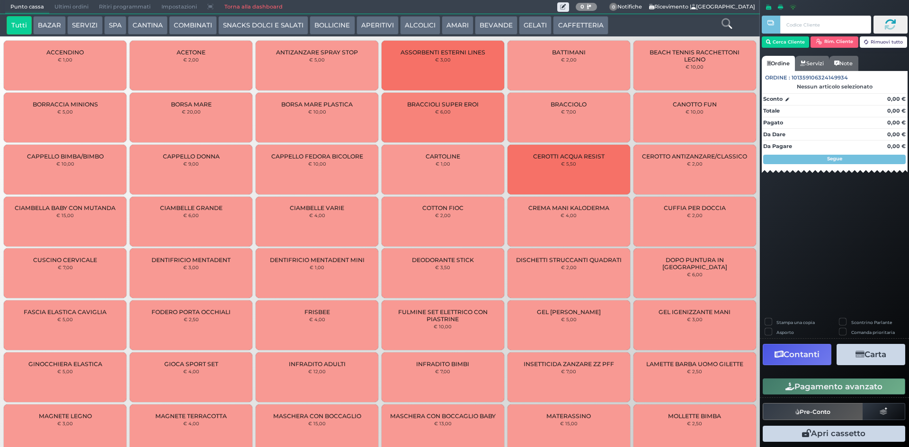
click at [559, 24] on button "CAFFETTERIA" at bounding box center [580, 25] width 55 height 19
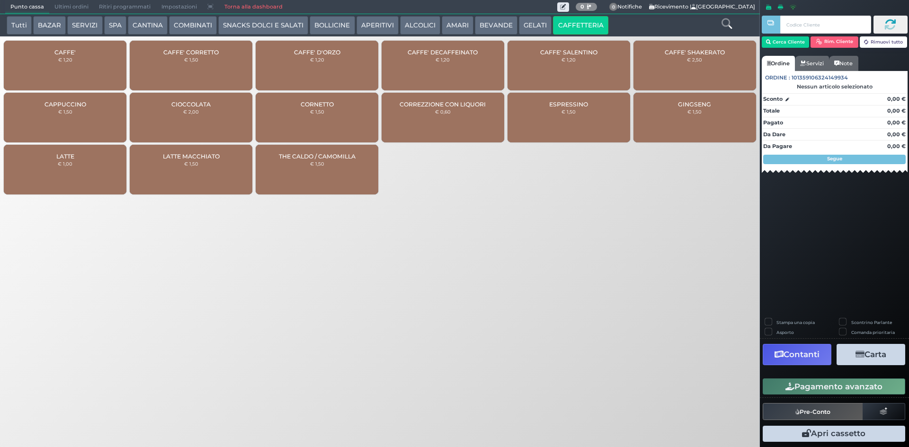
click at [93, 66] on div "CAFFE' € 1,20" at bounding box center [65, 66] width 123 height 50
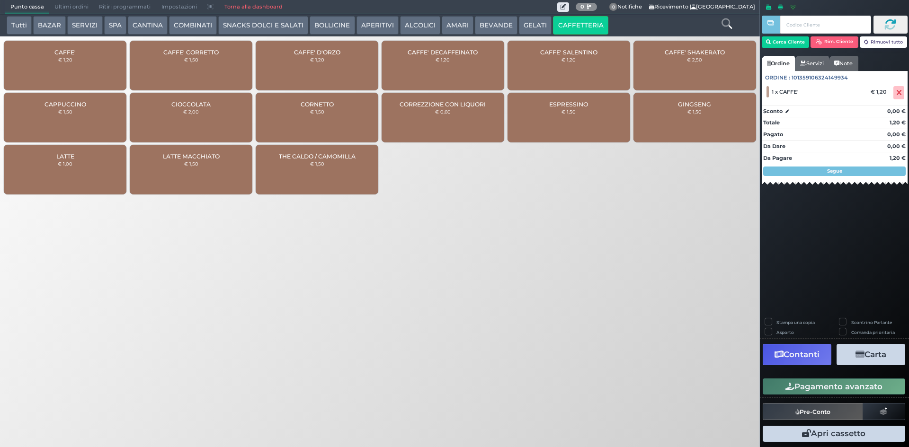
click at [815, 389] on button "Pagamento avanzato" at bounding box center [834, 387] width 143 height 16
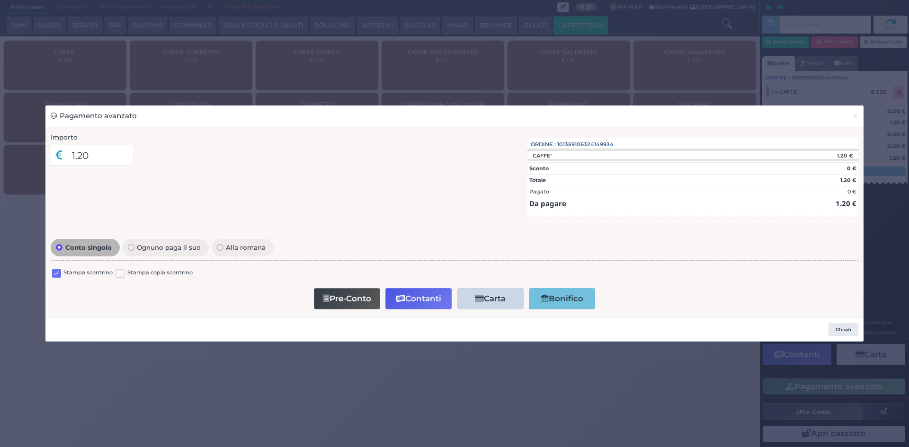
click at [55, 269] on label at bounding box center [56, 273] width 9 height 9
click at [0, 0] on input "checkbox" at bounding box center [0, 0] width 0 height 0
click at [403, 303] on icon "button" at bounding box center [400, 299] width 9 height 8
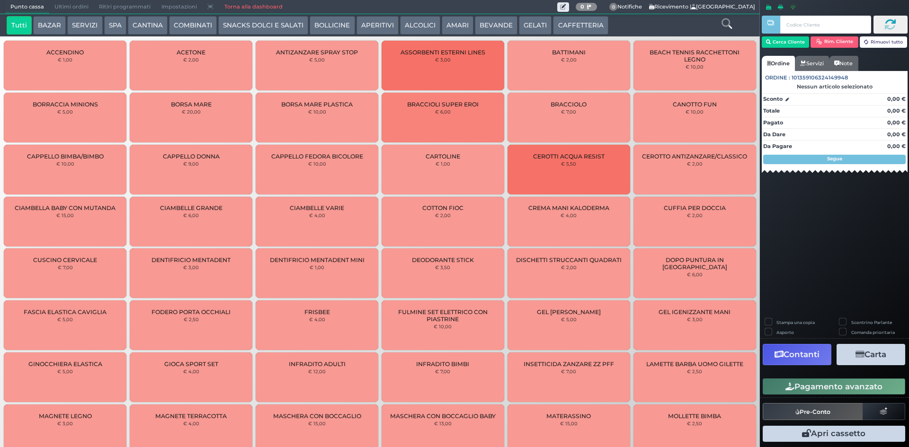
click at [82, 3] on span "Ultimi ordini" at bounding box center [71, 6] width 45 height 13
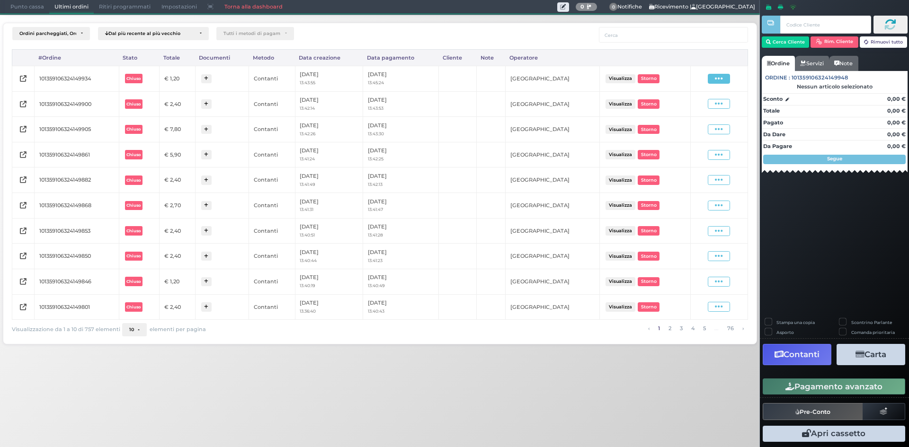
click at [722, 83] on span at bounding box center [719, 79] width 22 height 10
click at [713, 104] on span "Ristampa Pre-Conto" at bounding box center [696, 106] width 39 height 16
click at [13, 4] on span "Punto cassa" at bounding box center [27, 6] width 44 height 13
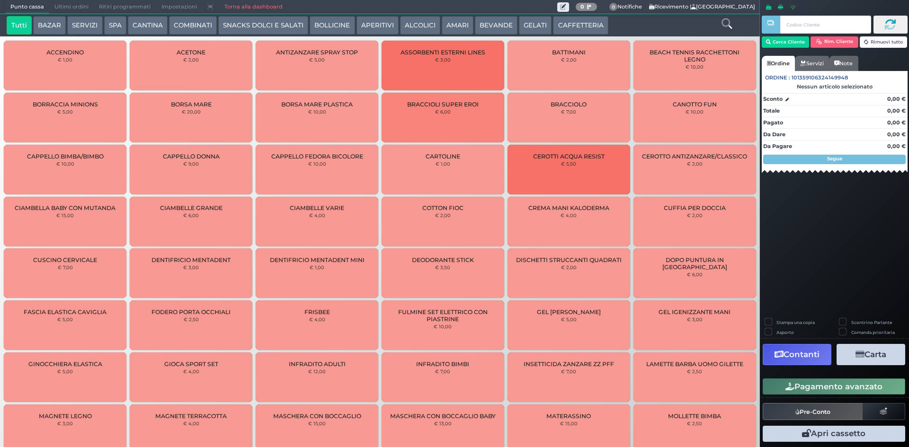
click at [599, 24] on button "CAFFETTERIA" at bounding box center [580, 25] width 55 height 19
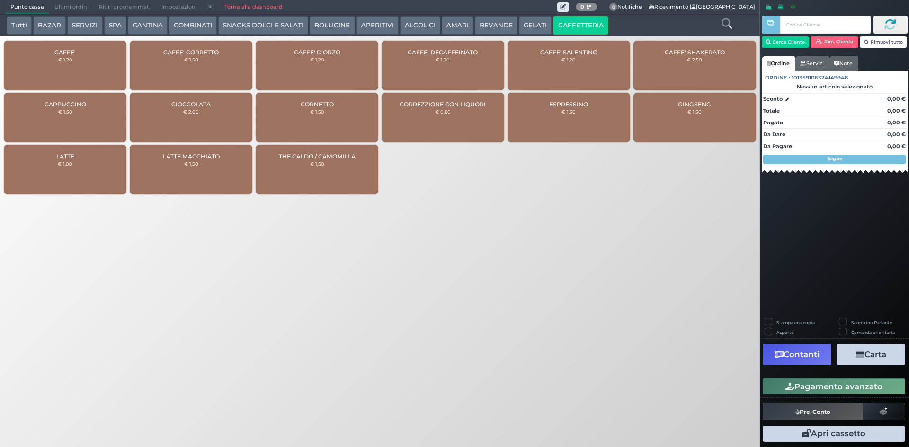
click at [59, 70] on div "CAFFE' € 1,20" at bounding box center [65, 66] width 123 height 50
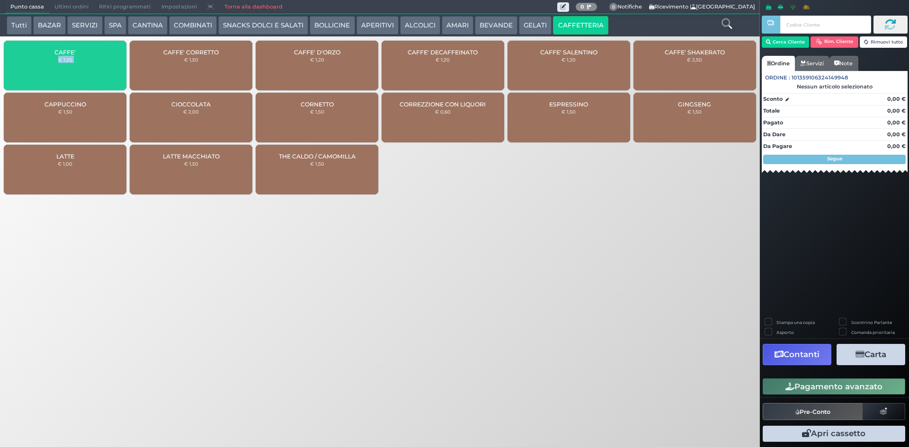
click at [59, 70] on div "CAFFE' € 1,20" at bounding box center [65, 66] width 123 height 50
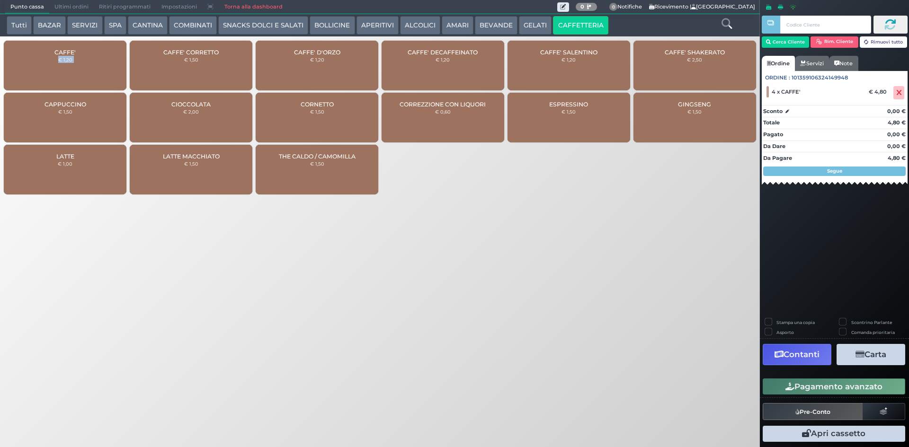
click at [97, 62] on div "CAFFE' € 1,20" at bounding box center [65, 66] width 123 height 50
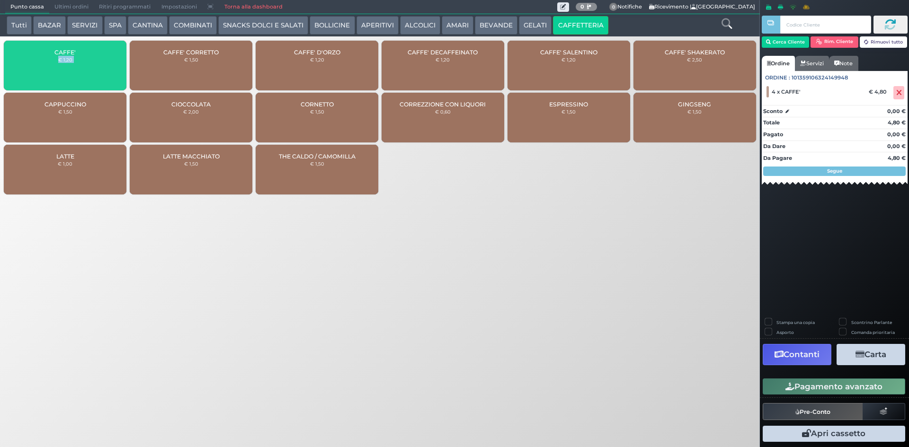
click at [97, 62] on div "CAFFE' € 1,20" at bounding box center [65, 66] width 123 height 50
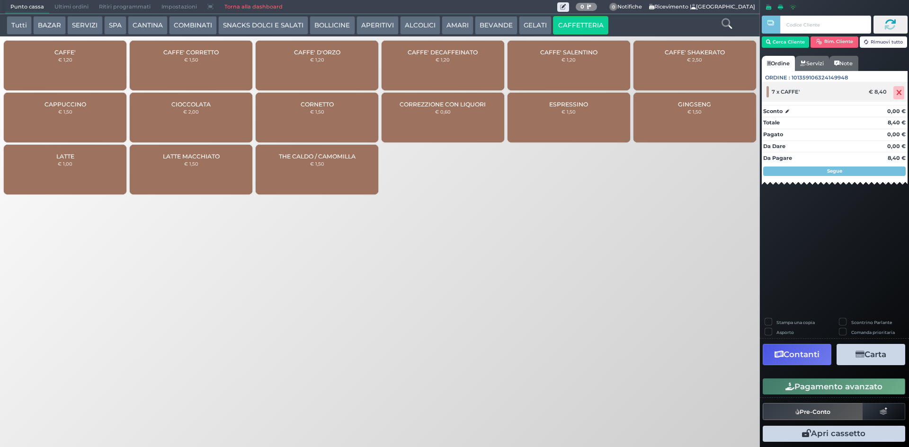
click at [899, 93] on icon at bounding box center [899, 93] width 6 height 0
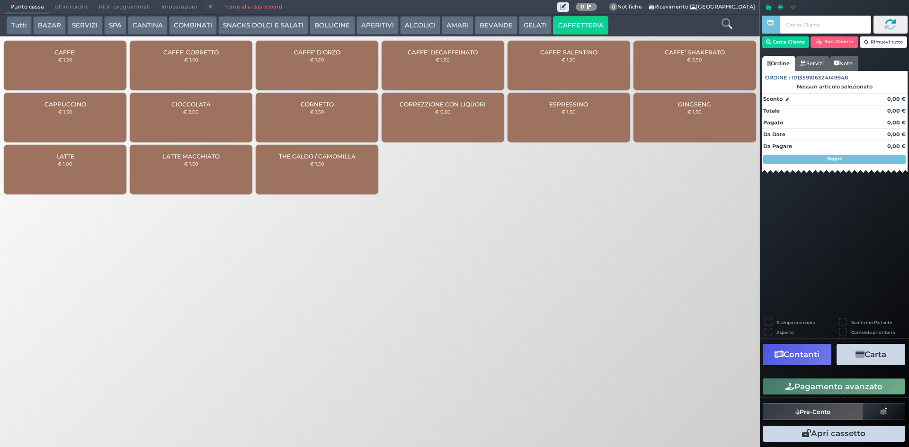
click at [91, 54] on div "CAFFE' € 1,20" at bounding box center [65, 66] width 123 height 50
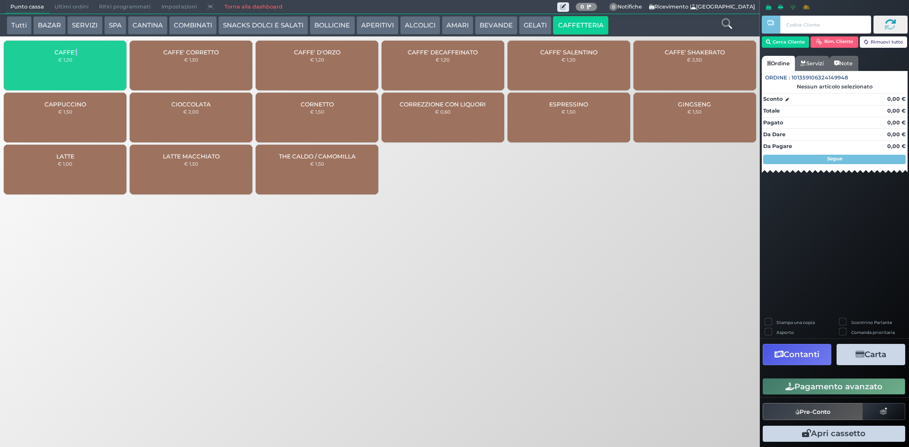
click at [91, 54] on div "CAFFE' € 1,20" at bounding box center [65, 66] width 123 height 50
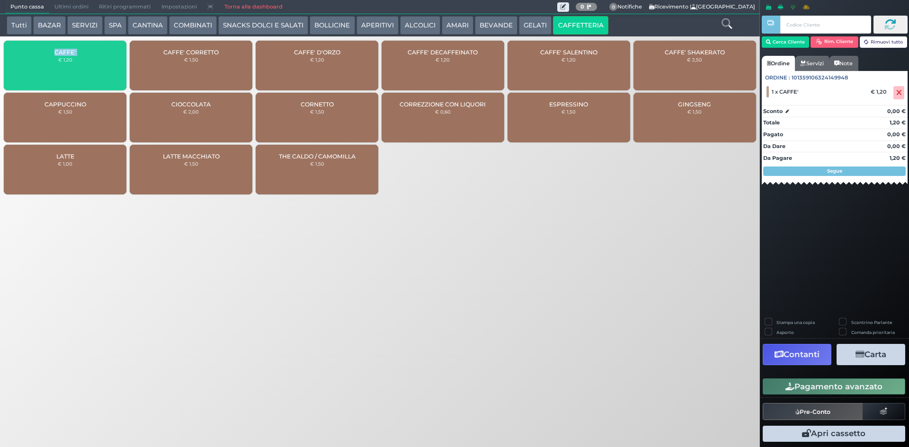
click at [91, 54] on div "CAFFE' € 1,20" at bounding box center [65, 66] width 123 height 50
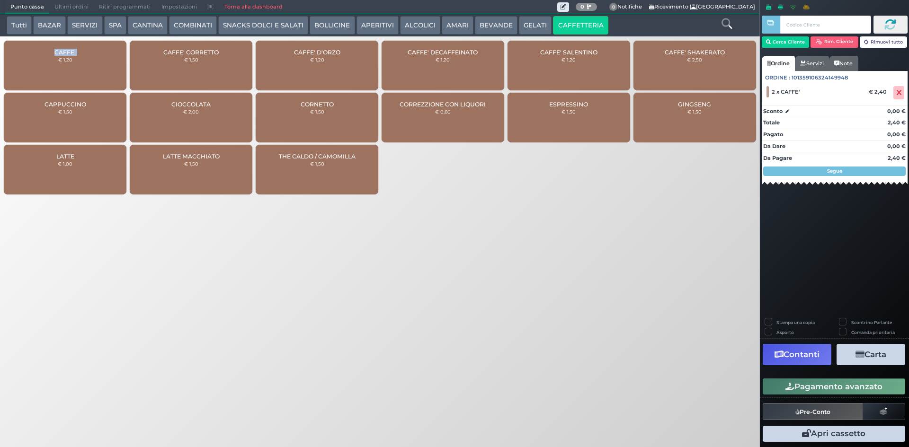
click at [91, 54] on div "CAFFE' € 1,20" at bounding box center [65, 66] width 123 height 50
click at [847, 383] on button "Pagamento avanzato" at bounding box center [834, 387] width 143 height 16
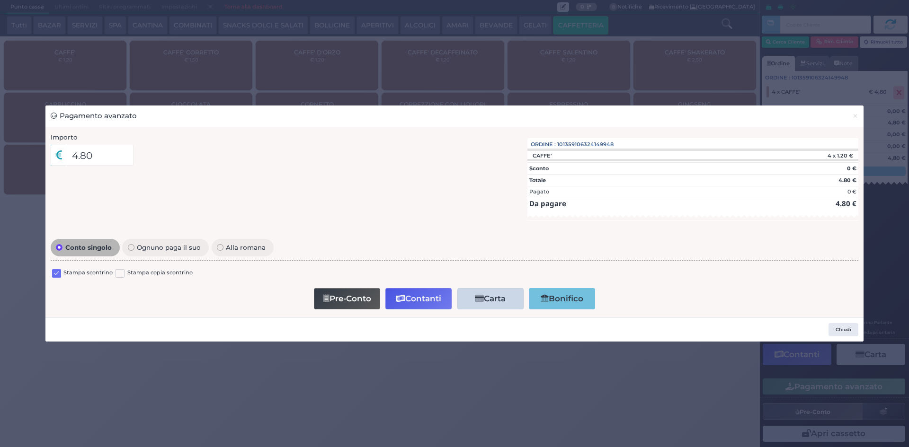
click at [54, 266] on div "Stampa scontrino Stampa copia scontrino" at bounding box center [455, 275] width 808 height 22
click at [56, 269] on div at bounding box center [56, 274] width 9 height 11
click at [57, 269] on label at bounding box center [56, 273] width 9 height 9
click at [0, 0] on input "checkbox" at bounding box center [0, 0] width 0 height 0
click at [359, 290] on button "Pre-Conto" at bounding box center [347, 298] width 66 height 21
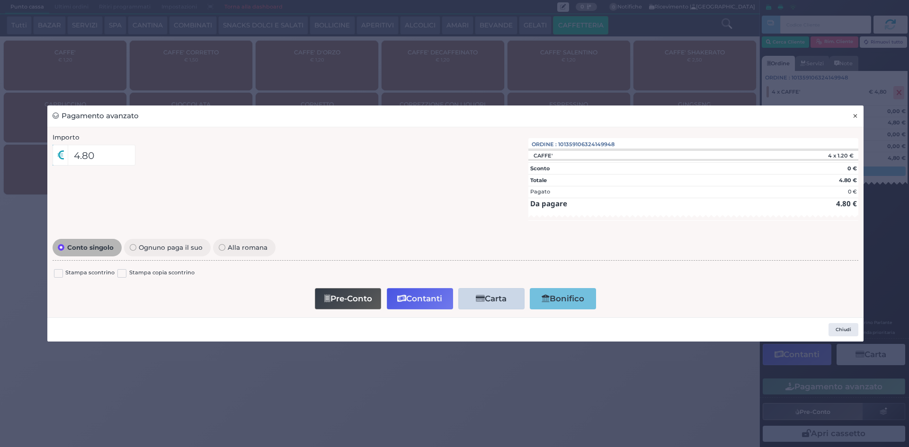
click at [856, 116] on span "×" at bounding box center [855, 116] width 6 height 10
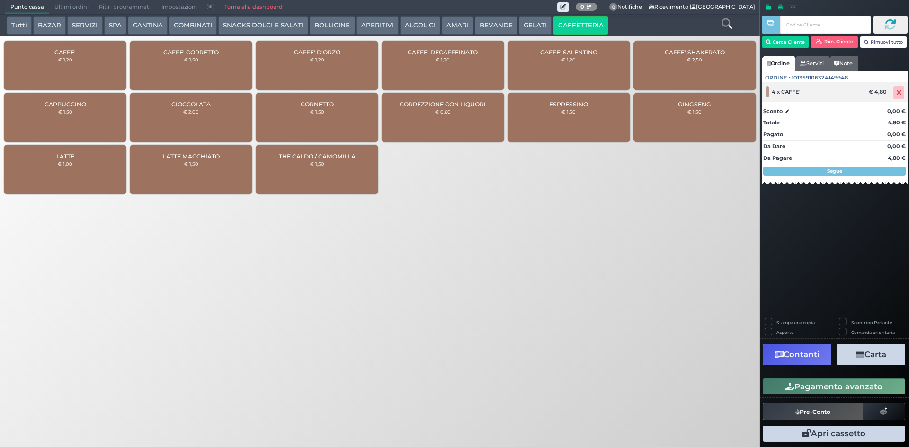
click at [896, 93] on icon at bounding box center [899, 93] width 6 height 0
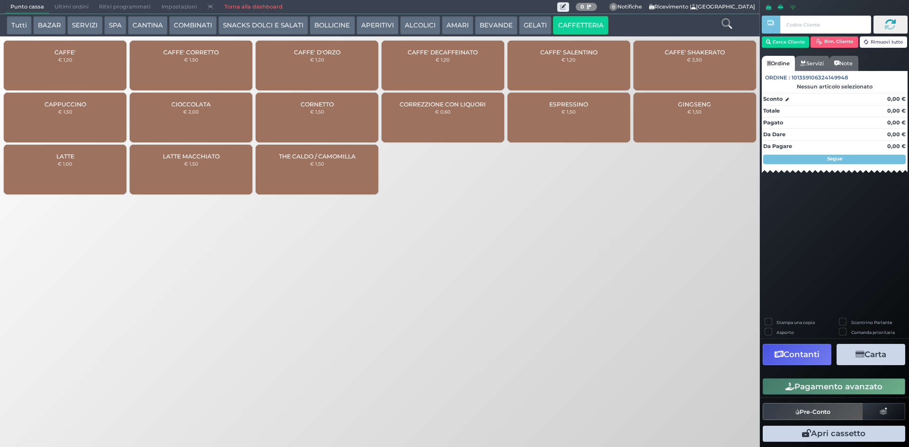
click at [69, 53] on span "CAFFE'" at bounding box center [64, 52] width 21 height 7
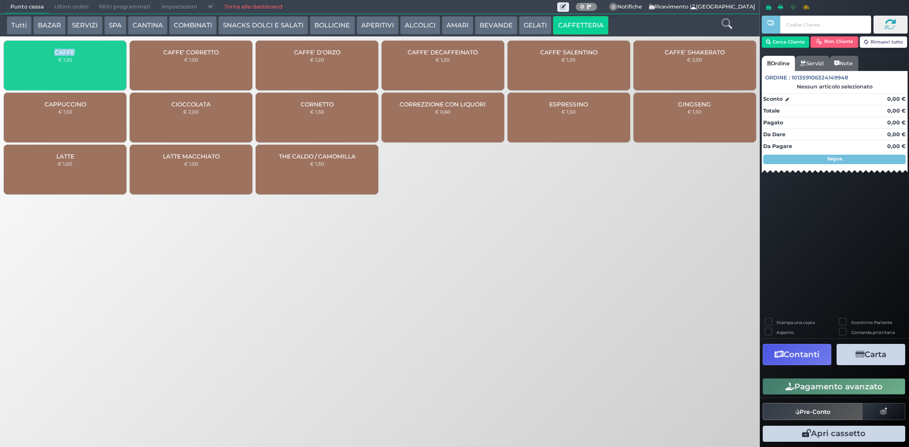
click at [69, 53] on span "CAFFE'" at bounding box center [64, 52] width 21 height 7
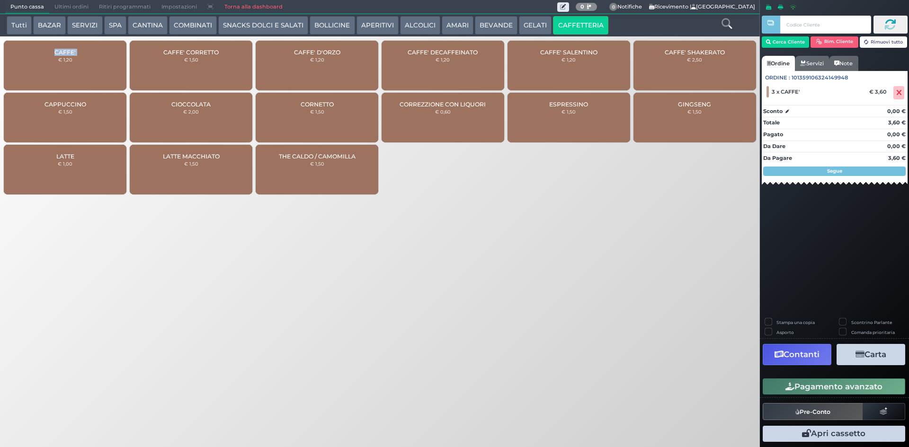
drag, startPoint x: 797, startPoint y: 384, endPoint x: 792, endPoint y: 381, distance: 5.9
click at [797, 384] on button "Pagamento avanzato" at bounding box center [834, 387] width 143 height 16
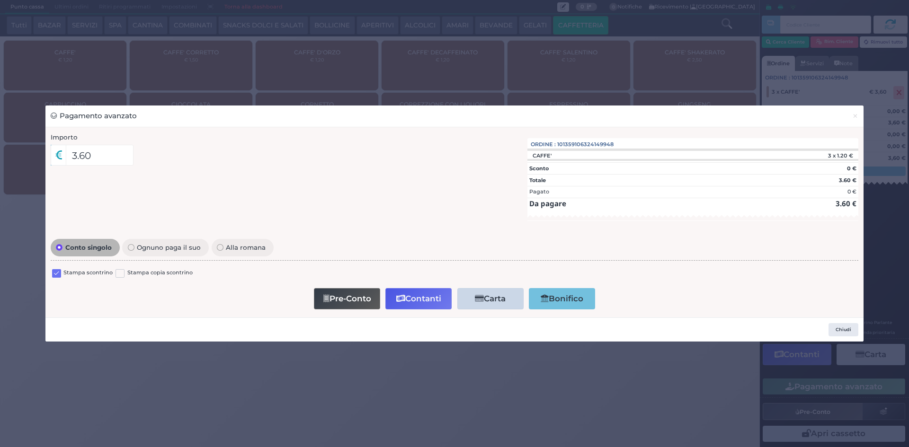
click at [58, 272] on label at bounding box center [56, 273] width 9 height 9
click at [0, 0] on input "checkbox" at bounding box center [0, 0] width 0 height 0
click at [412, 305] on button "Contanti" at bounding box center [418, 298] width 66 height 21
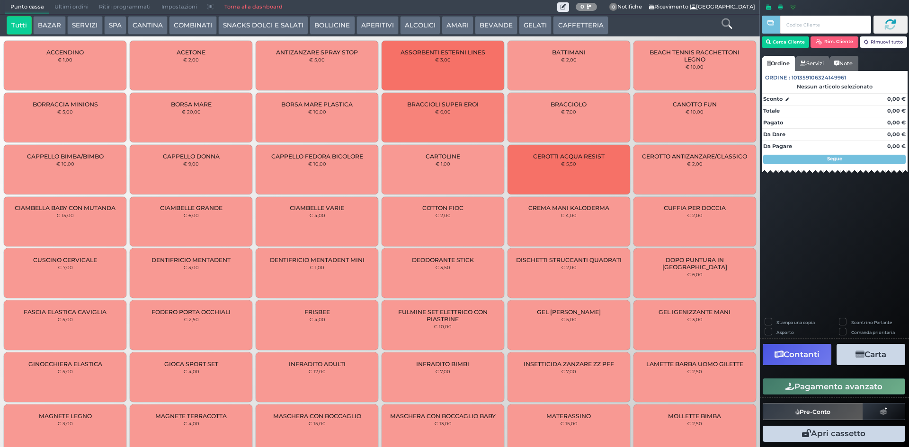
click at [68, 9] on span "Ultimi ordini" at bounding box center [71, 6] width 45 height 13
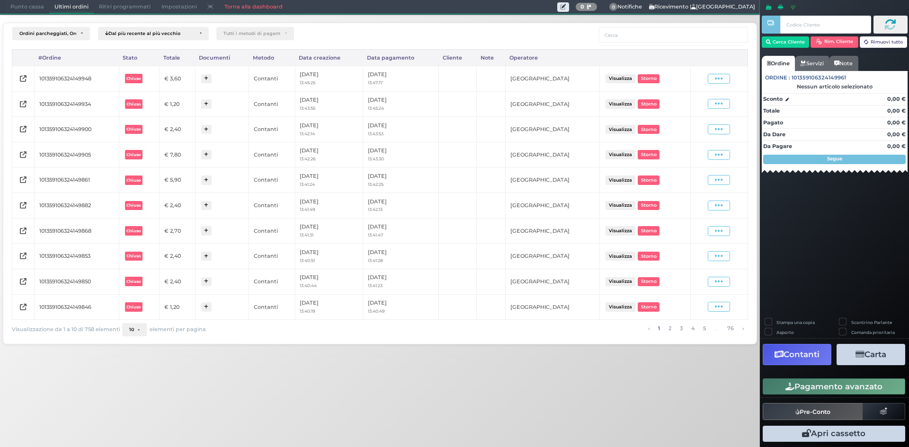
click at [726, 71] on td "Visualizza Ristampa Pre-Conto [GEOGRAPHIC_DATA]" at bounding box center [718, 79] width 57 height 26
click at [722, 79] on icon at bounding box center [719, 78] width 8 height 9
click at [698, 107] on span "Ristampa Pre-Conto" at bounding box center [696, 106] width 39 height 16
click at [21, 3] on span "Punto cassa" at bounding box center [27, 6] width 44 height 13
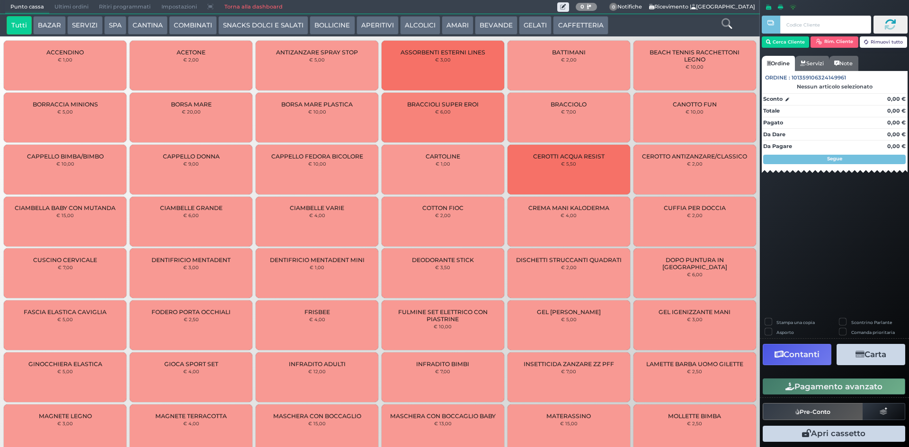
click at [573, 20] on button "CAFFETTERIA" at bounding box center [580, 25] width 55 height 19
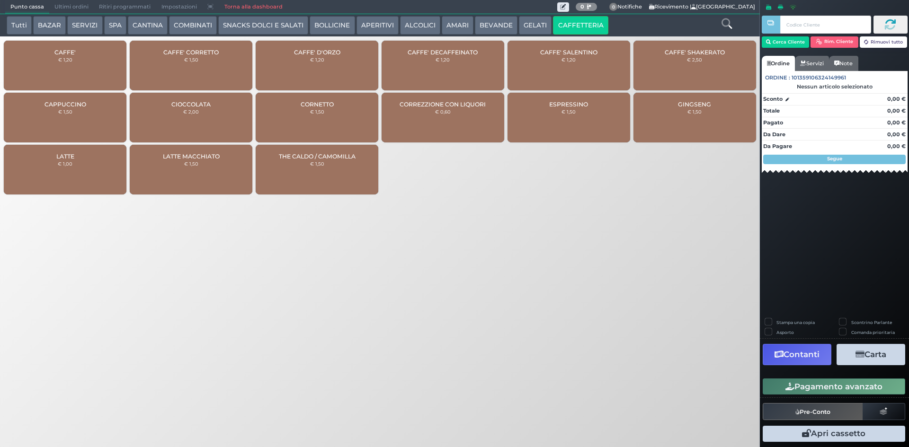
click at [50, 58] on div "CAFFE' € 1,20" at bounding box center [65, 66] width 123 height 50
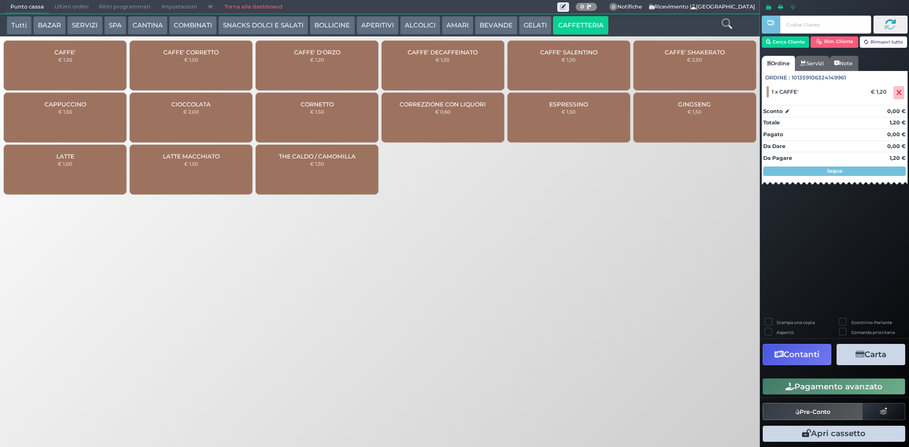
click at [832, 390] on button "Pagamento avanzato" at bounding box center [834, 387] width 143 height 16
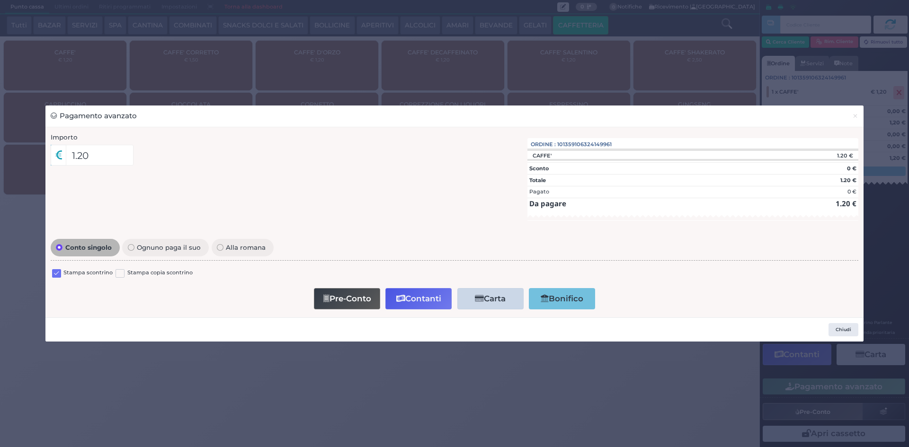
click at [60, 272] on label at bounding box center [56, 273] width 9 height 9
click at [0, 0] on input "checkbox" at bounding box center [0, 0] width 0 height 0
click at [432, 293] on button "Contanti" at bounding box center [418, 298] width 66 height 21
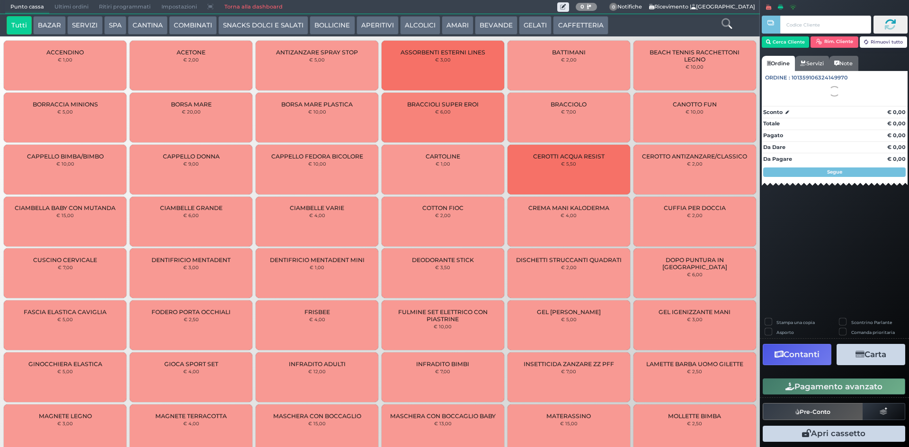
click at [73, 6] on span "Ultimi ordini" at bounding box center [71, 6] width 45 height 13
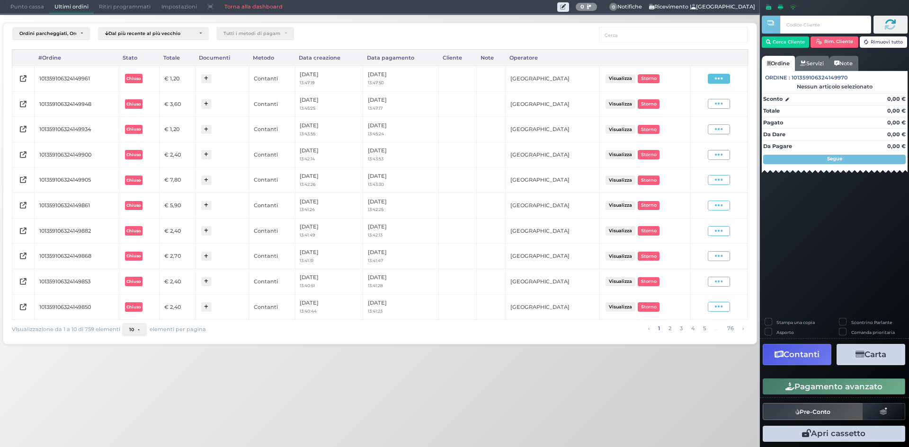
click at [723, 80] on icon at bounding box center [719, 78] width 8 height 9
click at [703, 104] on span "Ristampa Pre-Conto" at bounding box center [696, 106] width 39 height 16
click at [9, 9] on span "Punto cassa" at bounding box center [27, 6] width 44 height 13
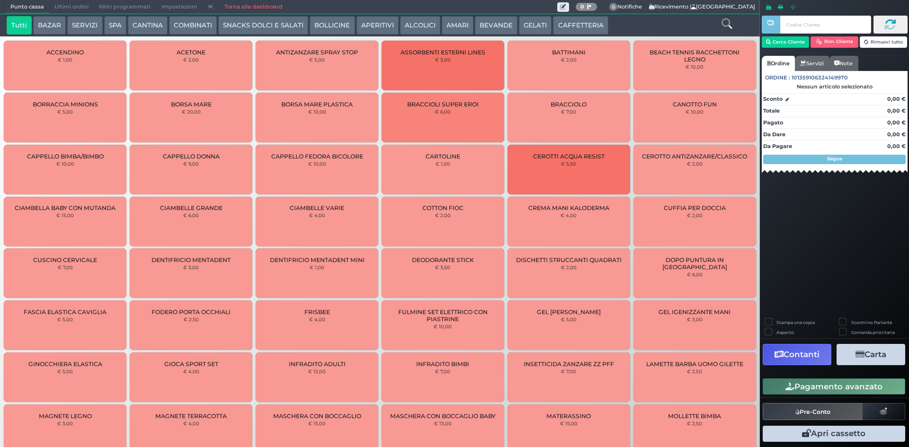
click at [553, 18] on button "CAFFETTERIA" at bounding box center [580, 25] width 55 height 19
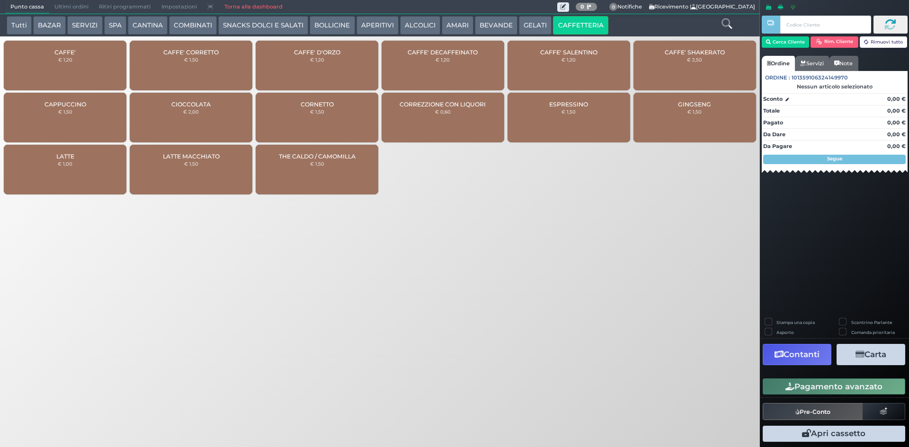
click at [80, 58] on div "CAFFE' € 1,20" at bounding box center [65, 66] width 123 height 50
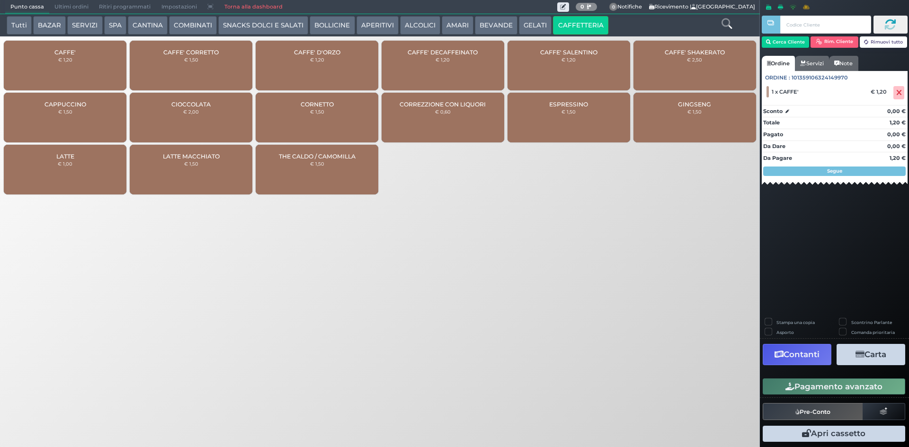
drag, startPoint x: 793, startPoint y: 387, endPoint x: 629, endPoint y: 371, distance: 165.1
click at [793, 387] on icon "button" at bounding box center [789, 387] width 9 height 8
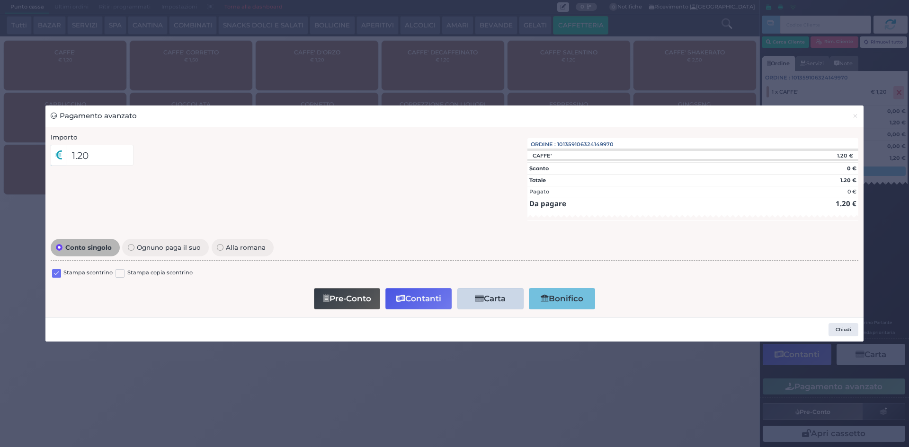
click at [53, 272] on label at bounding box center [56, 273] width 9 height 9
click at [0, 0] on input "checkbox" at bounding box center [0, 0] width 0 height 0
click at [395, 302] on button "Contanti" at bounding box center [418, 298] width 66 height 21
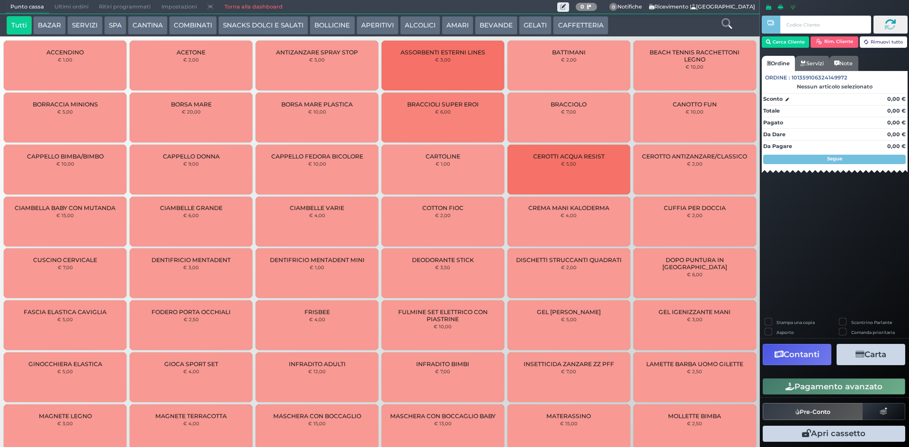
click at [67, 14] on div "Punto cassa [GEOGRAPHIC_DATA] Ultimi ordini Delivery Ritiri programmati Imposta…" at bounding box center [380, 7] width 760 height 14
click at [69, 5] on span "Ultimi ordini" at bounding box center [71, 6] width 45 height 13
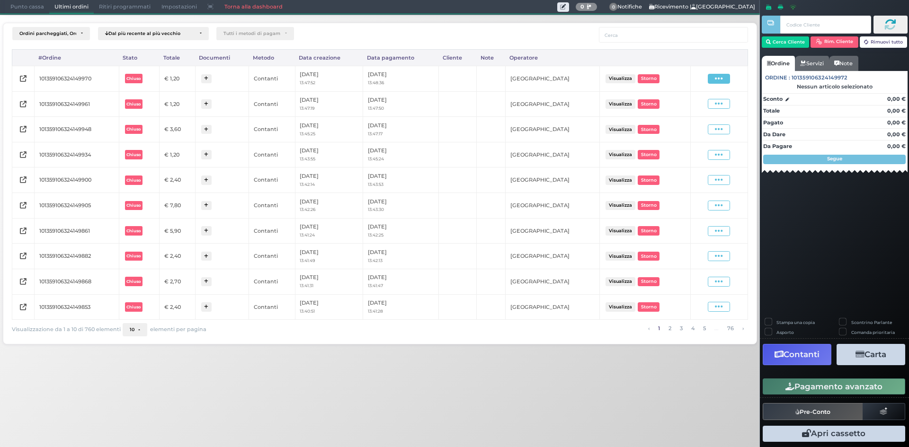
click at [716, 76] on icon at bounding box center [719, 78] width 8 height 9
click at [696, 104] on span "Ristampa Pre-Conto" at bounding box center [696, 106] width 39 height 16
click at [24, 7] on span "Punto cassa" at bounding box center [27, 6] width 44 height 13
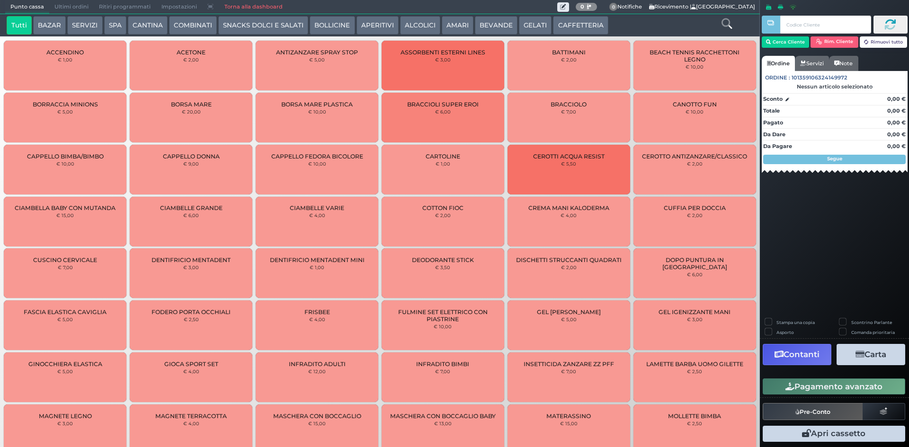
drag, startPoint x: 587, startPoint y: 24, endPoint x: 580, endPoint y: 29, distance: 8.8
click at [586, 24] on button "CAFFETTERIA" at bounding box center [580, 25] width 55 height 19
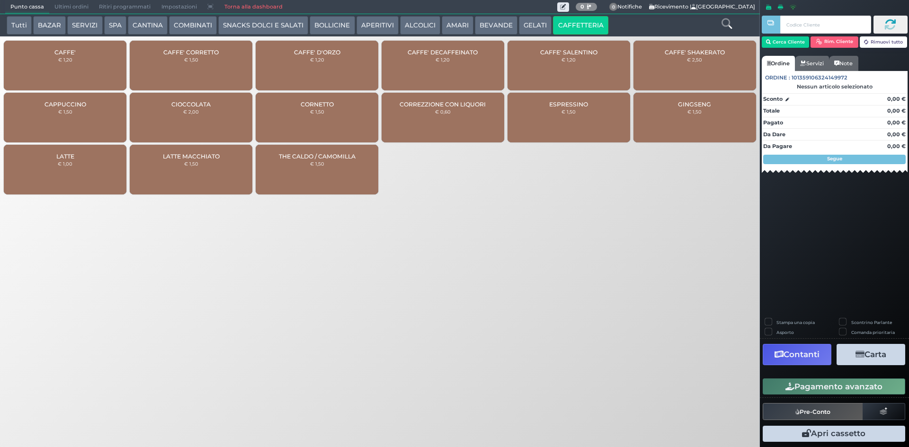
click at [176, 53] on span "CAFFE' CORRETTO" at bounding box center [190, 52] width 55 height 7
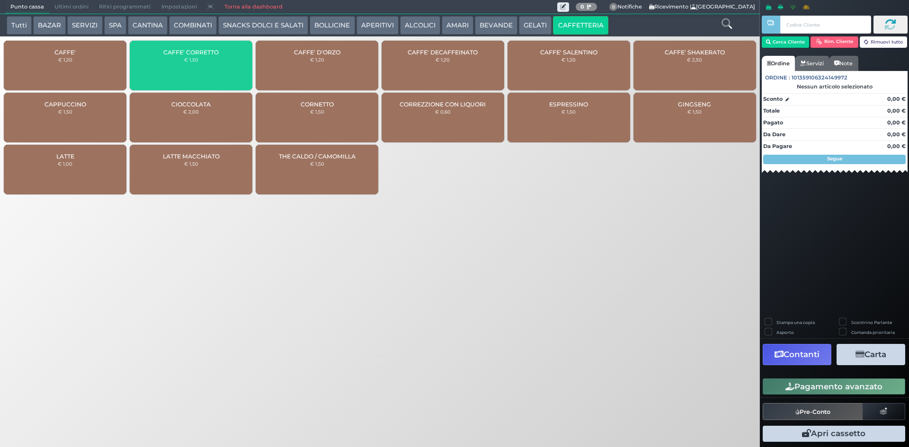
drag, startPoint x: 100, startPoint y: 48, endPoint x: 120, endPoint y: 48, distance: 20.4
click at [104, 48] on div "CAFFE' € 1,20" at bounding box center [65, 66] width 123 height 50
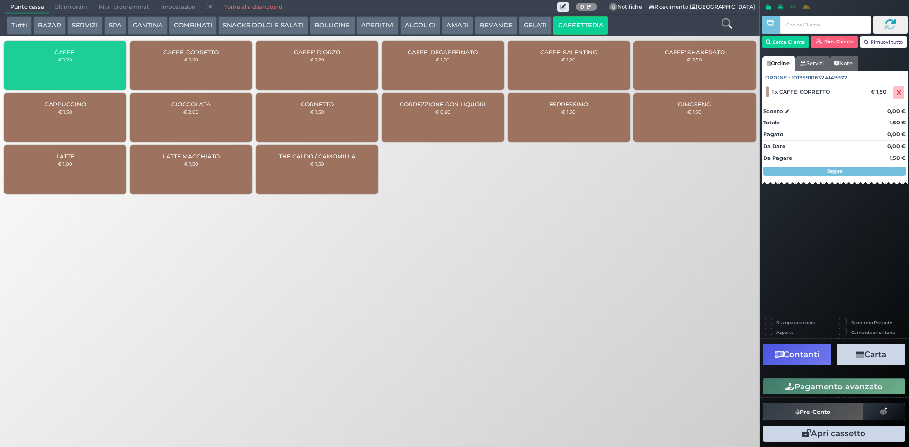
click at [410, 62] on div "CAFFE' DECAFFEINATO € 1,20" at bounding box center [443, 66] width 123 height 50
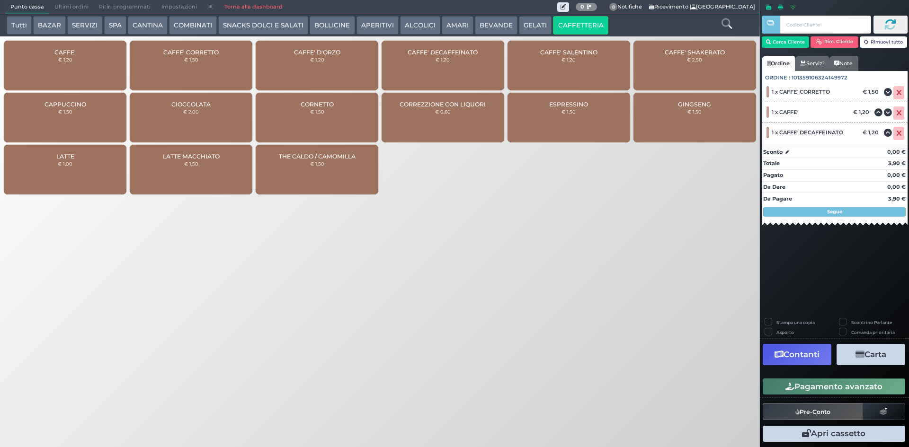
click at [796, 385] on button "Pagamento avanzato" at bounding box center [834, 387] width 143 height 16
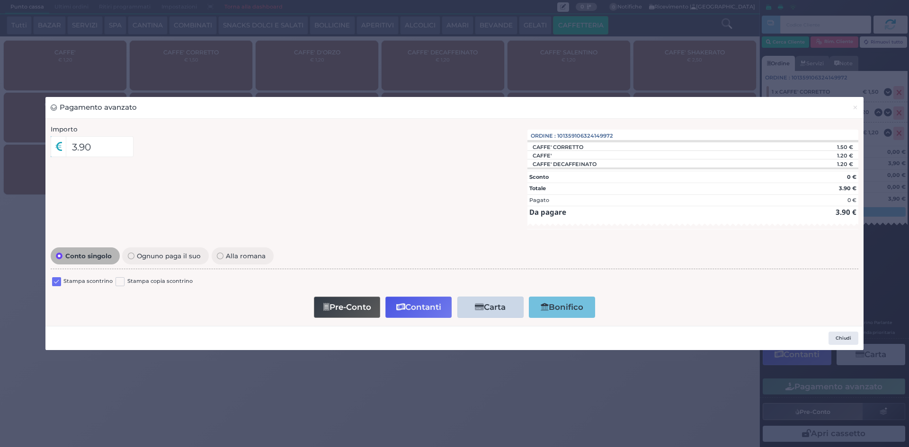
click at [54, 284] on label at bounding box center [56, 281] width 9 height 9
click at [0, 0] on input "checkbox" at bounding box center [0, 0] width 0 height 0
click at [401, 312] on button "Contanti" at bounding box center [418, 307] width 66 height 21
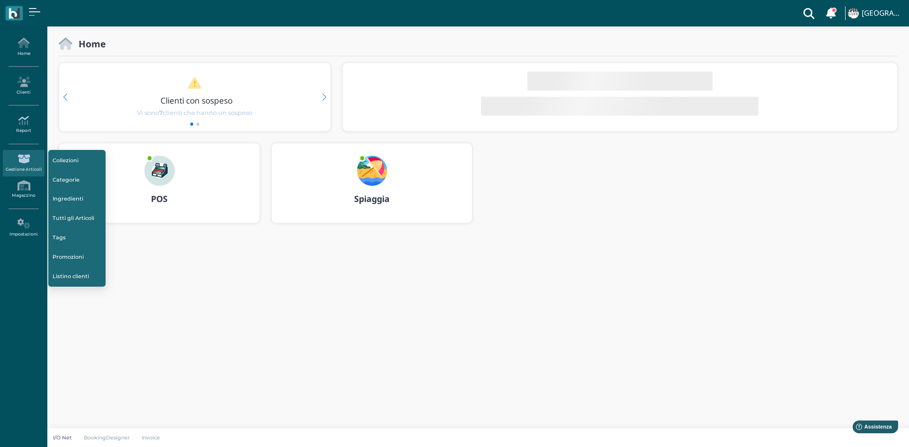
click at [19, 125] on icon at bounding box center [23, 121] width 41 height 10
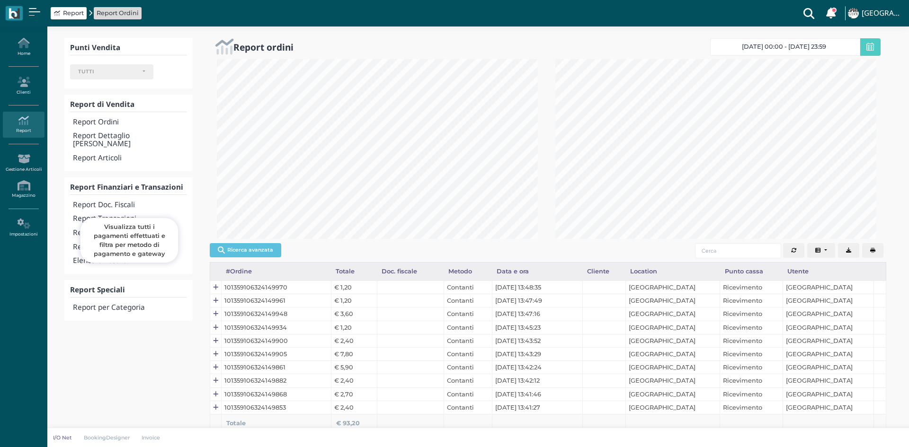
select select
click at [116, 215] on h4 "Report Transazioni" at bounding box center [130, 219] width 114 height 8
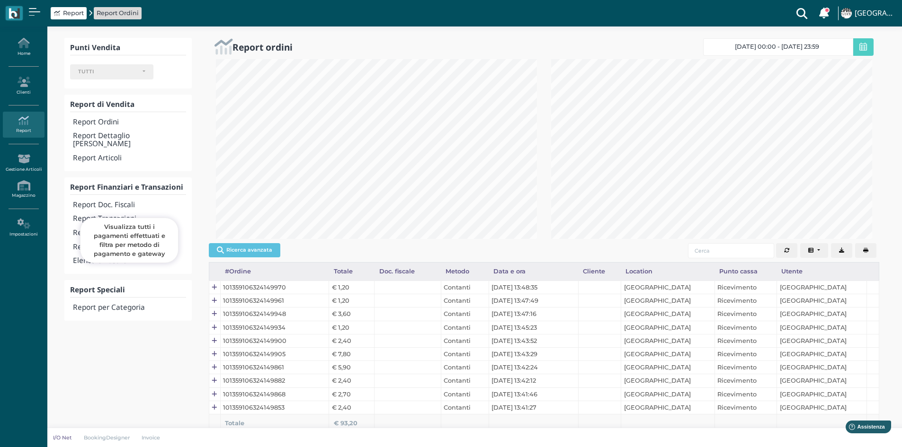
scroll to position [180, 335]
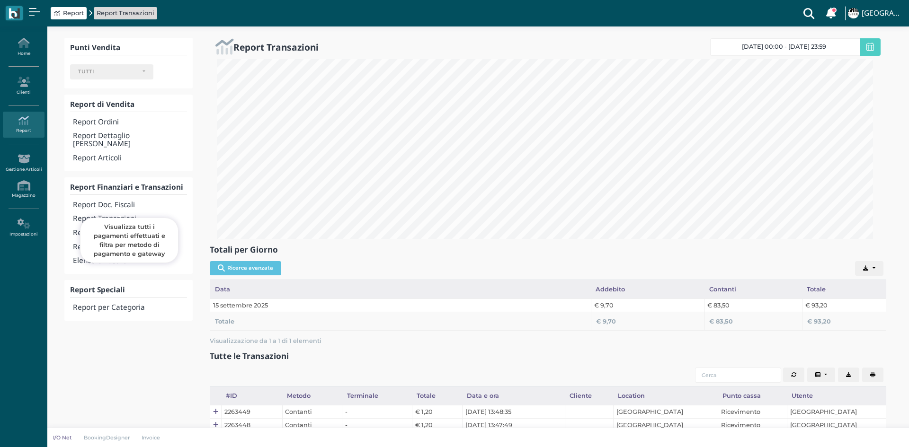
select select
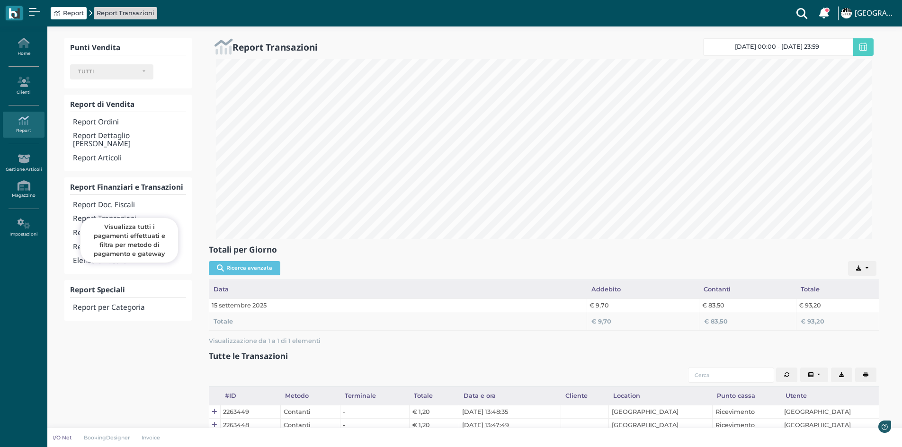
scroll to position [180, 670]
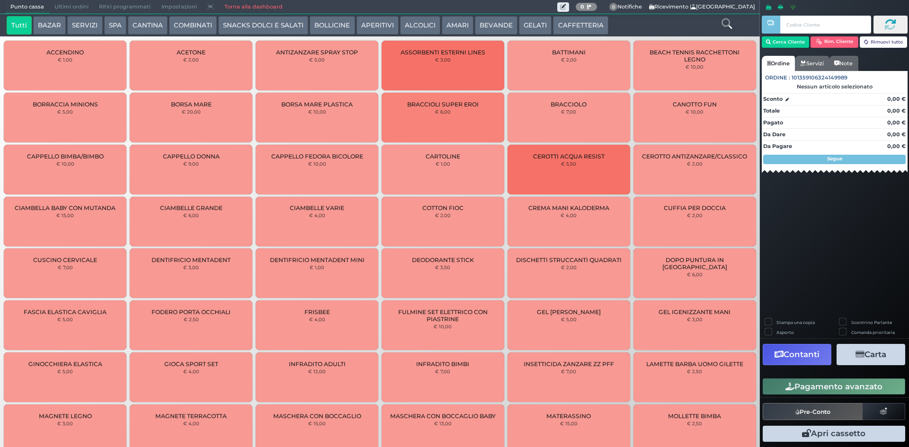
click at [61, 1] on span "Ultimi ordini" at bounding box center [71, 6] width 45 height 13
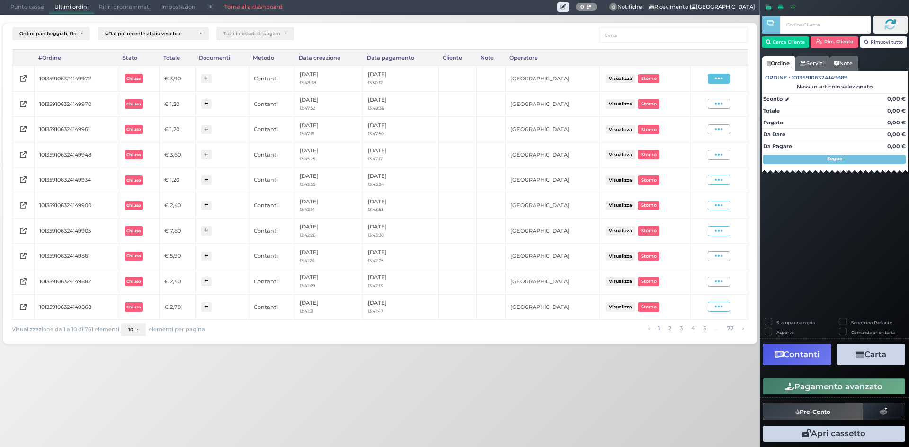
click at [722, 82] on icon at bounding box center [719, 78] width 8 height 9
click at [707, 107] on span "Ristampa Pre-Conto" at bounding box center [696, 106] width 39 height 16
click at [7, 7] on span "Punto cassa" at bounding box center [27, 6] width 44 height 13
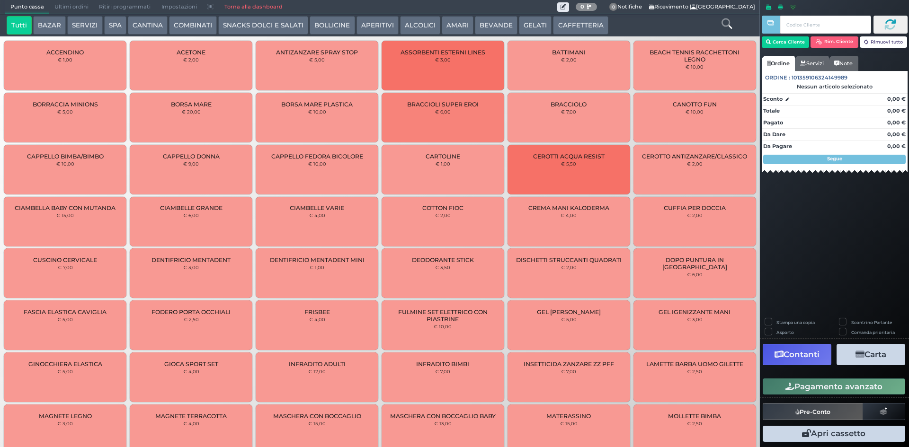
click at [586, 32] on button "CAFFETTERIA" at bounding box center [580, 25] width 55 height 19
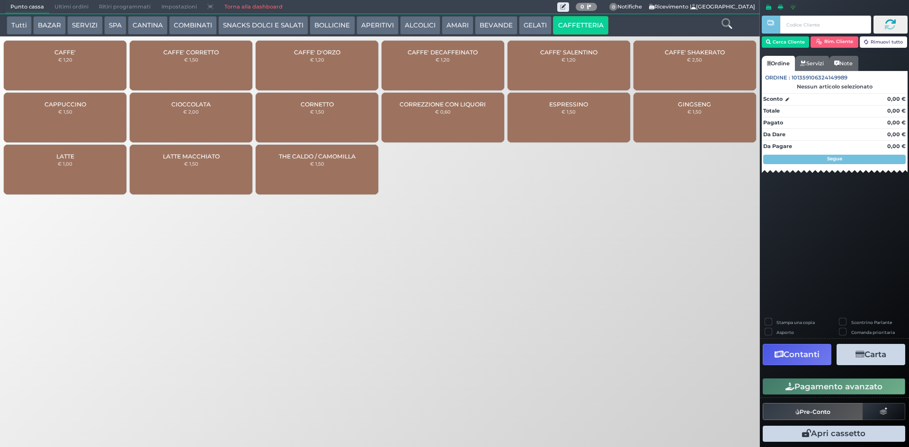
click at [89, 64] on div "CAFFE' € 1,20" at bounding box center [65, 66] width 123 height 50
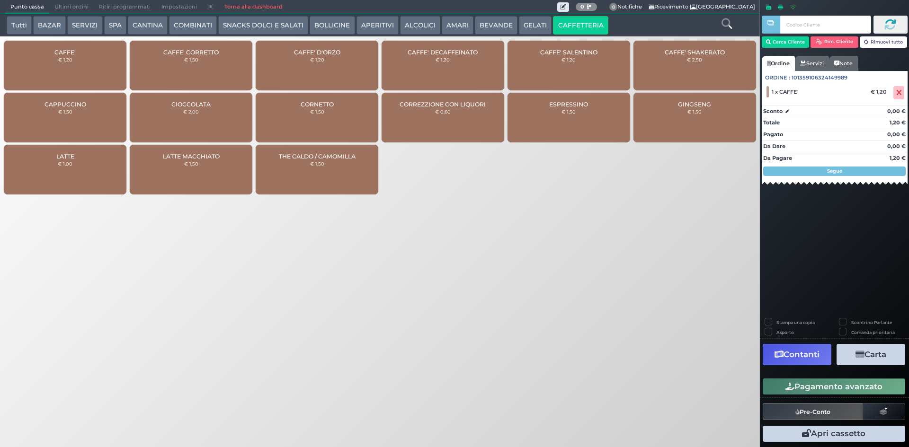
drag, startPoint x: 819, startPoint y: 385, endPoint x: 733, endPoint y: 380, distance: 86.4
click at [819, 385] on button "Pagamento avanzato" at bounding box center [834, 387] width 143 height 16
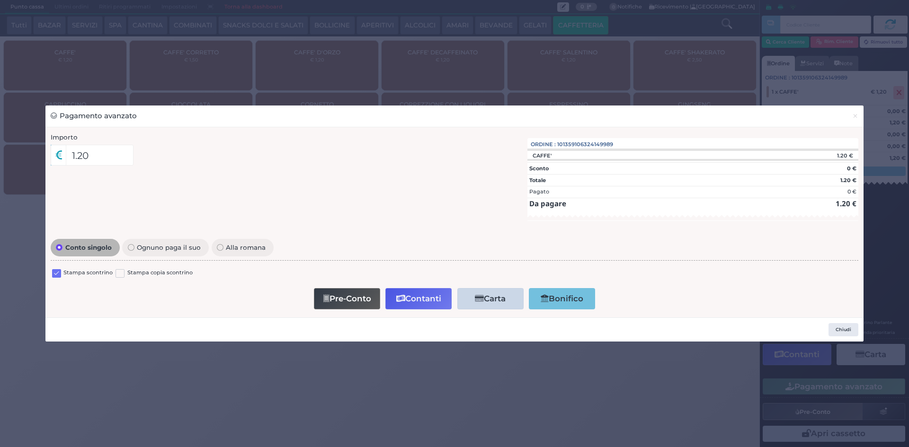
click at [58, 277] on label at bounding box center [56, 273] width 9 height 9
click at [0, 0] on input "checkbox" at bounding box center [0, 0] width 0 height 0
click at [427, 304] on button "Contanti" at bounding box center [418, 298] width 66 height 21
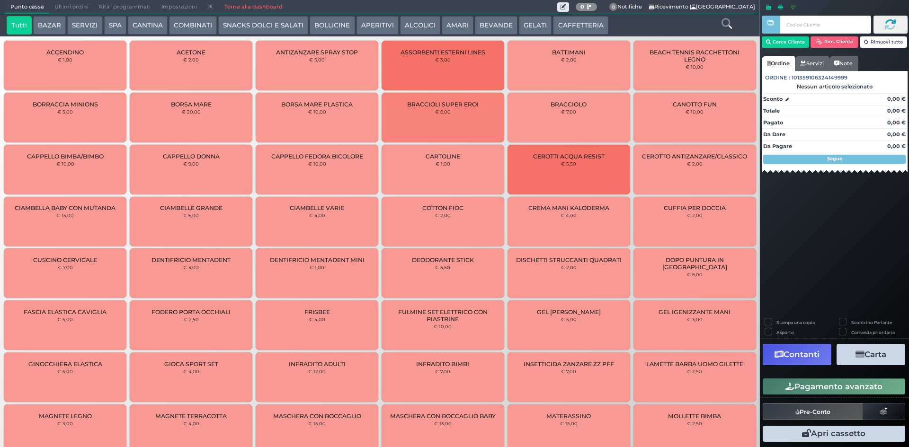
click at [65, 5] on span "Ultimi ordini" at bounding box center [71, 6] width 45 height 13
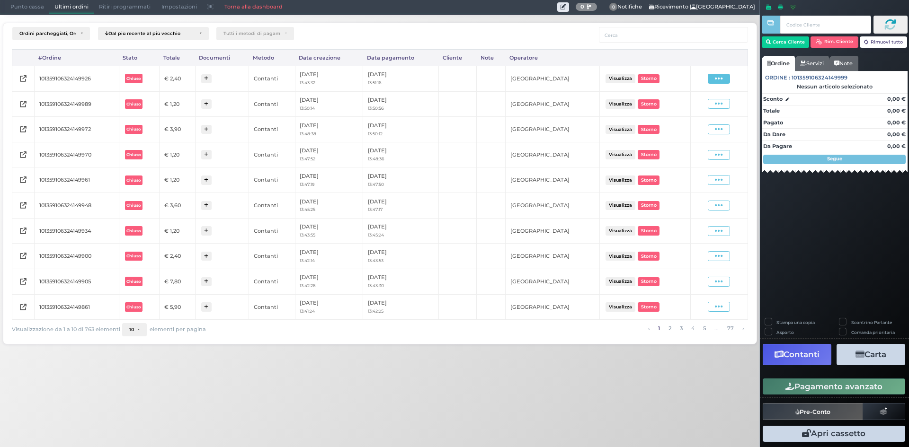
click at [725, 82] on span at bounding box center [719, 79] width 22 height 10
drag, startPoint x: 697, startPoint y: 109, endPoint x: 697, endPoint y: 104, distance: 5.2
click at [697, 109] on span "Ristampa Pre-Conto" at bounding box center [696, 106] width 39 height 16
click at [724, 99] on span at bounding box center [719, 104] width 22 height 10
click at [696, 136] on span "Ristampa Pre-Conto" at bounding box center [696, 132] width 39 height 16
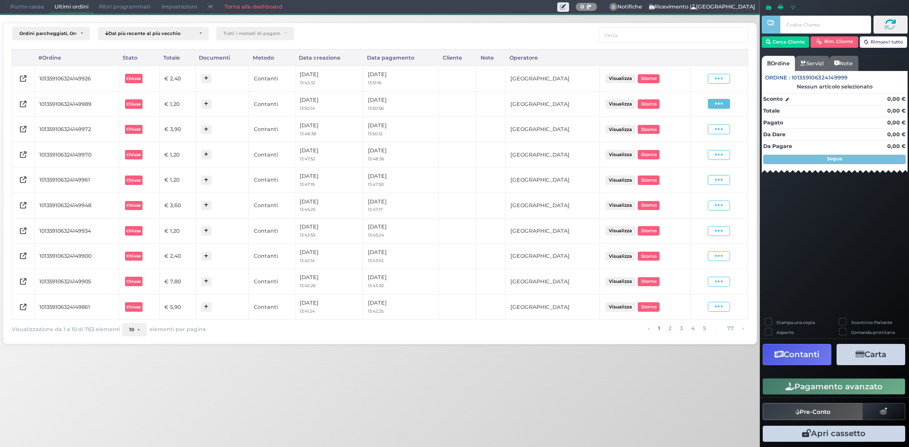
click at [725, 109] on span at bounding box center [719, 104] width 22 height 10
click at [705, 127] on span "Ristampa Pre-Conto" at bounding box center [696, 132] width 39 height 16
click at [18, 10] on span "Punto cassa" at bounding box center [27, 6] width 44 height 13
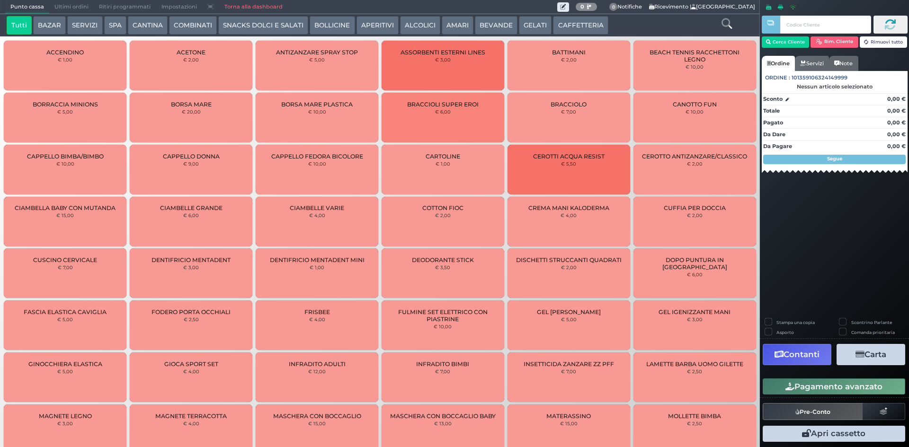
click at [559, 20] on button "CAFFETTERIA" at bounding box center [580, 25] width 55 height 19
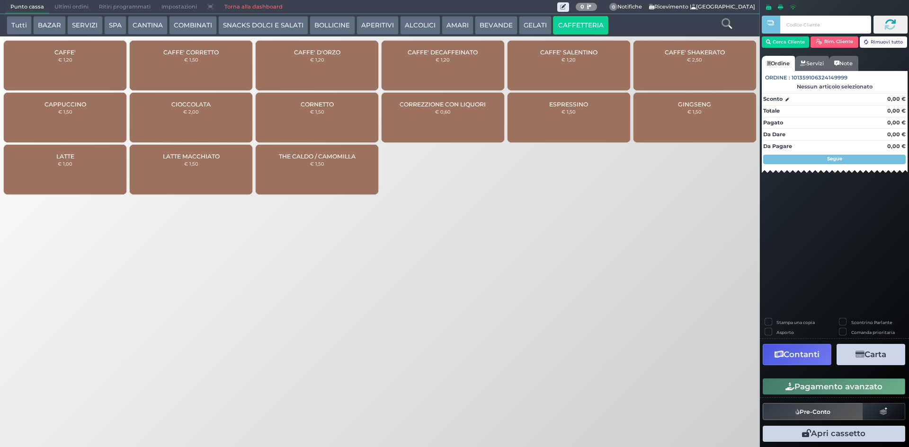
click at [67, 54] on span "CAFFE'" at bounding box center [64, 52] width 21 height 7
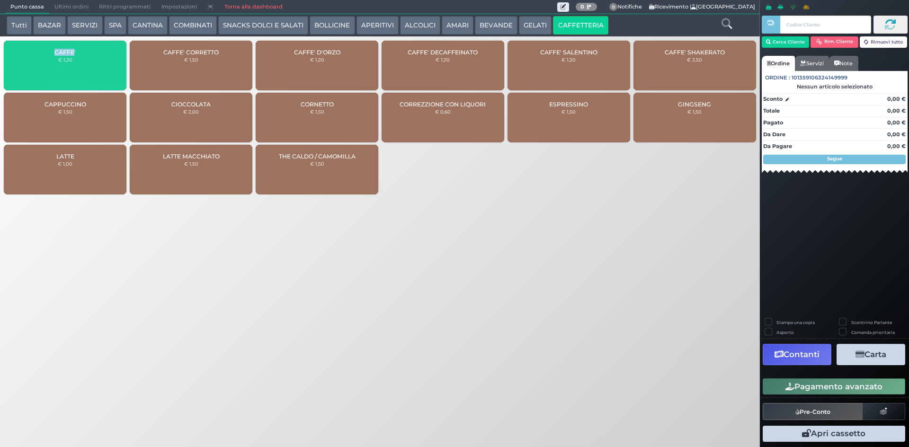
click at [67, 54] on span "CAFFE'" at bounding box center [64, 52] width 21 height 7
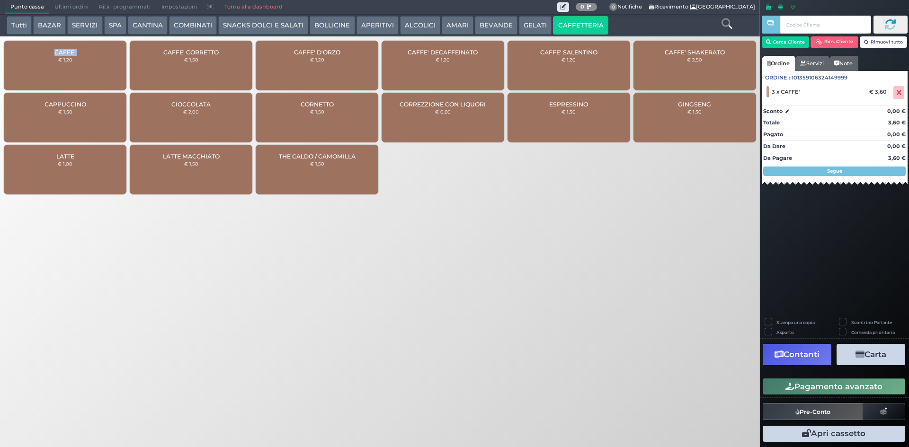
click at [791, 384] on icon "button" at bounding box center [789, 387] width 9 height 8
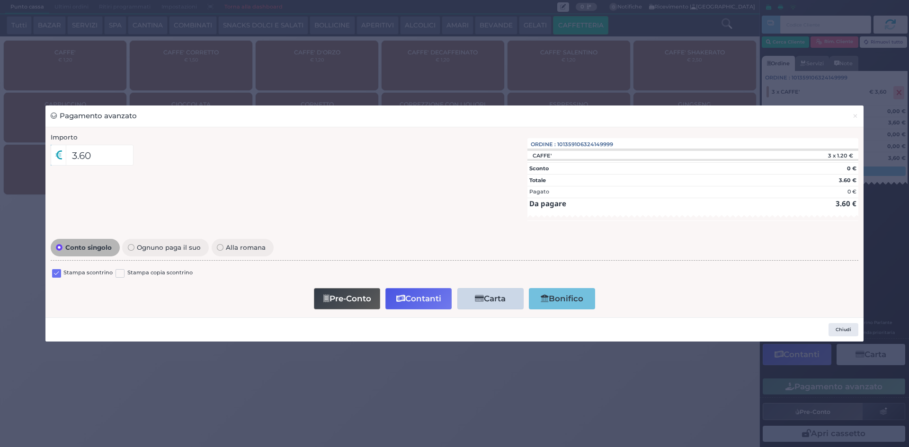
click at [59, 270] on label at bounding box center [56, 273] width 9 height 9
click at [0, 0] on input "checkbox" at bounding box center [0, 0] width 0 height 0
click at [418, 293] on button "Contanti" at bounding box center [418, 298] width 66 height 21
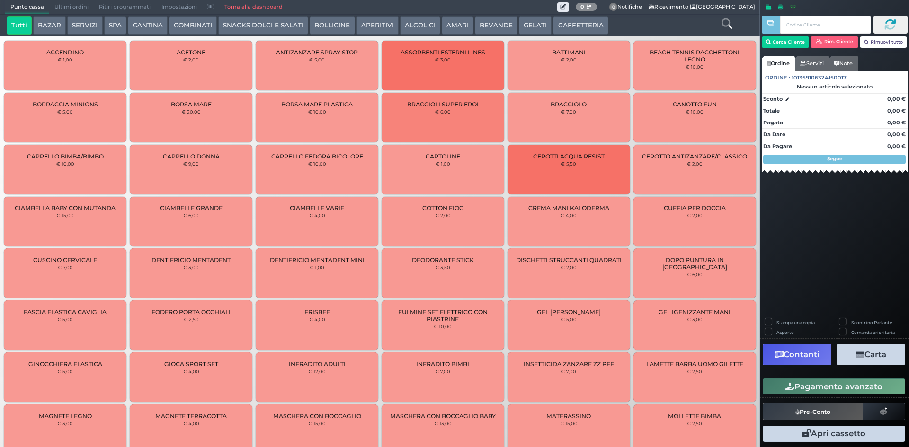
click at [73, 0] on span "Ultimi ordini" at bounding box center [71, 6] width 45 height 13
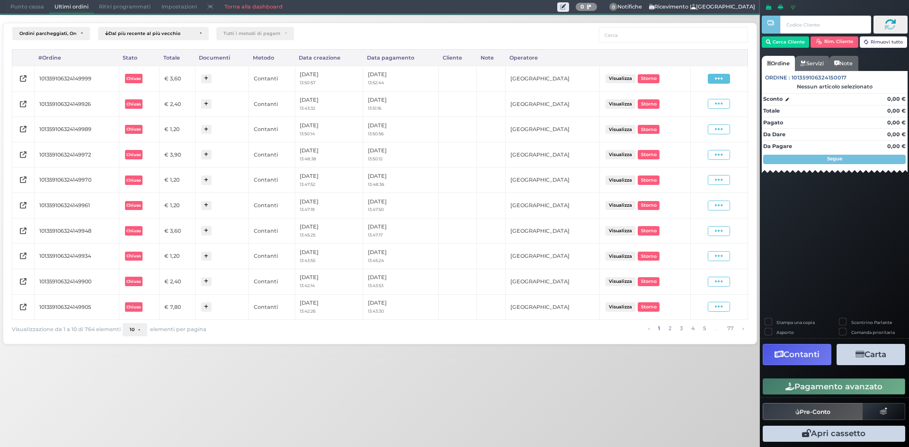
click at [730, 79] on span at bounding box center [719, 79] width 22 height 10
click at [706, 107] on span "Ristampa Pre-Conto" at bounding box center [696, 106] width 39 height 16
click at [8, 1] on span "Punto cassa" at bounding box center [27, 6] width 44 height 13
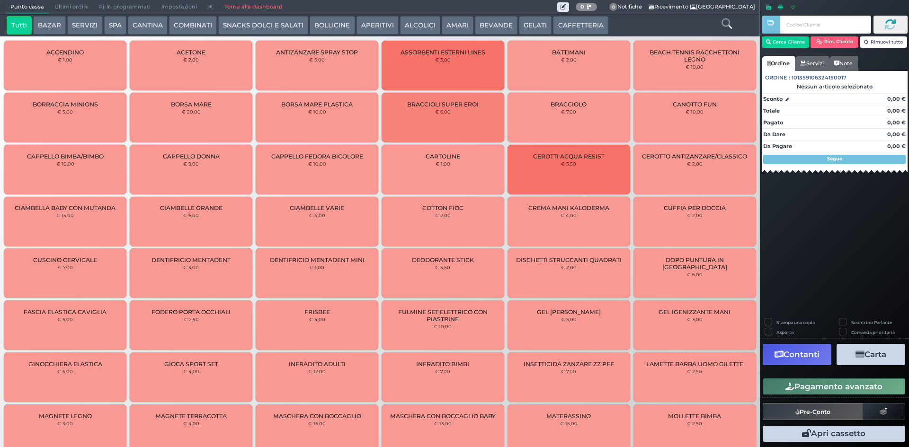
click at [451, 27] on button "AMARI" at bounding box center [458, 25] width 32 height 19
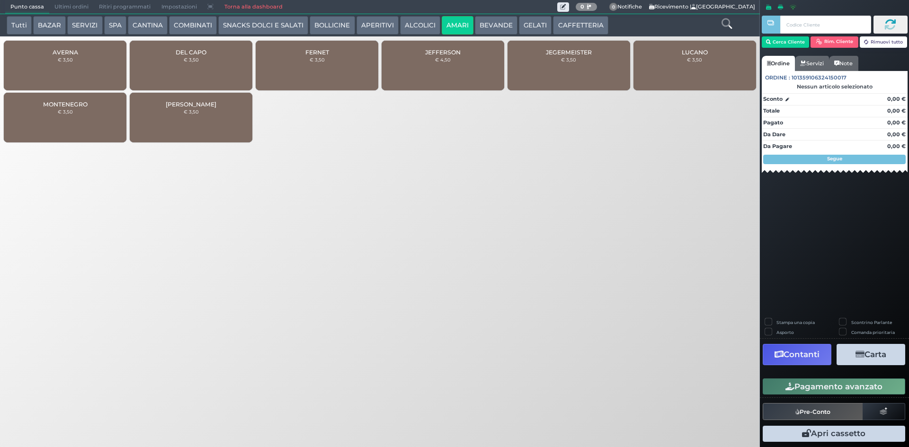
click at [86, 64] on div "AVERNA € 3,50" at bounding box center [65, 66] width 123 height 50
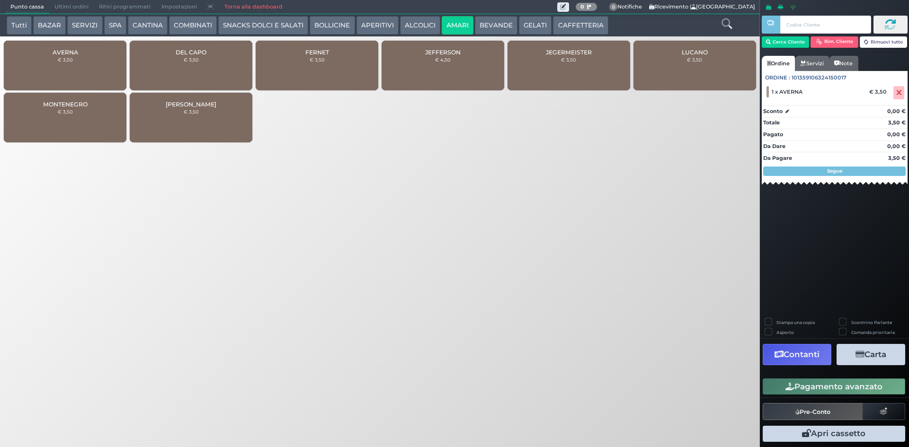
click at [799, 383] on button "Pagamento avanzato" at bounding box center [834, 387] width 143 height 16
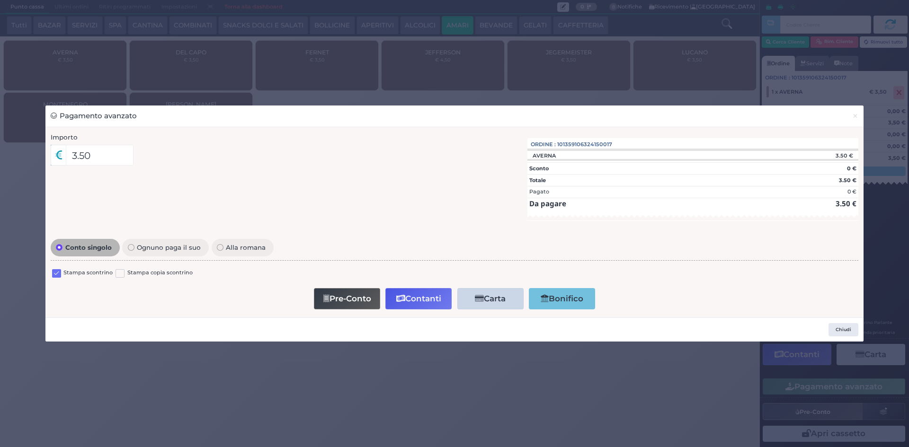
click at [54, 276] on label at bounding box center [56, 273] width 9 height 9
click at [0, 0] on input "checkbox" at bounding box center [0, 0] width 0 height 0
click at [409, 296] on button "Contanti" at bounding box center [418, 298] width 66 height 21
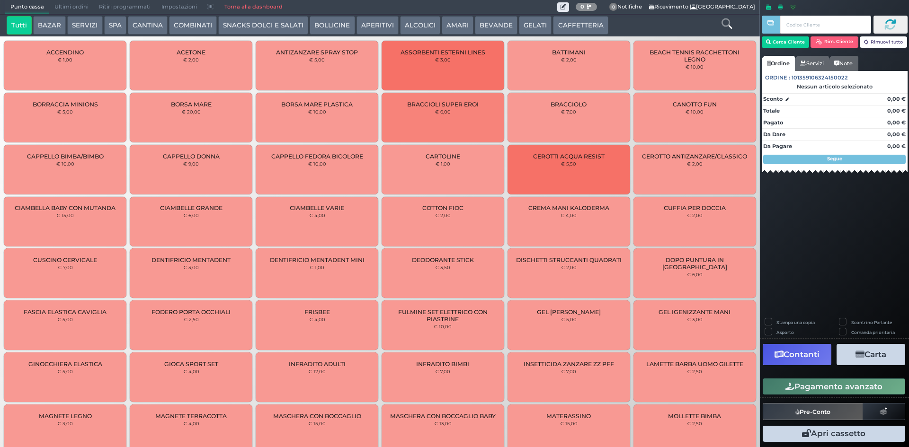
click at [57, 6] on span "Ultimi ordini" at bounding box center [71, 6] width 45 height 13
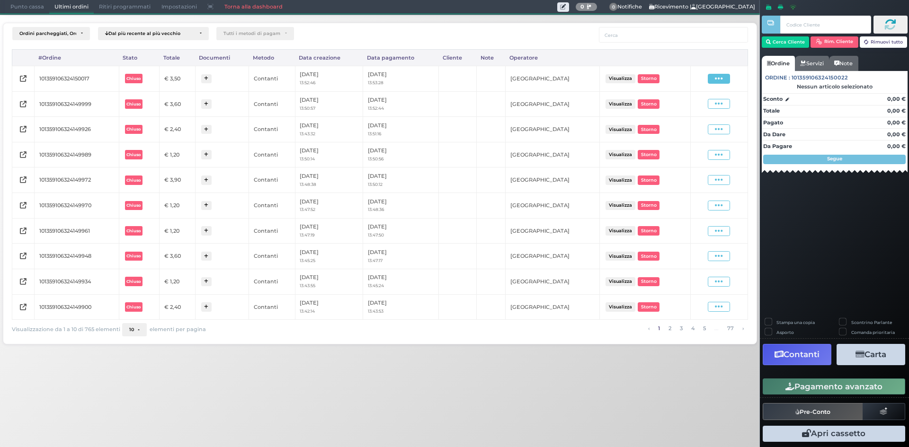
click at [725, 79] on span at bounding box center [719, 79] width 22 height 10
click at [695, 103] on span "Ristampa Pre-Conto" at bounding box center [696, 106] width 39 height 16
drag, startPoint x: 26, startPoint y: 6, endPoint x: 78, endPoint y: 14, distance: 52.2
click at [26, 6] on span "Punto cassa" at bounding box center [27, 6] width 44 height 13
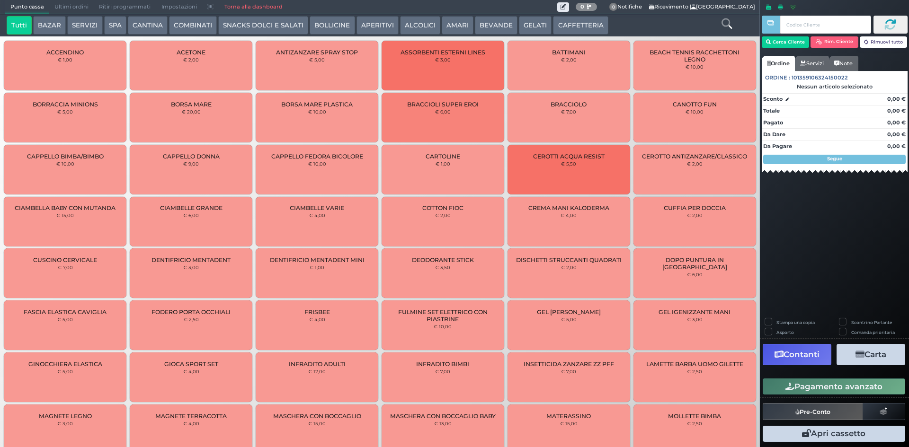
click at [563, 30] on button "CAFFETTERIA" at bounding box center [580, 25] width 55 height 19
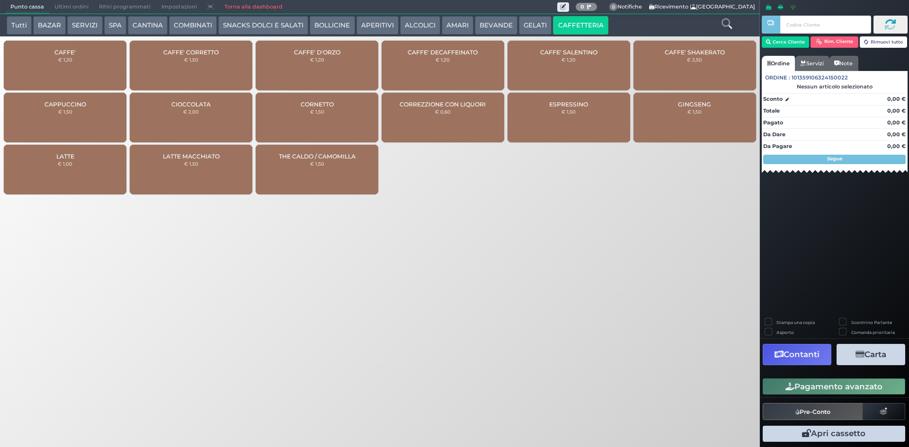
click at [64, 53] on span "CAFFE'" at bounding box center [64, 52] width 21 height 7
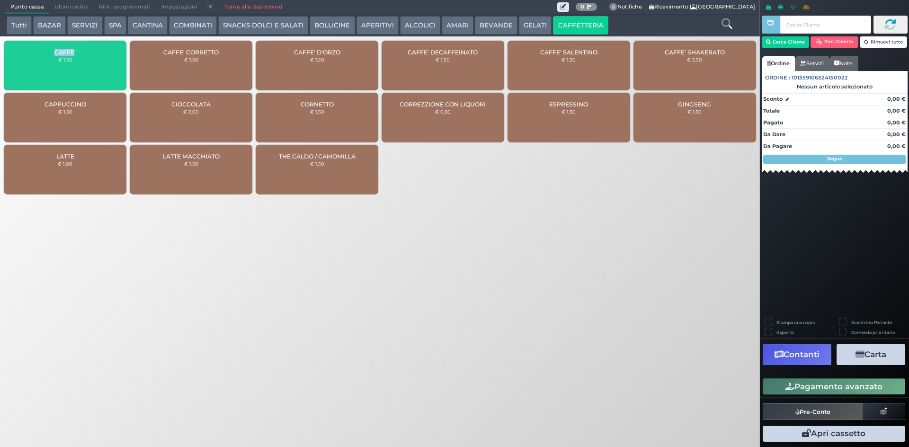
click at [64, 53] on span "CAFFE'" at bounding box center [64, 52] width 21 height 7
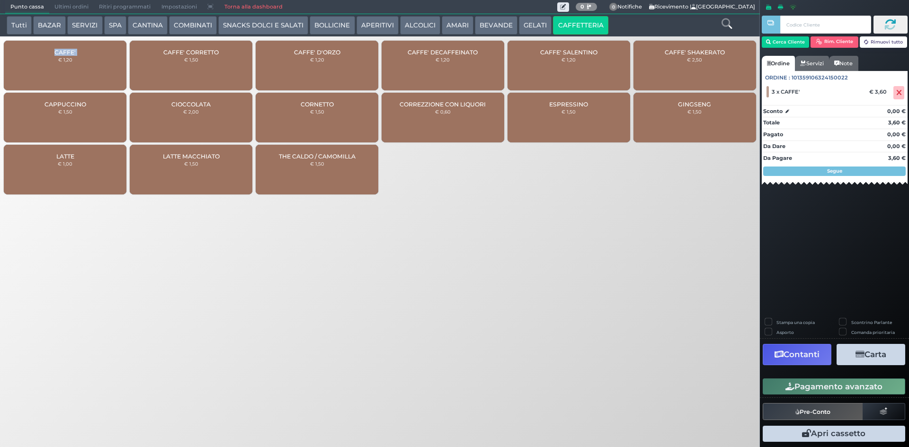
drag, startPoint x: 826, startPoint y: 380, endPoint x: 810, endPoint y: 380, distance: 16.6
click at [825, 380] on button "Pagamento avanzato" at bounding box center [834, 387] width 143 height 16
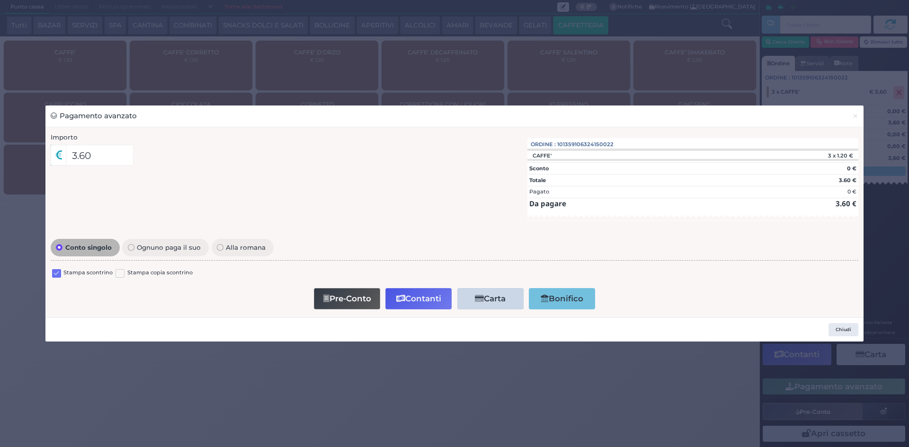
click at [56, 273] on label at bounding box center [56, 273] width 9 height 9
click at [0, 0] on input "checkbox" at bounding box center [0, 0] width 0 height 0
drag, startPoint x: 420, startPoint y: 289, endPoint x: 411, endPoint y: 267, distance: 24.3
click at [420, 285] on div "Pre-Conto Contanti Carta Addebito Card cliente Bonifico" at bounding box center [455, 298] width 798 height 27
click at [415, 300] on button "Contanti" at bounding box center [418, 298] width 66 height 21
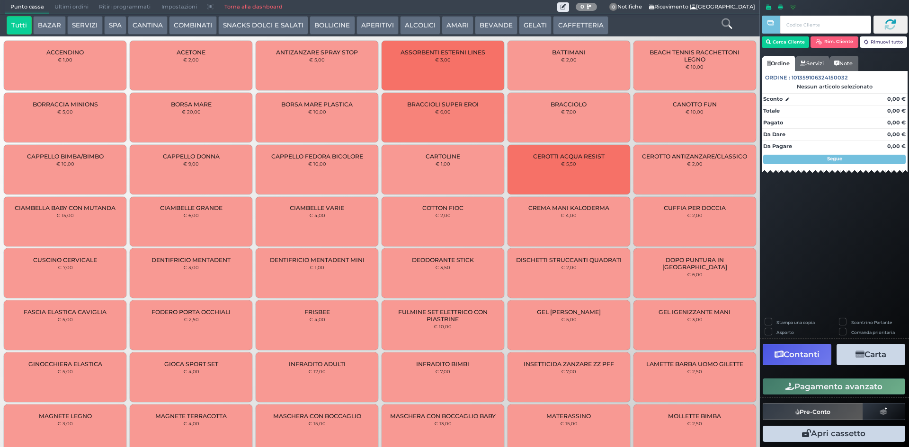
click at [76, 9] on span "Ultimi ordini" at bounding box center [71, 6] width 45 height 13
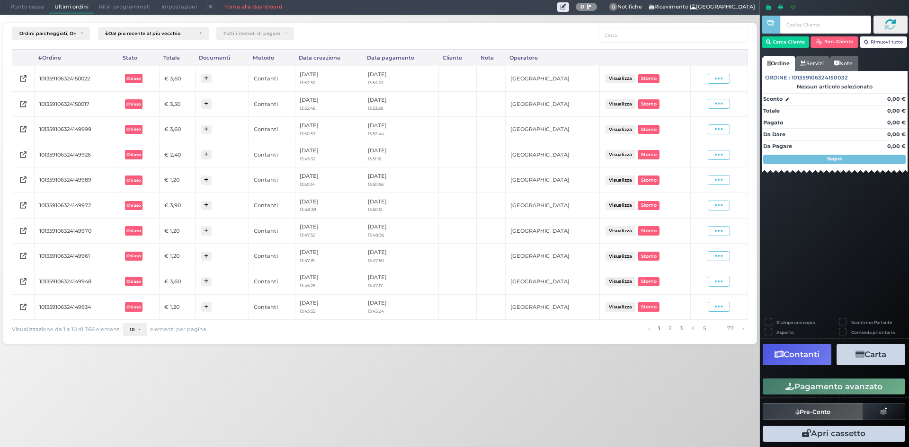
click at [731, 82] on div "Visualizza Ristampa Pre-Conto [GEOGRAPHIC_DATA]" at bounding box center [719, 79] width 48 height 10
click at [729, 82] on span at bounding box center [719, 79] width 22 height 10
click at [702, 110] on span "Ristampa Pre-Conto" at bounding box center [696, 106] width 39 height 16
click at [31, 10] on span "Punto cassa" at bounding box center [27, 6] width 44 height 13
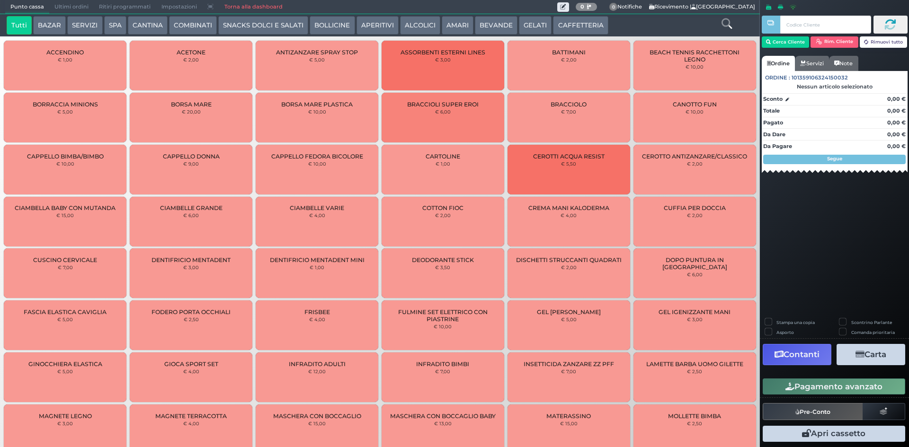
click at [579, 23] on button "CAFFETTERIA" at bounding box center [580, 25] width 55 height 19
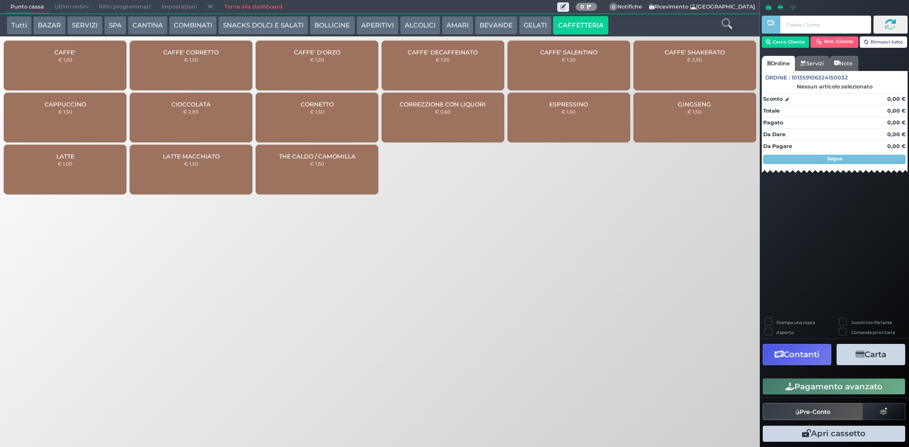
click at [99, 58] on div "CAFFE' € 1,20" at bounding box center [65, 66] width 123 height 50
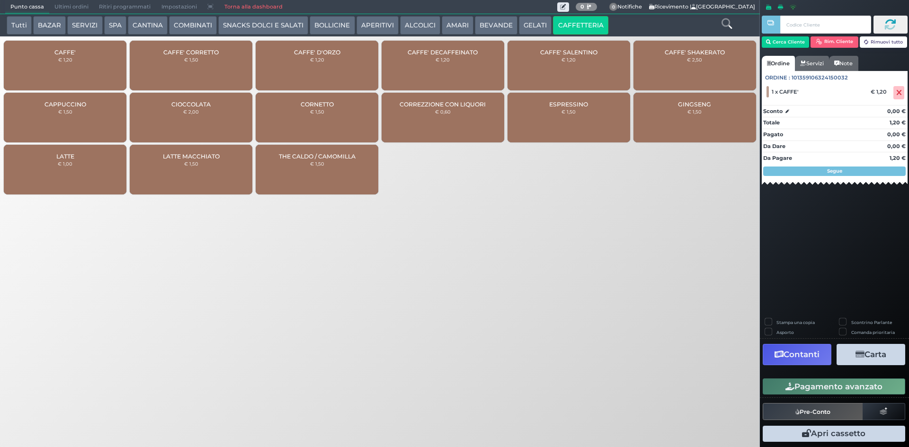
click at [826, 387] on button "Pagamento avanzato" at bounding box center [834, 387] width 143 height 16
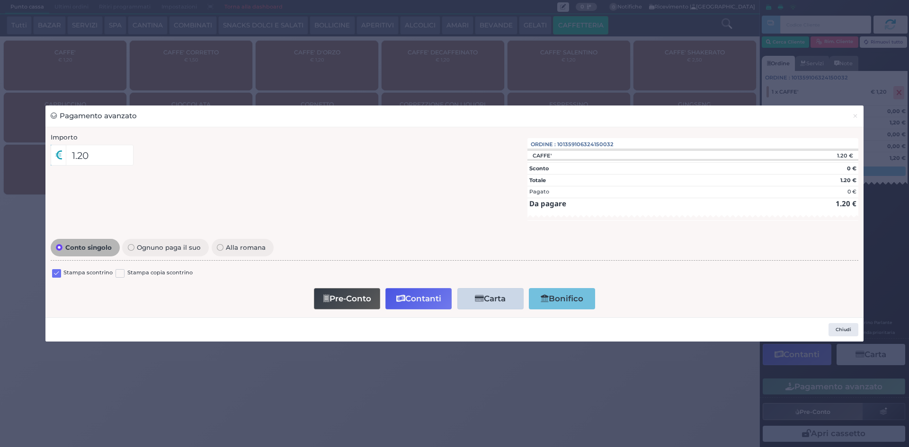
drag, startPoint x: 54, startPoint y: 277, endPoint x: 244, endPoint y: 273, distance: 189.4
click at [55, 276] on label at bounding box center [56, 273] width 9 height 9
click at [0, 0] on input "checkbox" at bounding box center [0, 0] width 0 height 0
click at [425, 308] on button "Contanti" at bounding box center [418, 298] width 66 height 21
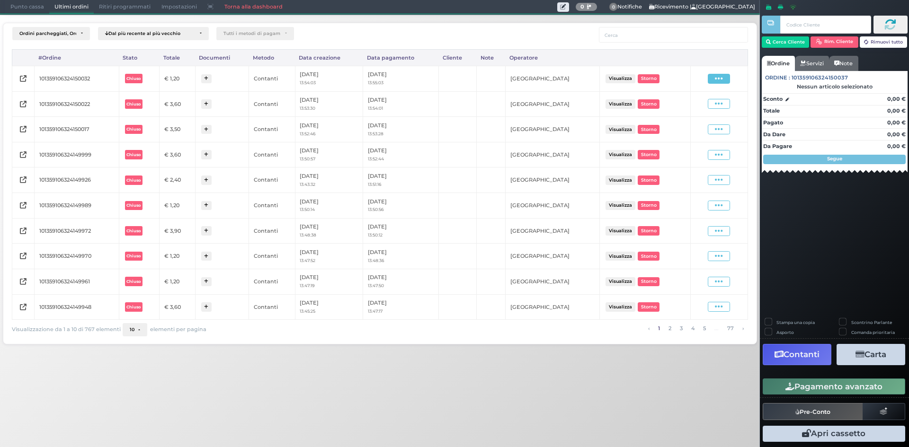
click at [718, 74] on span at bounding box center [719, 79] width 22 height 10
click at [705, 104] on span "Ristampa Pre-Conto" at bounding box center [696, 106] width 39 height 16
click at [19, 6] on span "Punto cassa" at bounding box center [27, 6] width 44 height 13
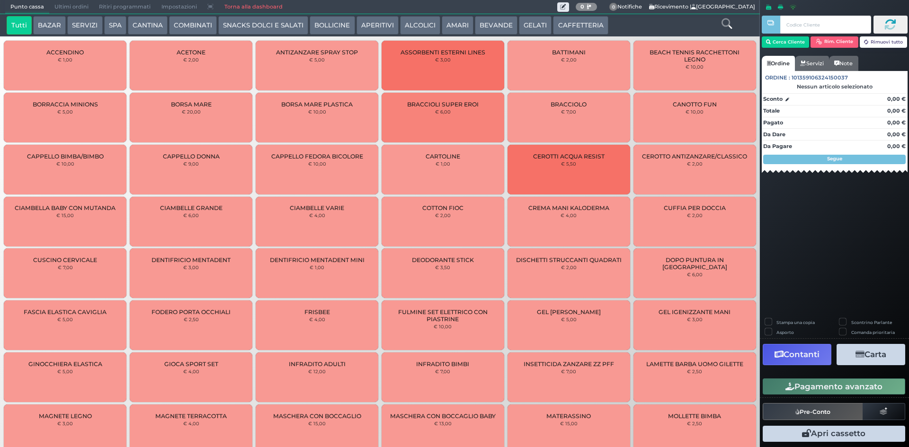
click at [566, 27] on button "CAFFETTERIA" at bounding box center [580, 25] width 55 height 19
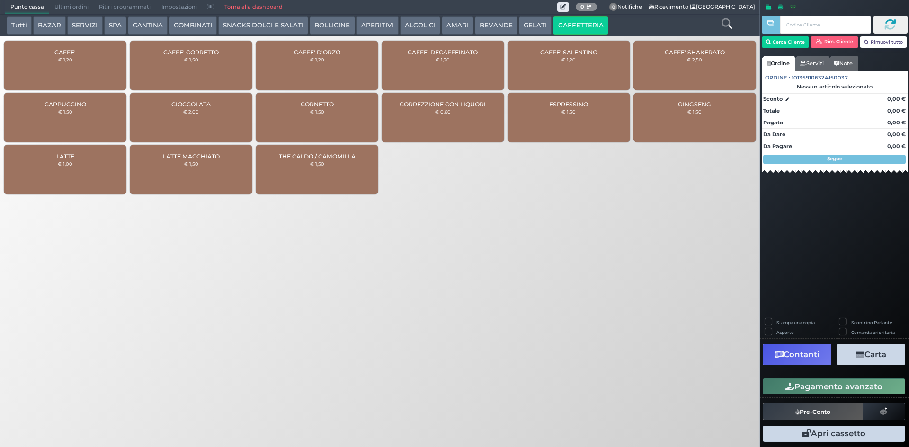
click at [71, 67] on div "CAFFE' € 1,20" at bounding box center [65, 66] width 123 height 50
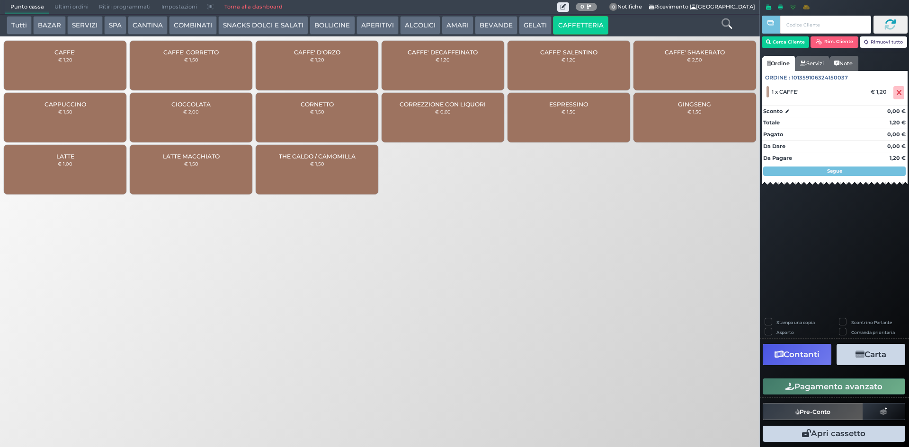
click at [79, 69] on div "CAFFE' € 1,20" at bounding box center [65, 66] width 123 height 50
click at [723, 23] on icon at bounding box center [727, 23] width 10 height 10
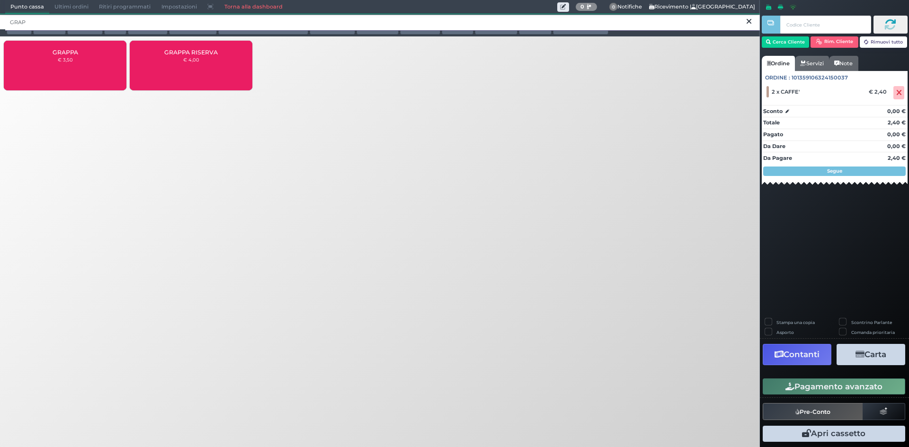
type input "GRAP"
click at [81, 68] on div "GRAPPA € 3,50" at bounding box center [65, 66] width 123 height 50
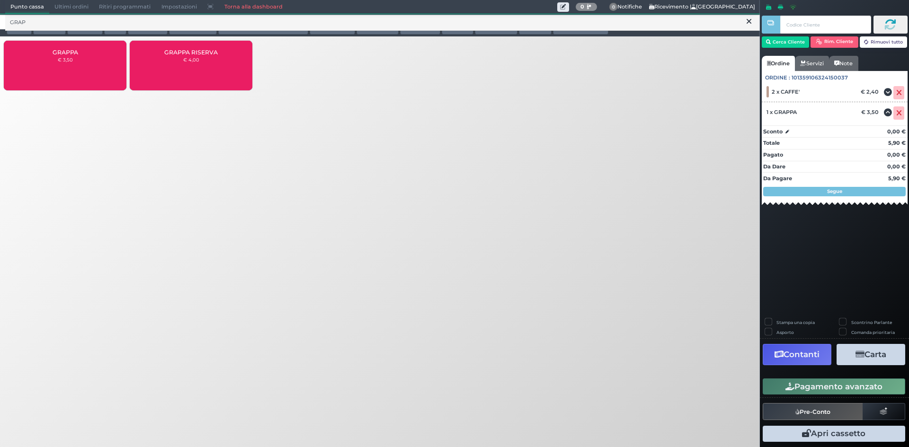
drag, startPoint x: 844, startPoint y: 391, endPoint x: 828, endPoint y: 392, distance: 16.7
click at [844, 391] on button "Pagamento avanzato" at bounding box center [834, 387] width 143 height 16
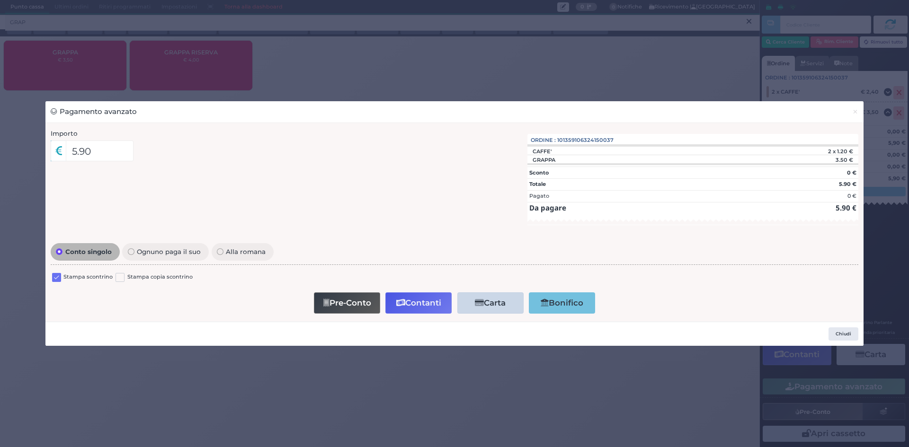
drag, startPoint x: 58, startPoint y: 278, endPoint x: 57, endPoint y: 283, distance: 5.3
click at [57, 277] on label at bounding box center [56, 277] width 9 height 9
click at [0, 0] on input "checkbox" at bounding box center [0, 0] width 0 height 0
click at [429, 303] on button "Contanti" at bounding box center [418, 303] width 66 height 21
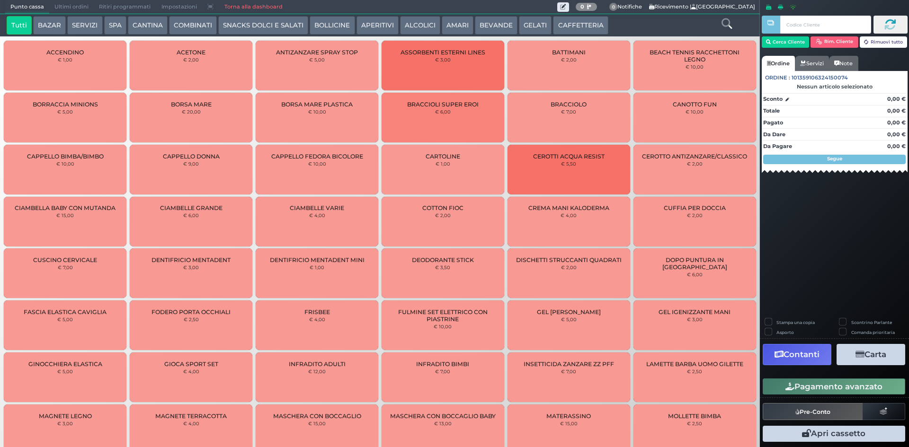
click at [71, 2] on span "Ultimi ordini" at bounding box center [71, 6] width 45 height 13
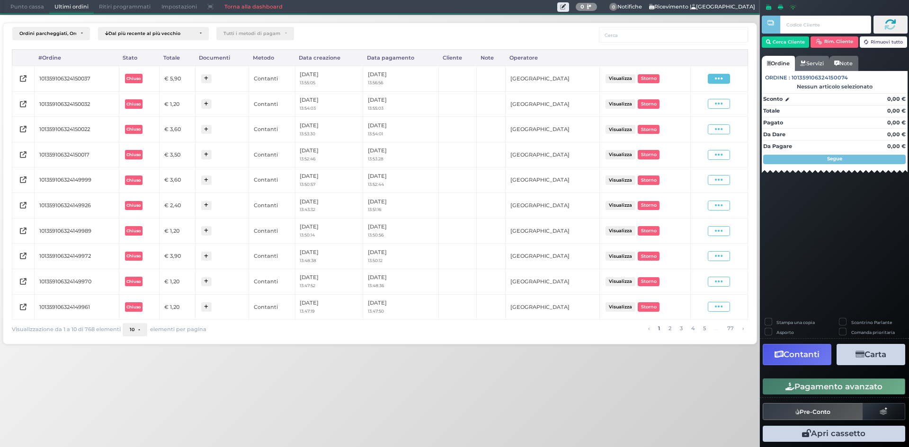
click at [721, 77] on icon at bounding box center [719, 78] width 8 height 9
click at [700, 112] on span "Ristampa Pre-Conto" at bounding box center [696, 106] width 39 height 16
click at [30, 9] on span "Punto cassa" at bounding box center [27, 6] width 44 height 13
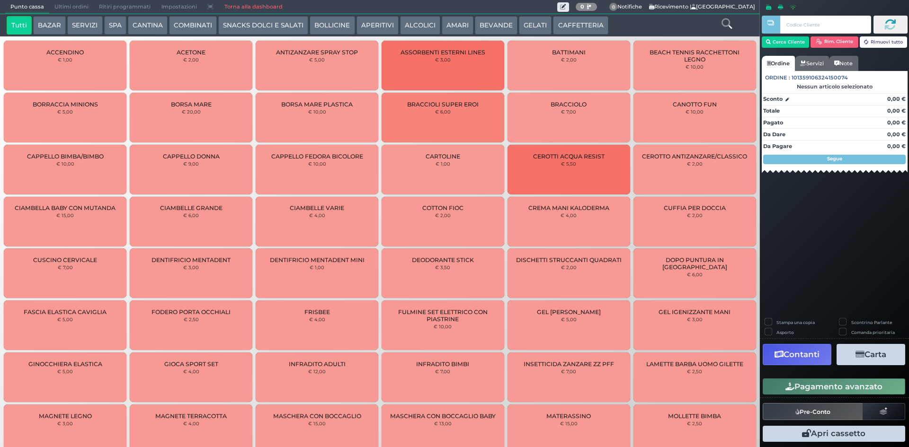
drag, startPoint x: 562, startPoint y: 22, endPoint x: 548, endPoint y: 35, distance: 19.1
click at [562, 22] on button "CAFFETTERIA" at bounding box center [580, 25] width 55 height 19
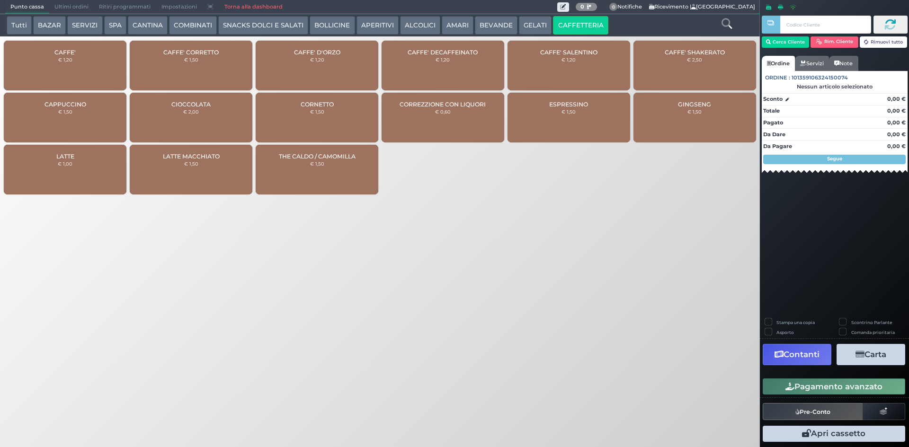
click at [78, 65] on div "CAFFE' € 1,20" at bounding box center [65, 66] width 123 height 50
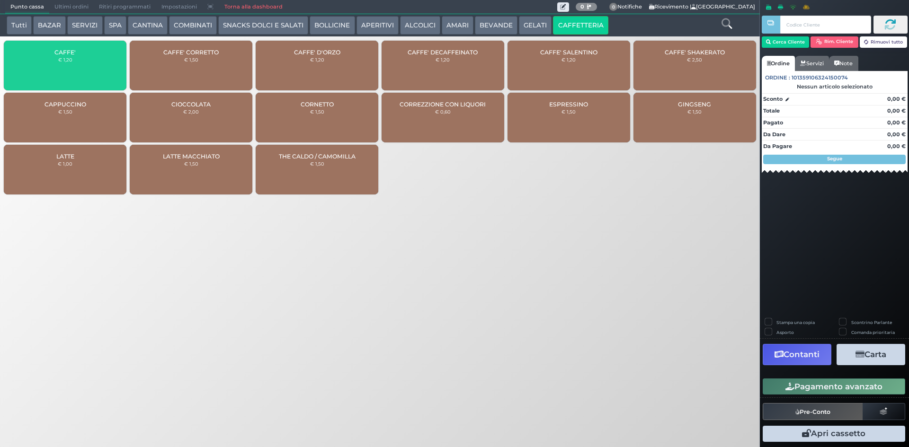
click at [80, 69] on div "CAFFE' € 1,20" at bounding box center [65, 66] width 123 height 50
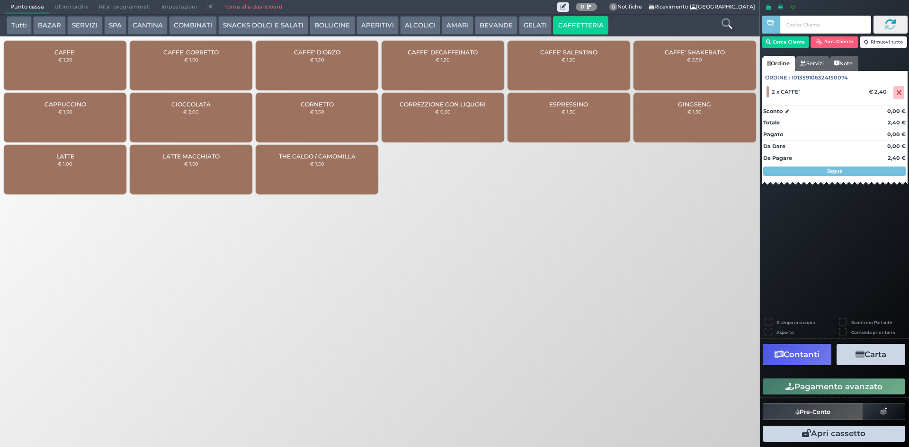
click at [875, 386] on button "Pagamento avanzato" at bounding box center [834, 387] width 143 height 16
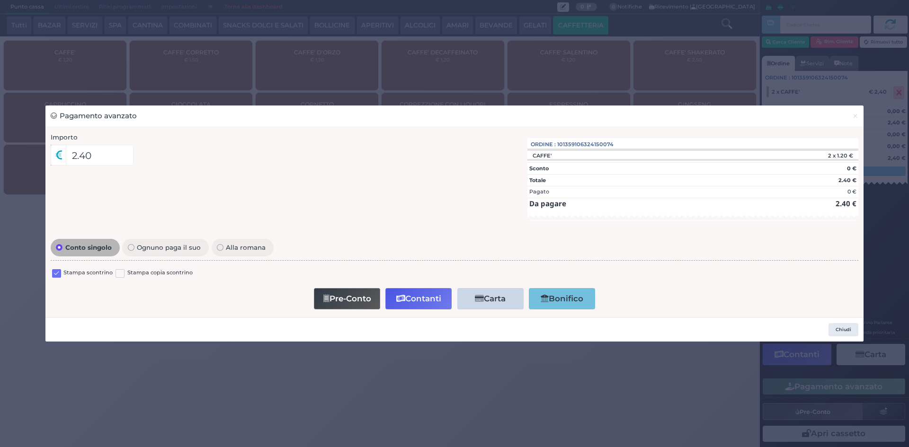
click at [55, 276] on label at bounding box center [56, 273] width 9 height 9
click at [0, 0] on input "checkbox" at bounding box center [0, 0] width 0 height 0
click at [410, 296] on button "Contanti" at bounding box center [418, 298] width 66 height 21
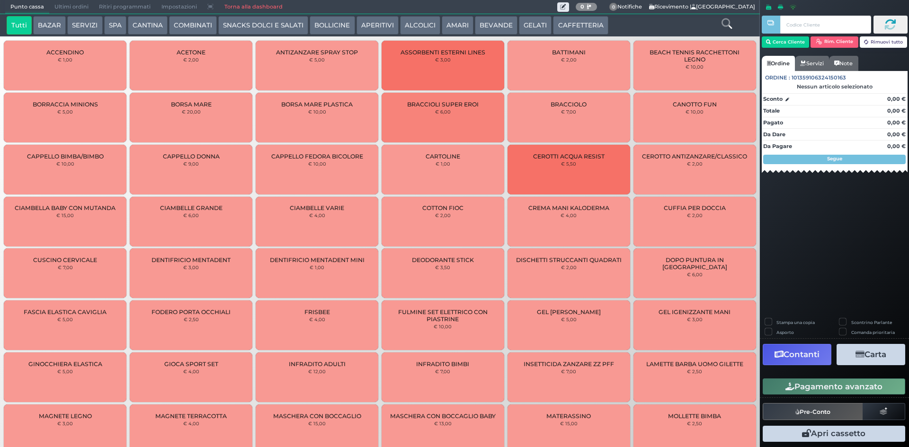
click at [65, 9] on span "Ultimi ordini" at bounding box center [71, 6] width 45 height 13
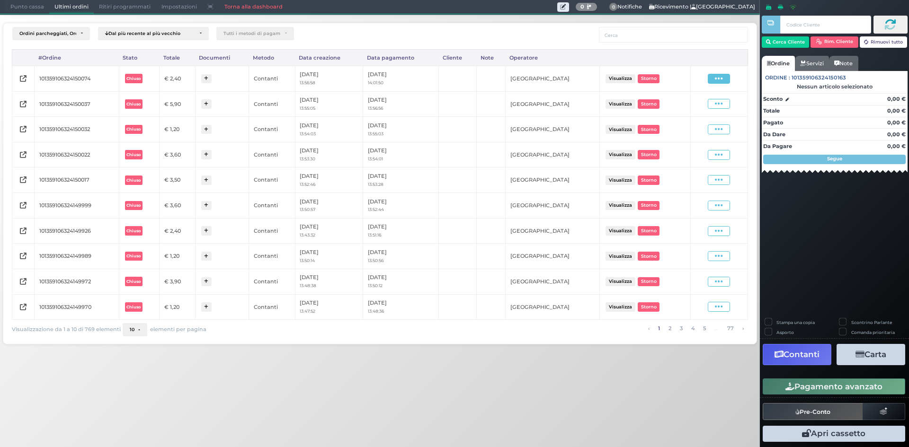
click at [717, 78] on icon at bounding box center [719, 78] width 8 height 9
click at [686, 107] on span "Ristampa Pre-Conto" at bounding box center [696, 106] width 39 height 16
click at [22, 5] on span "Punto cassa" at bounding box center [27, 6] width 44 height 13
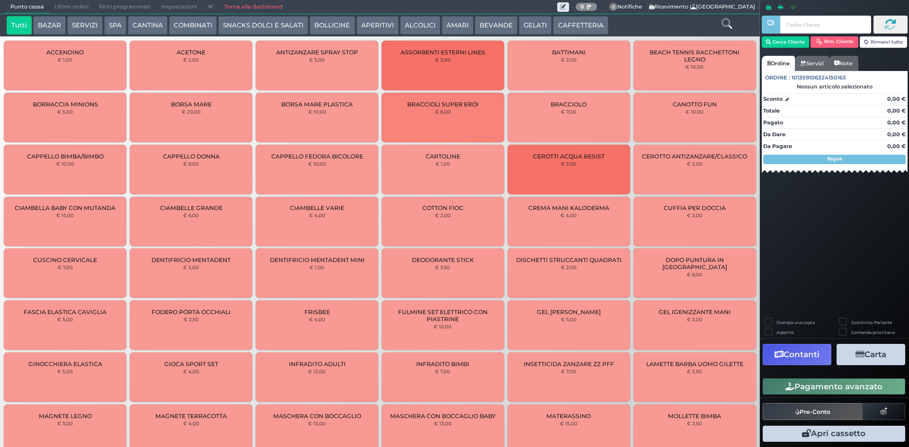
click at [563, 16] on button "CAFFETTERIA" at bounding box center [580, 25] width 55 height 19
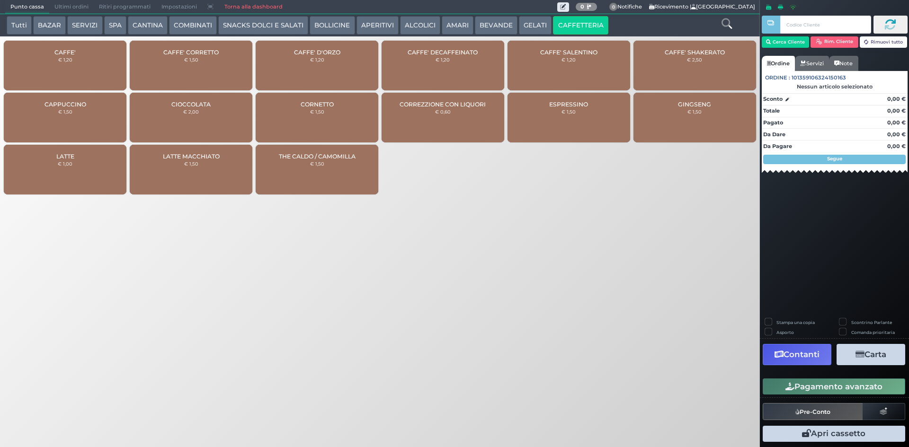
click at [87, 66] on div "CAFFE' € 1,20" at bounding box center [65, 66] width 123 height 50
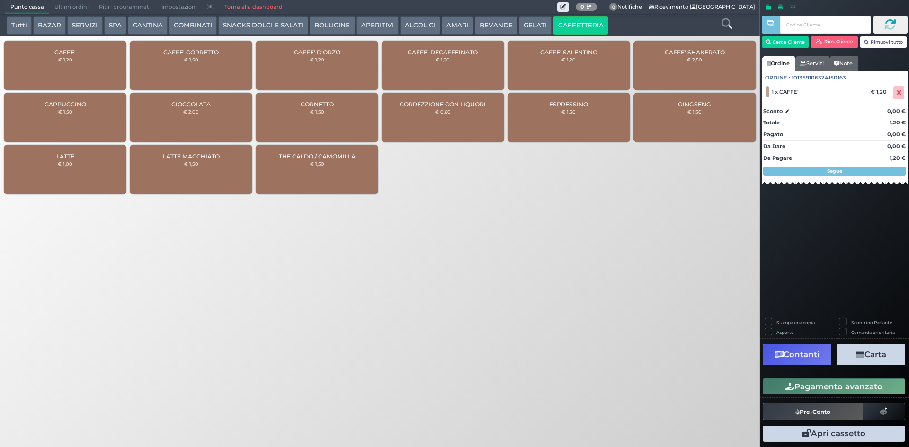
click at [95, 62] on div "CAFFE' € 1,20" at bounding box center [65, 66] width 123 height 50
click at [95, 67] on div "CAFFE' € 1,20" at bounding box center [65, 66] width 123 height 50
click at [95, 66] on div "CAFFE' € 1,20" at bounding box center [65, 66] width 123 height 50
click at [776, 322] on label "Stampa una copia" at bounding box center [795, 323] width 38 height 6
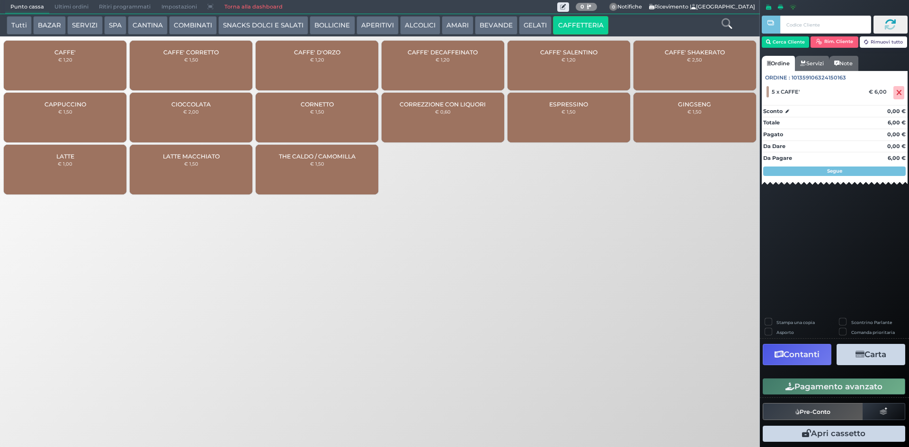
checkbox input "true"
click at [867, 350] on button "Carta" at bounding box center [871, 354] width 69 height 21
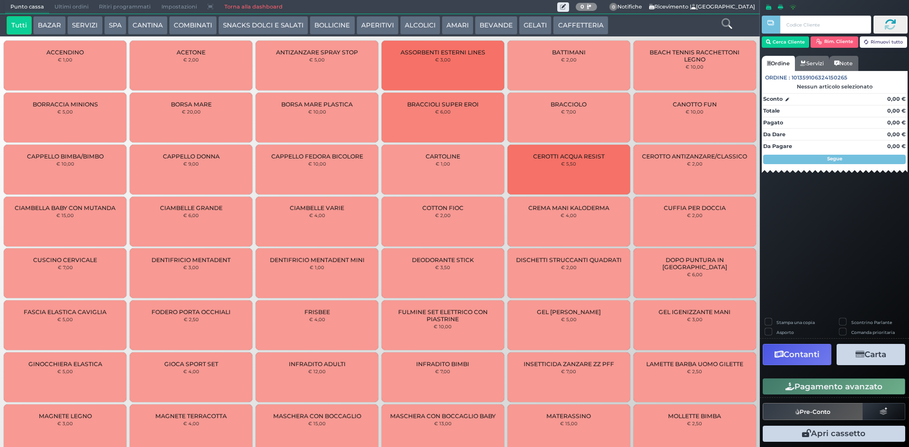
click at [570, 27] on button "CAFFETTERIA" at bounding box center [580, 25] width 55 height 19
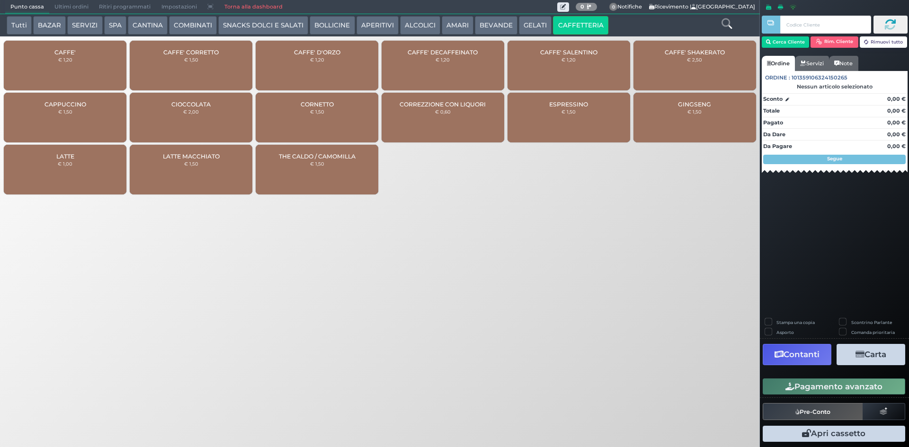
drag, startPoint x: 36, startPoint y: 73, endPoint x: 474, endPoint y: 104, distance: 440.0
click at [36, 73] on div "CAFFE' € 1,20" at bounding box center [65, 66] width 123 height 50
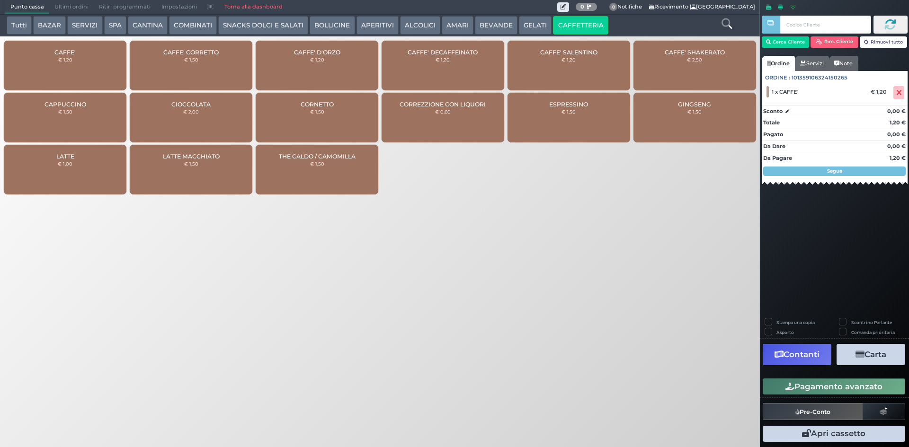
click at [832, 382] on button "Pagamento avanzato" at bounding box center [834, 387] width 143 height 16
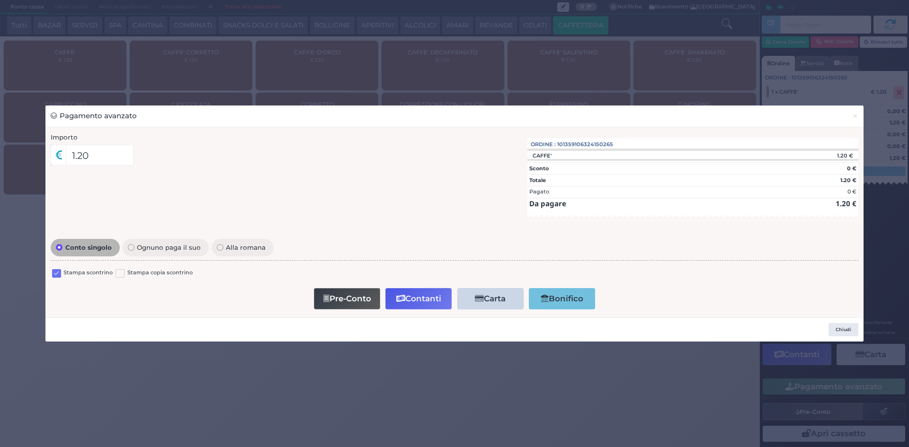
click at [59, 271] on label at bounding box center [56, 273] width 9 height 9
click at [0, 0] on input "checkbox" at bounding box center [0, 0] width 0 height 0
click at [418, 297] on button "Contanti" at bounding box center [418, 298] width 66 height 21
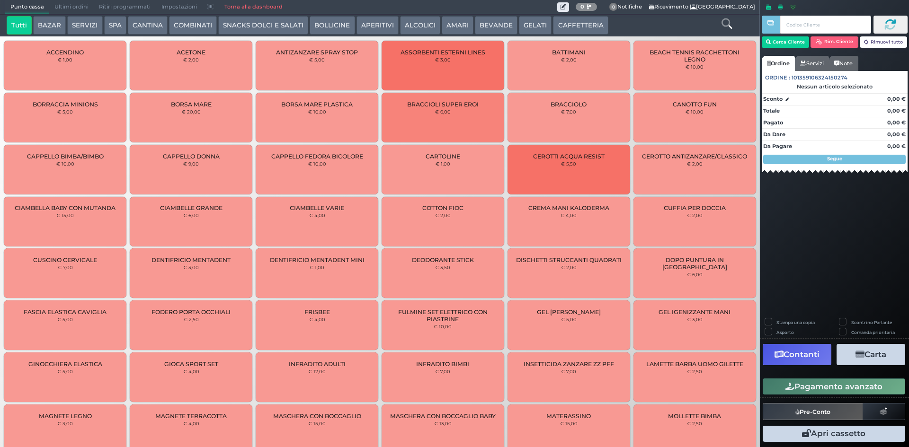
click at [69, 4] on span "Ultimi ordini" at bounding box center [71, 6] width 45 height 13
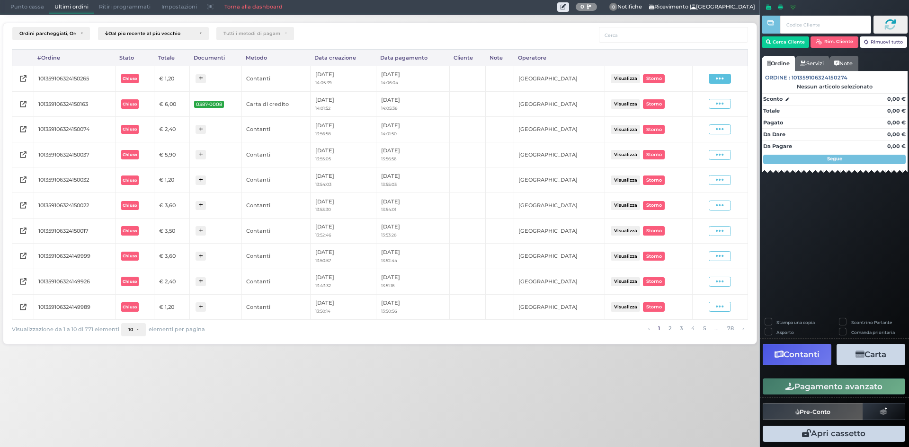
click at [724, 81] on icon at bounding box center [720, 78] width 8 height 9
click at [702, 110] on span "Ristampa Pre-Conto" at bounding box center [697, 106] width 39 height 16
click at [22, 7] on span "Punto cassa" at bounding box center [27, 6] width 44 height 13
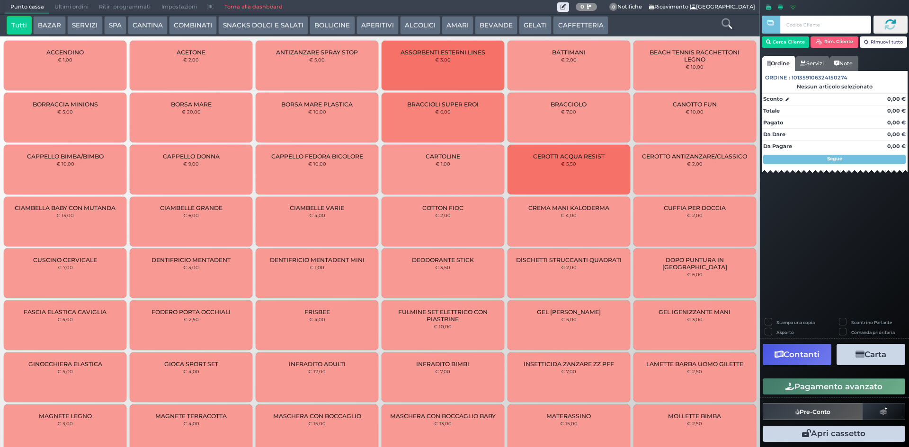
click at [569, 22] on button "CAFFETTERIA" at bounding box center [580, 25] width 55 height 19
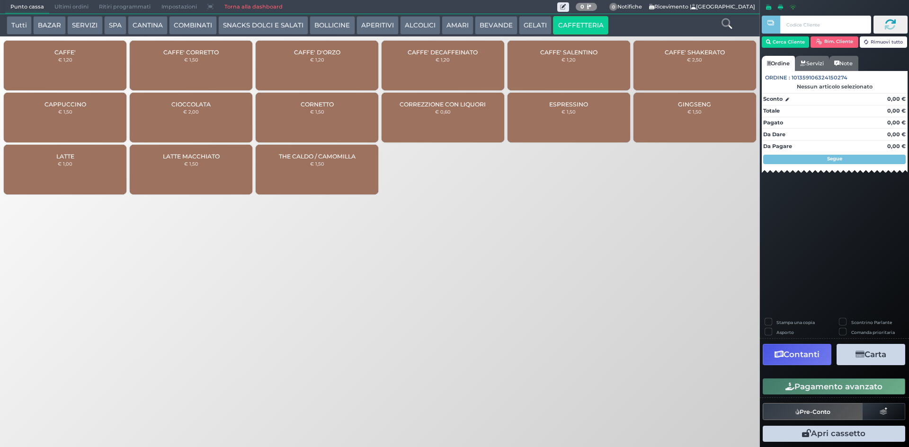
click at [73, 62] on div "CAFFE' € 1,20" at bounding box center [65, 66] width 123 height 50
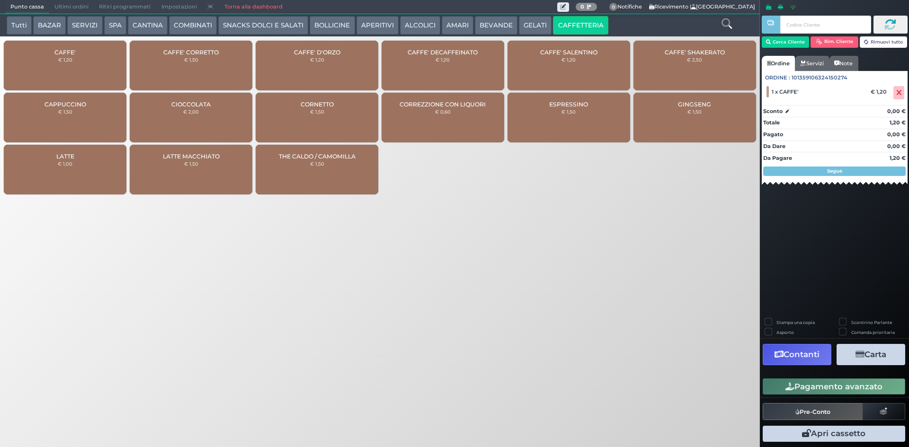
click at [195, 60] on small "€ 1,50" at bounding box center [191, 60] width 14 height 6
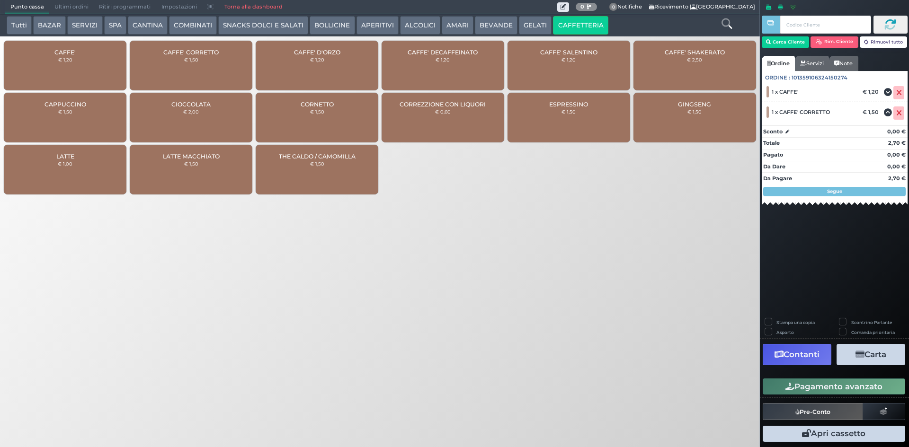
click at [823, 384] on button "Pagamento avanzato" at bounding box center [834, 387] width 143 height 16
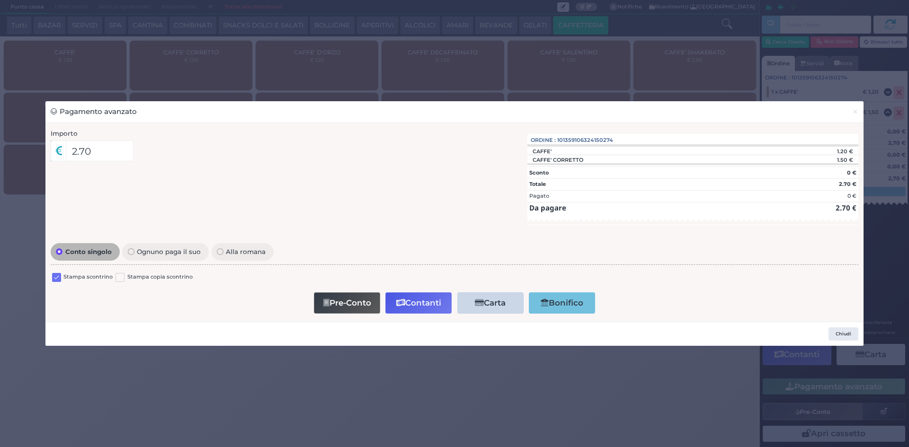
click at [58, 277] on label at bounding box center [56, 277] width 9 height 9
click at [0, 0] on input "checkbox" at bounding box center [0, 0] width 0 height 0
click at [409, 307] on button "Contanti" at bounding box center [418, 303] width 66 height 21
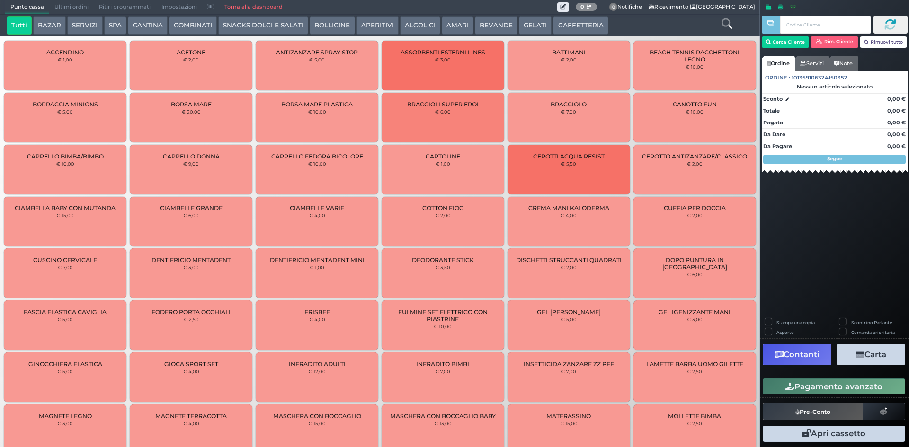
click at [66, 8] on span "Ultimi ordini" at bounding box center [71, 6] width 45 height 13
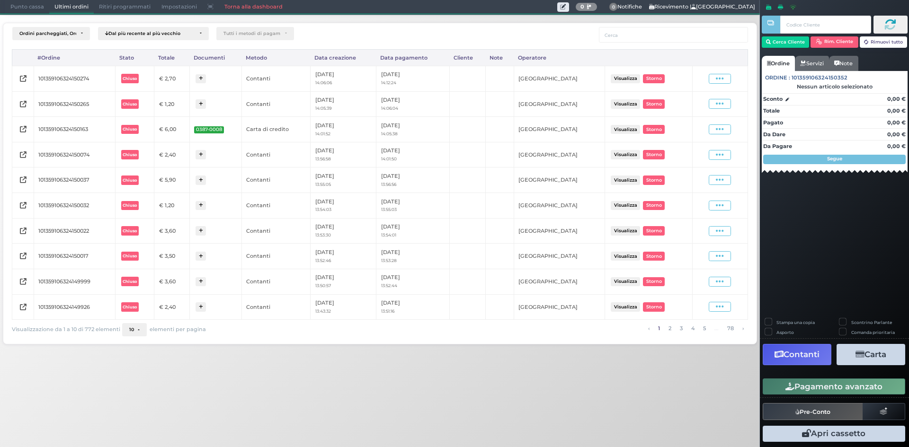
click at [17, 6] on span "Punto cassa" at bounding box center [27, 6] width 44 height 13
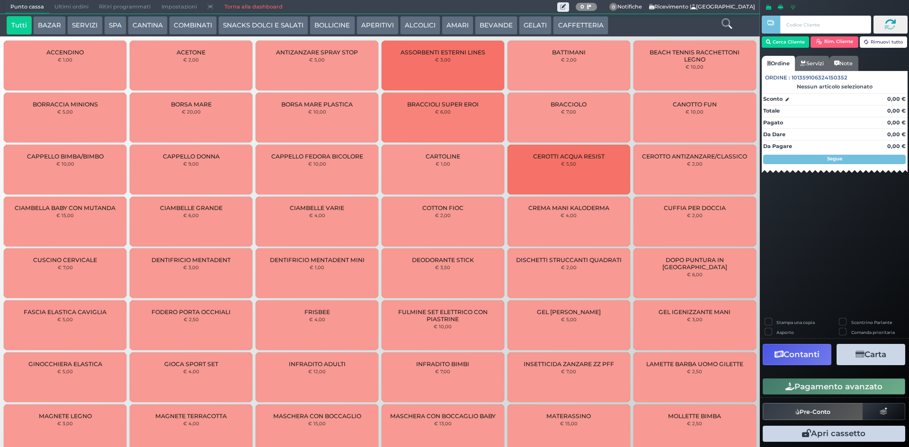
drag, startPoint x: 581, startPoint y: 27, endPoint x: 642, endPoint y: 25, distance: 61.1
click at [583, 27] on button "CAFFETTERIA" at bounding box center [580, 25] width 55 height 19
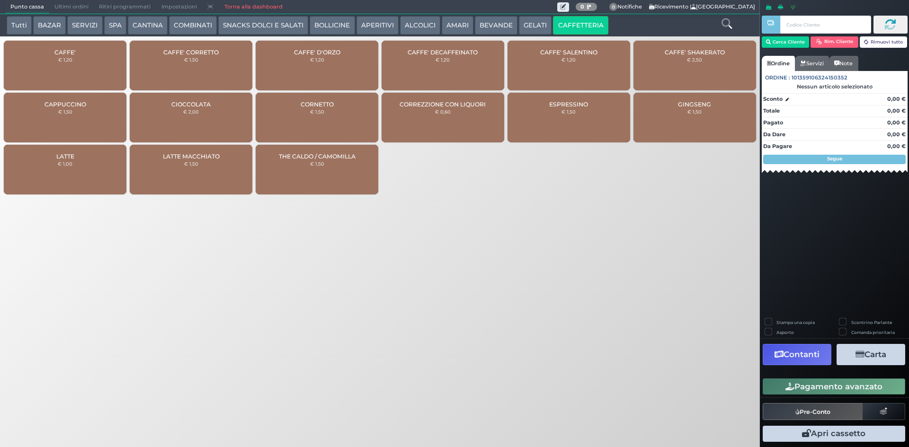
click at [684, 110] on div "GINGSENG € 1,50" at bounding box center [694, 118] width 123 height 50
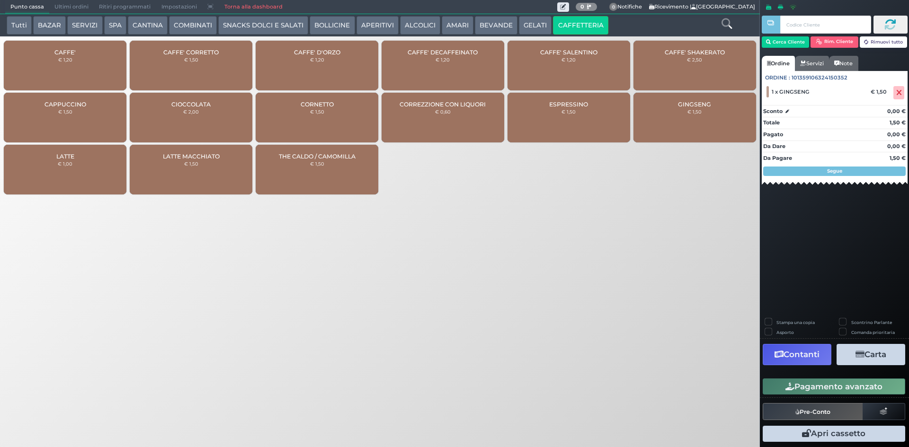
click at [71, 58] on small "€ 1,20" at bounding box center [65, 60] width 14 height 6
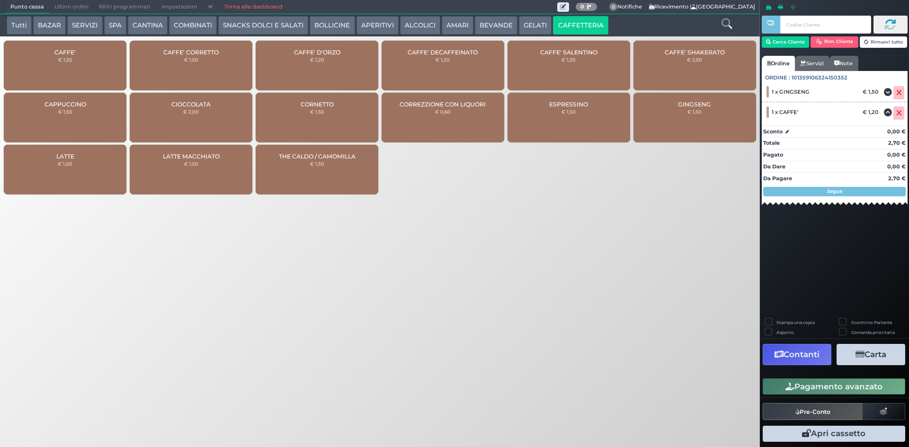
click at [853, 392] on button "Pagamento avanzato" at bounding box center [834, 387] width 143 height 16
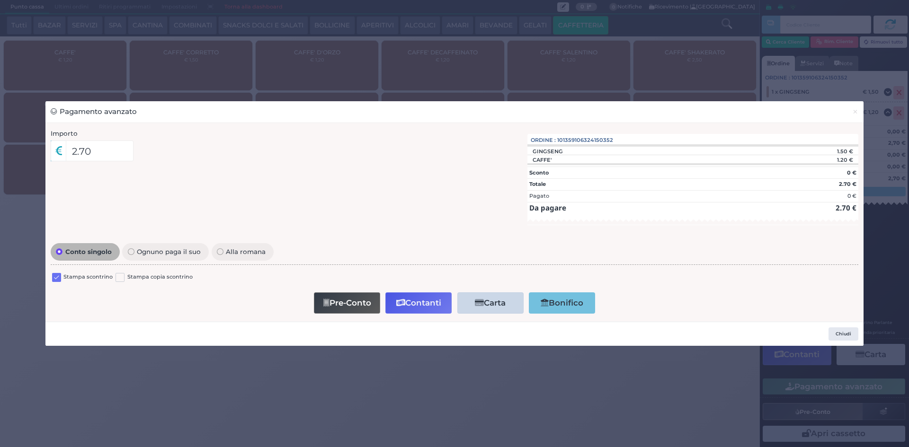
click at [55, 274] on label at bounding box center [56, 277] width 9 height 9
click at [0, 0] on input "checkbox" at bounding box center [0, 0] width 0 height 0
click at [421, 305] on button "Contanti" at bounding box center [418, 303] width 66 height 21
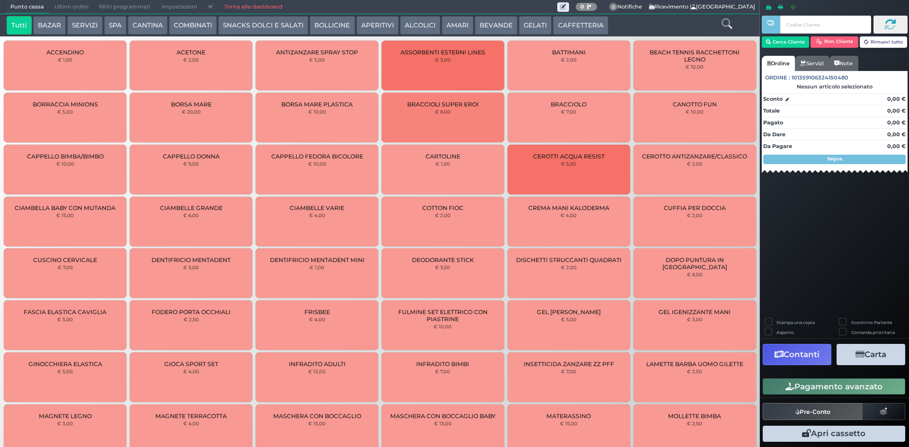
click at [589, 30] on button "CAFFETTERIA" at bounding box center [580, 25] width 55 height 19
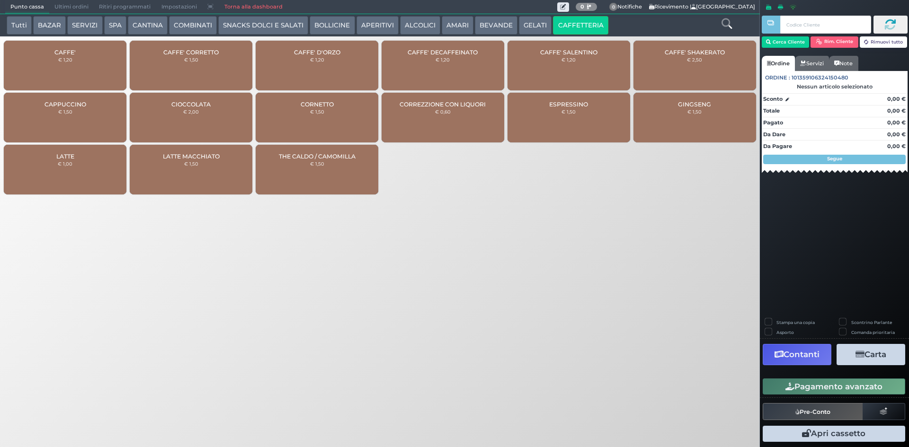
click at [17, 73] on div "CAFFE' € 1,20" at bounding box center [65, 66] width 123 height 50
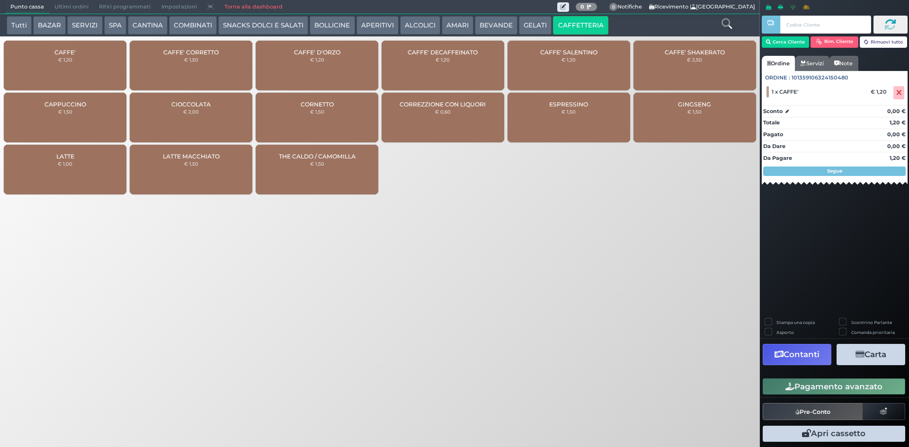
click at [779, 384] on button "Pagamento avanzato" at bounding box center [834, 387] width 143 height 16
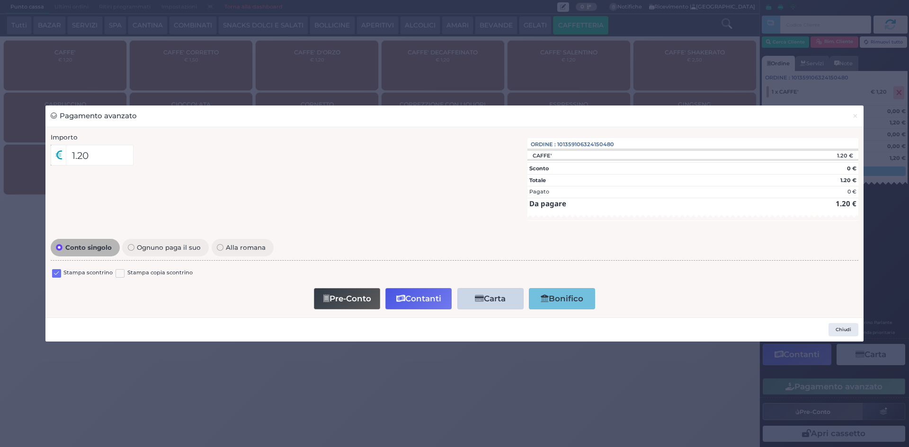
click at [55, 272] on label at bounding box center [56, 273] width 9 height 9
click at [0, 0] on input "checkbox" at bounding box center [0, 0] width 0 height 0
click at [434, 297] on button "Contanti" at bounding box center [418, 298] width 66 height 21
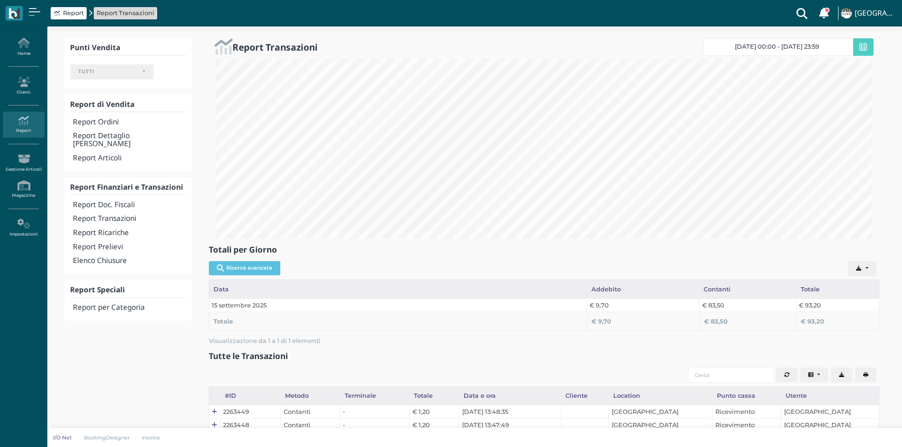
select select
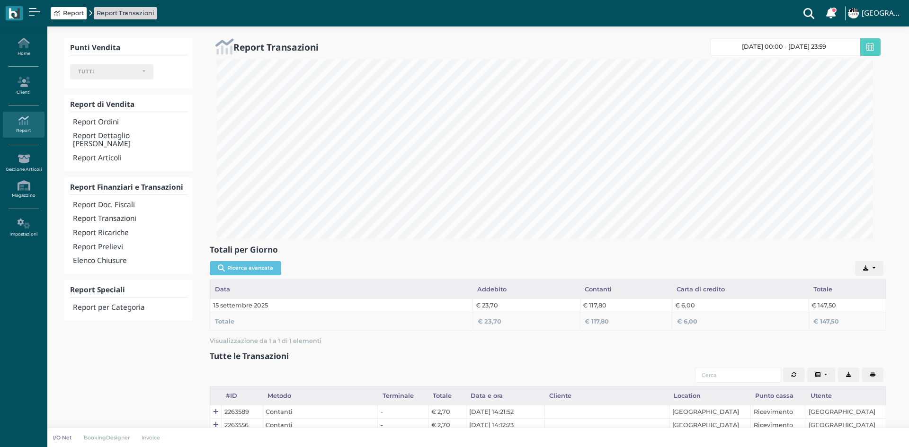
select select
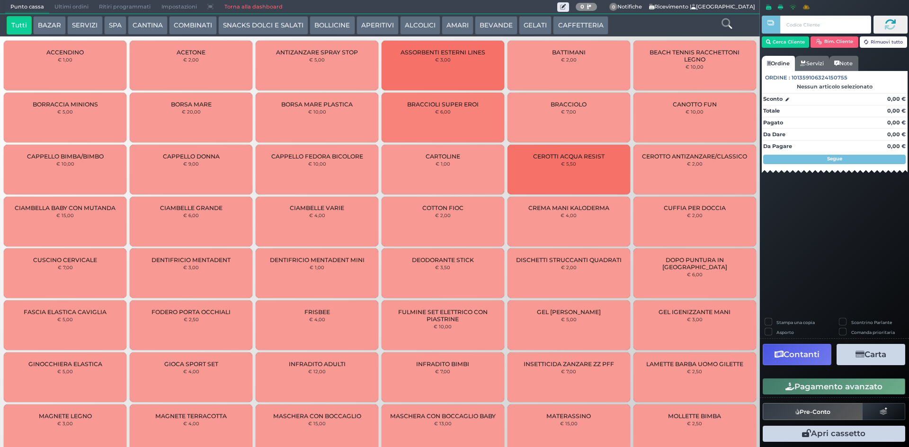
click at [71, 0] on span "Ultimi ordini" at bounding box center [71, 6] width 45 height 13
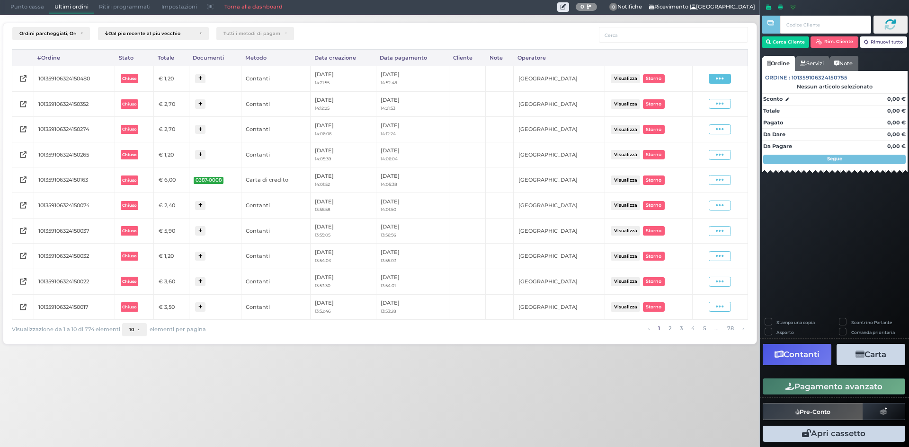
click at [713, 75] on span at bounding box center [720, 79] width 22 height 10
click at [697, 111] on span "Ristampa Pre-Conto" at bounding box center [697, 106] width 39 height 16
